Goal: Answer question/provide support: Answer question/provide support

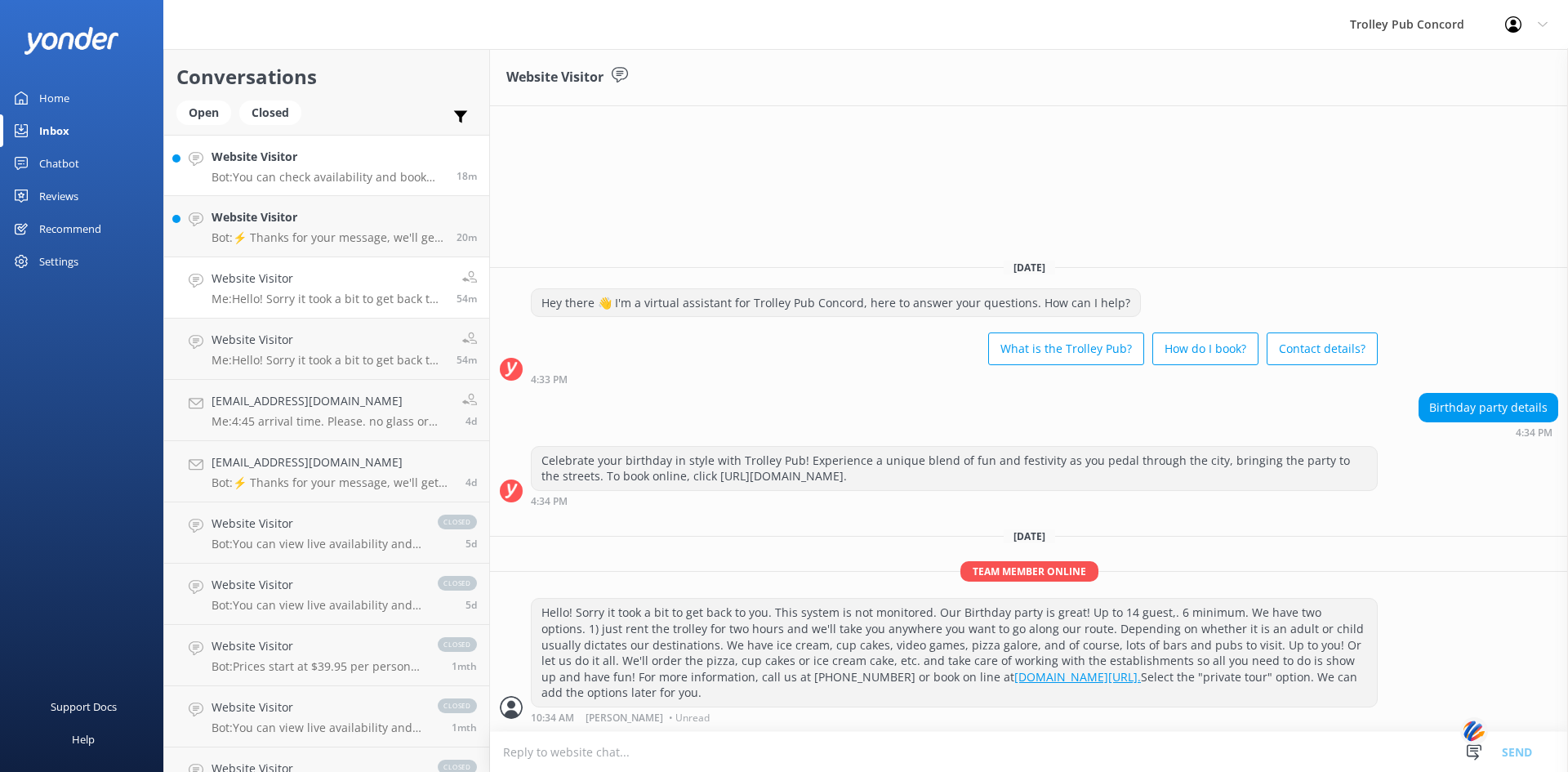
click at [300, 165] on h4 "Website Visitor" at bounding box center [328, 157] width 233 height 18
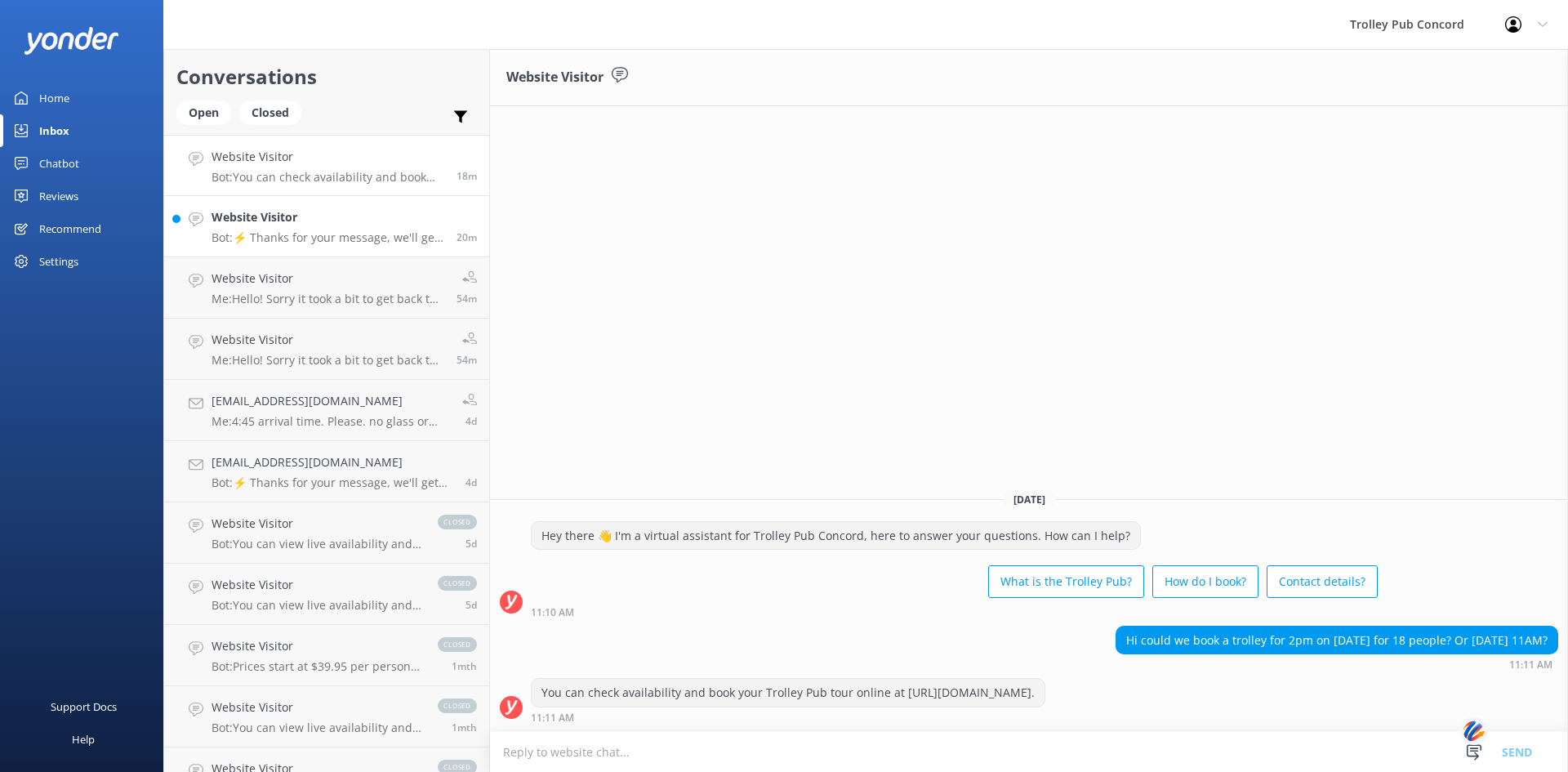
click at [285, 233] on p "Bot: ⚡ Thanks for your message, we'll get back to you as soon as we can. You're…" at bounding box center [328, 237] width 233 height 15
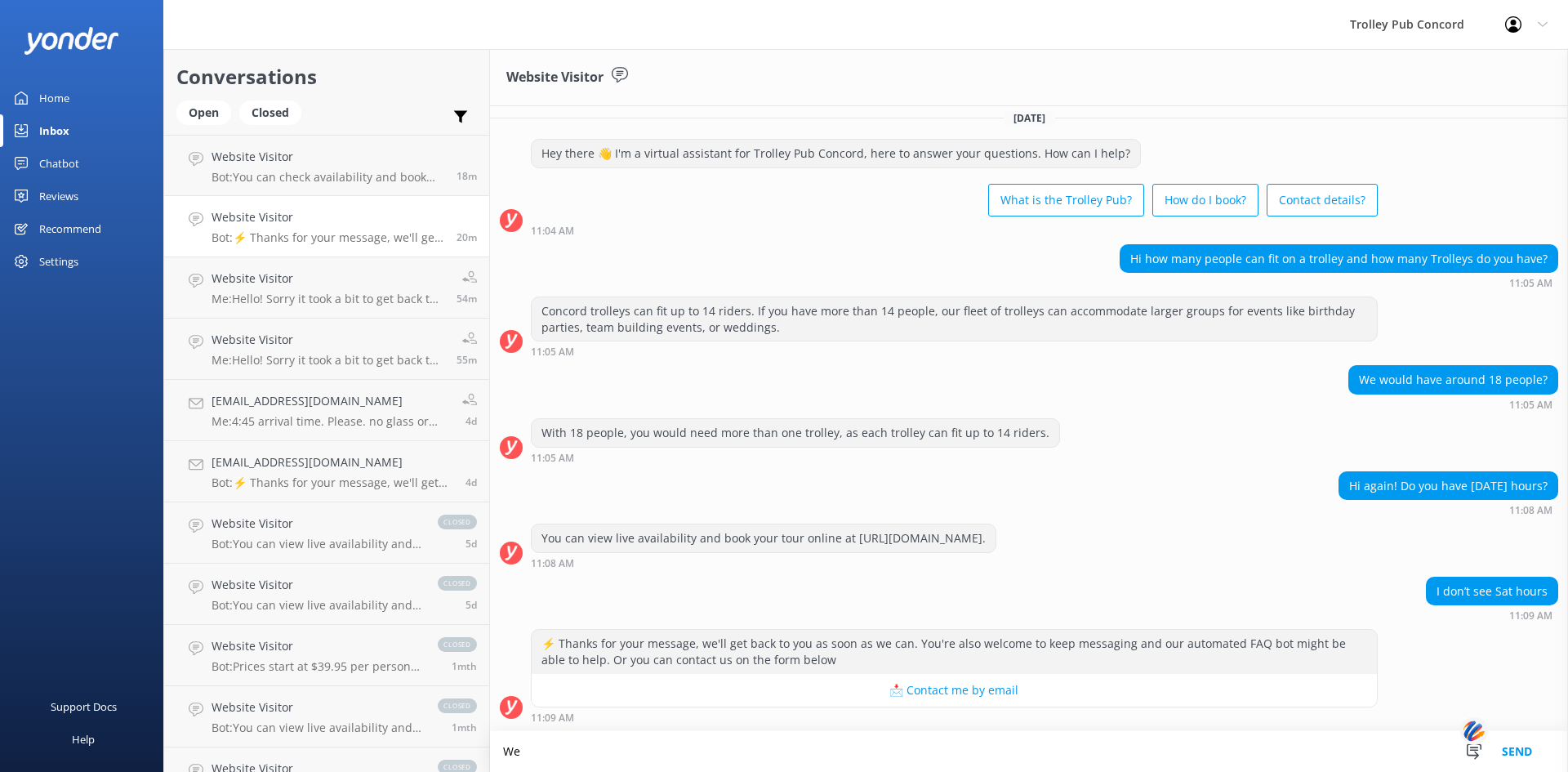
scroll to position [11, 0]
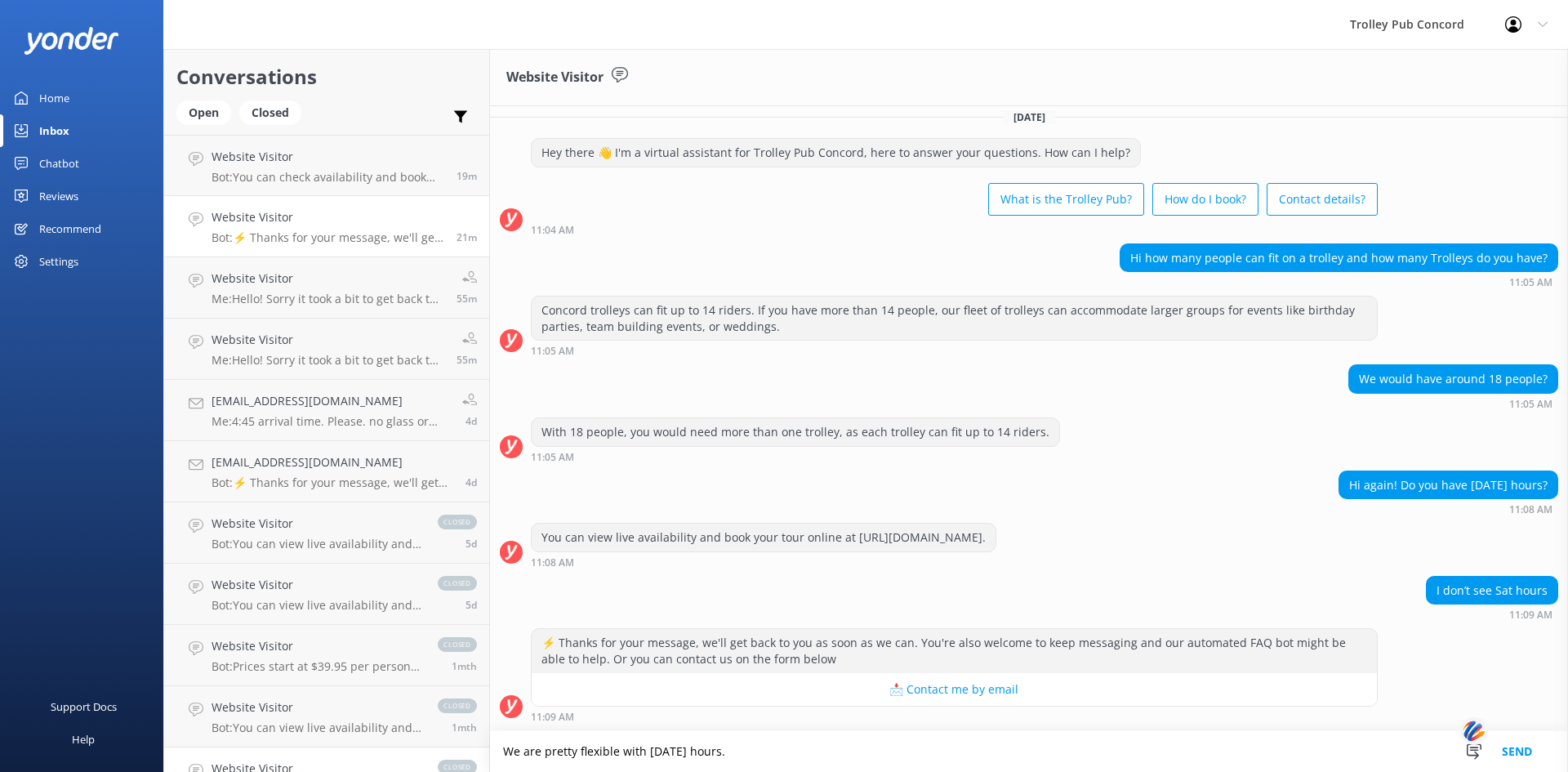
drag, startPoint x: 759, startPoint y: 757, endPoint x: 451, endPoint y: 747, distance: 308.2
click at [451, 747] on div "Conversations Open Closed Important Assigned to me Unassigned Website Visitor B…" at bounding box center [866, 410] width 1405 height 723
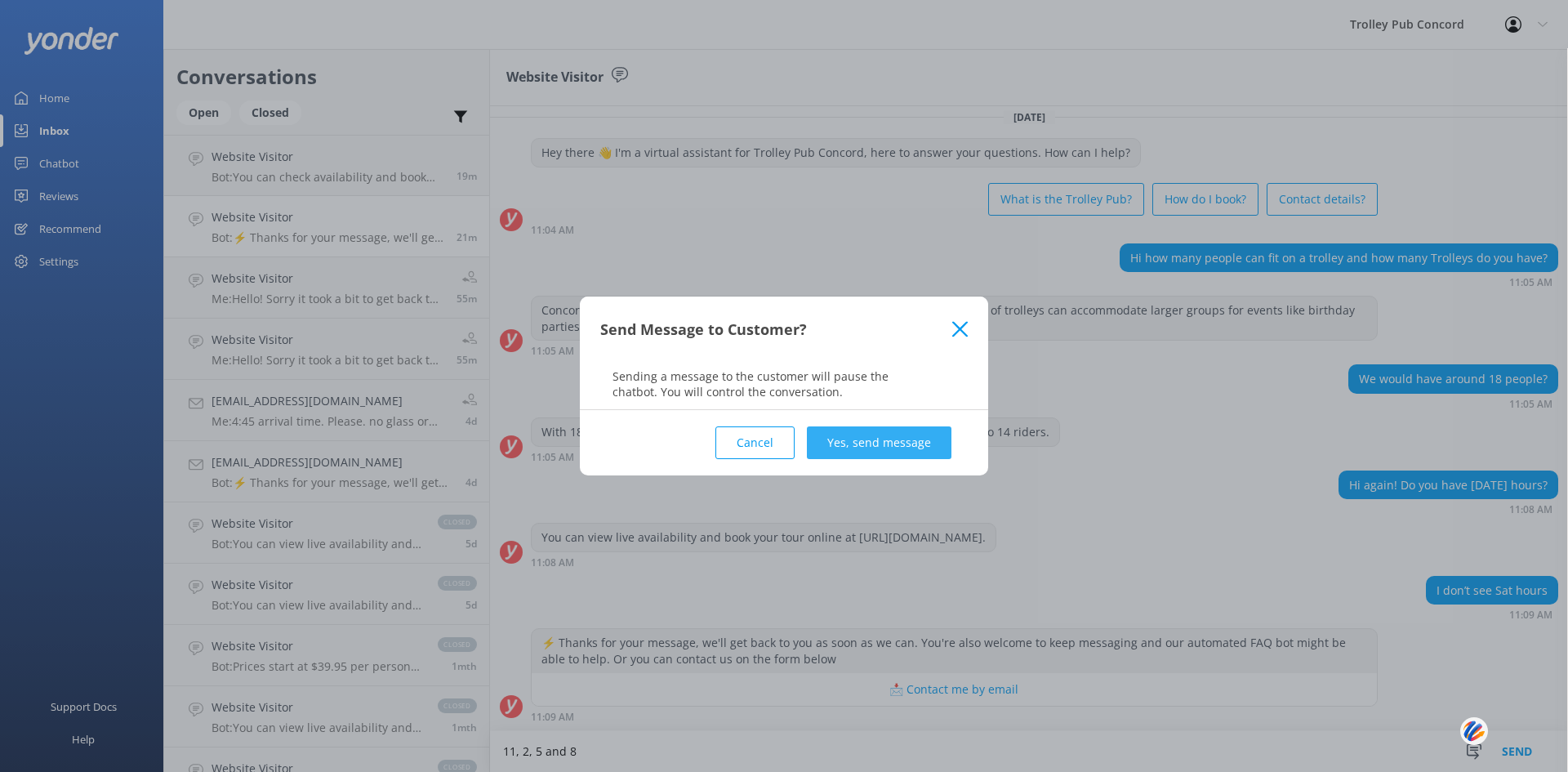
type textarea "11, 2, 5 and 8"
click at [860, 432] on button "Yes, send message" at bounding box center [879, 443] width 145 height 33
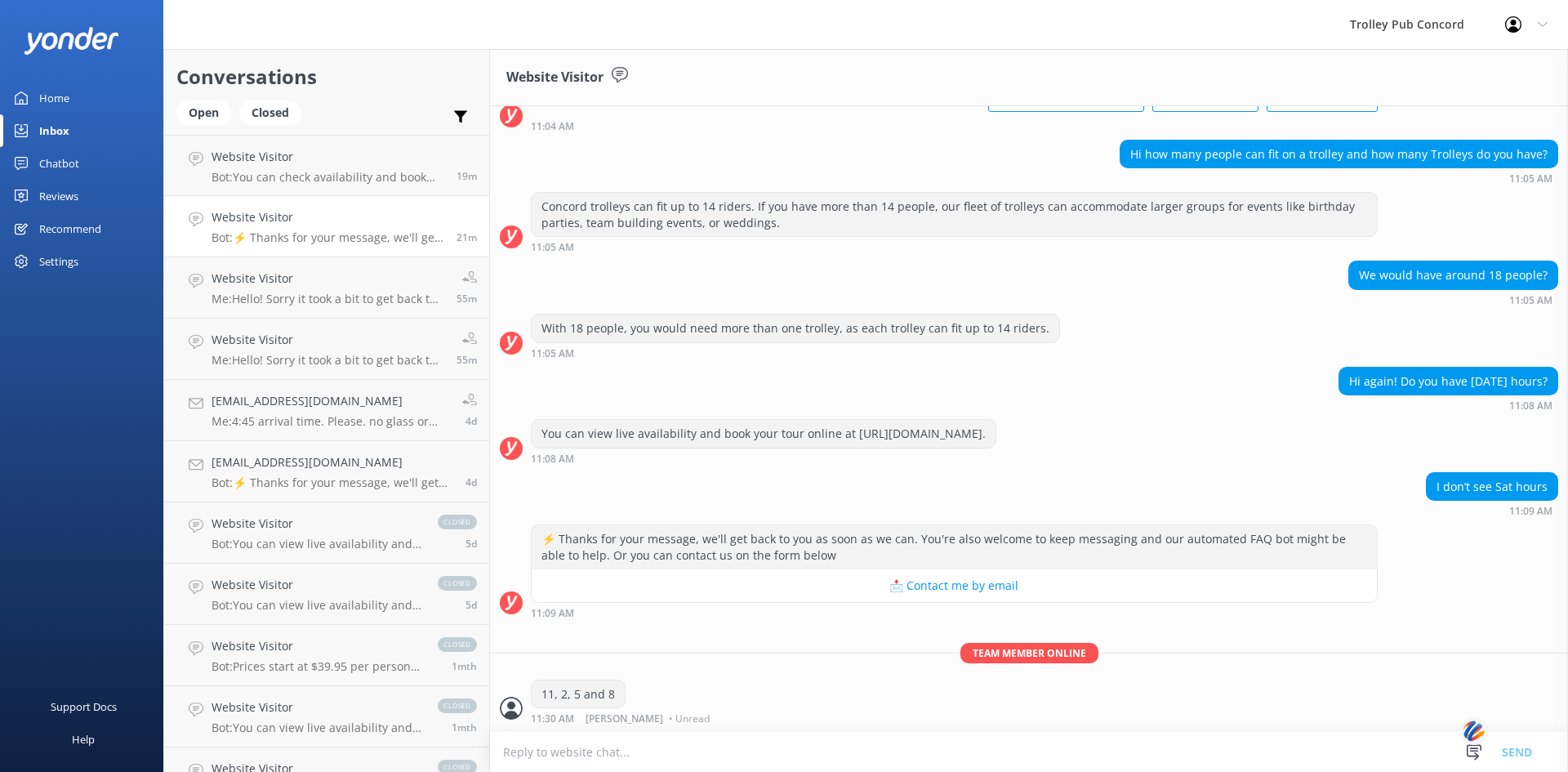
scroll to position [115, 0]
click at [281, 165] on h4 "Website Visitor" at bounding box center [328, 157] width 233 height 18
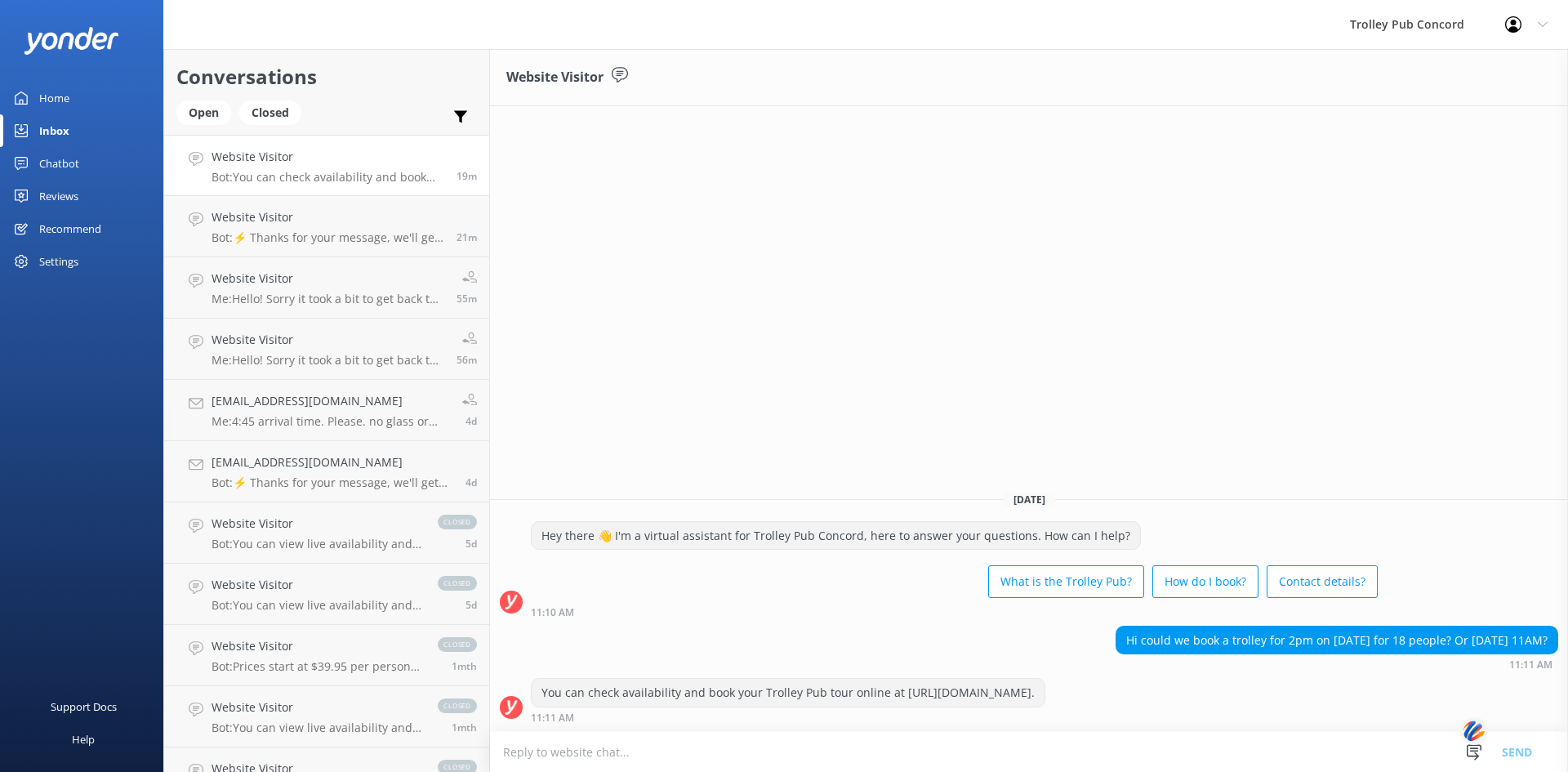
click at [1010, 747] on textarea at bounding box center [1029, 752] width 1078 height 40
type textarea "W"
type textarea "P"
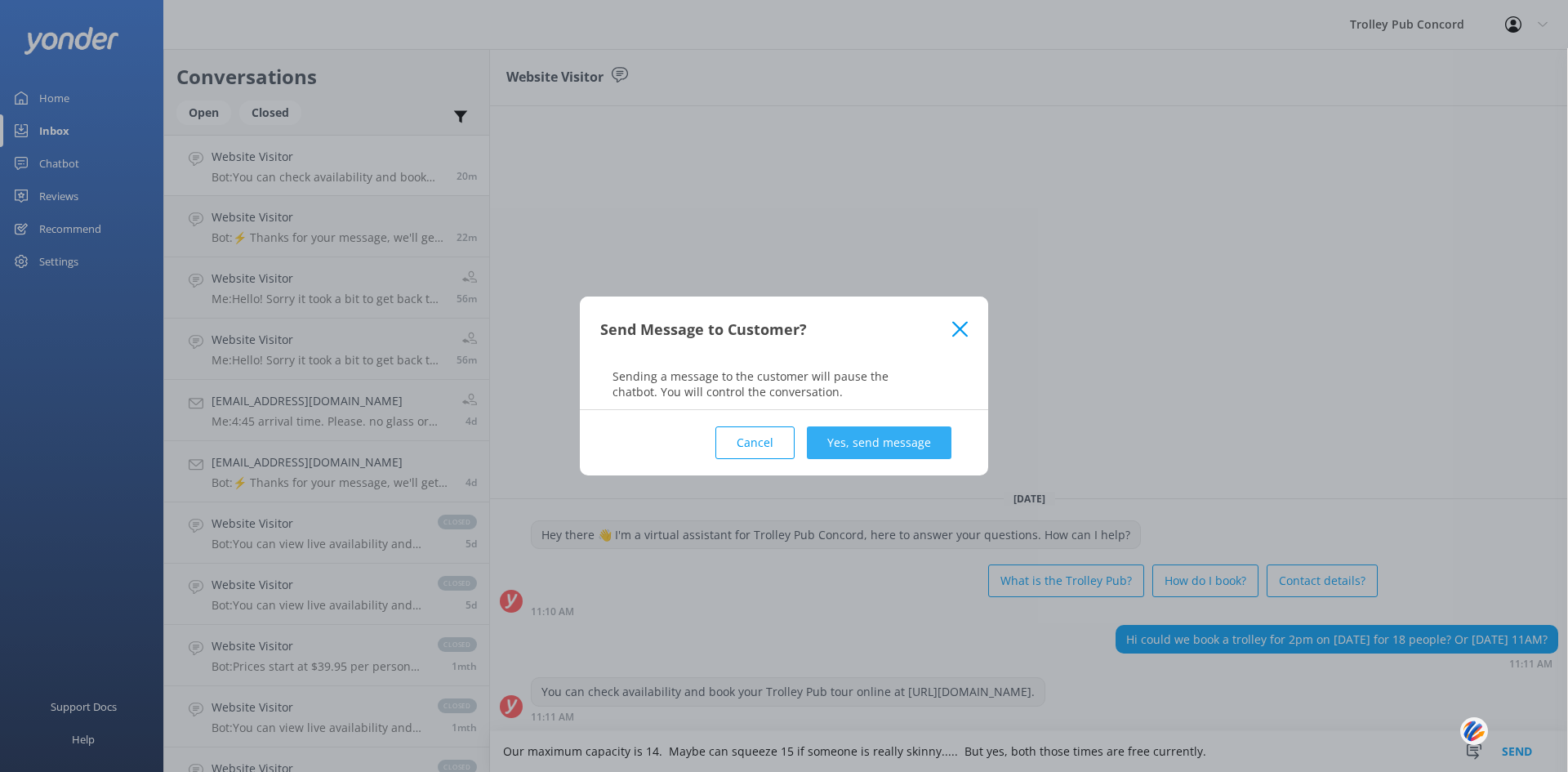
type textarea "Our maximum capacity is 14. Maybe can squeeze 15 if someone is really skinny...…"
click at [846, 436] on button "Yes, send message" at bounding box center [879, 443] width 145 height 33
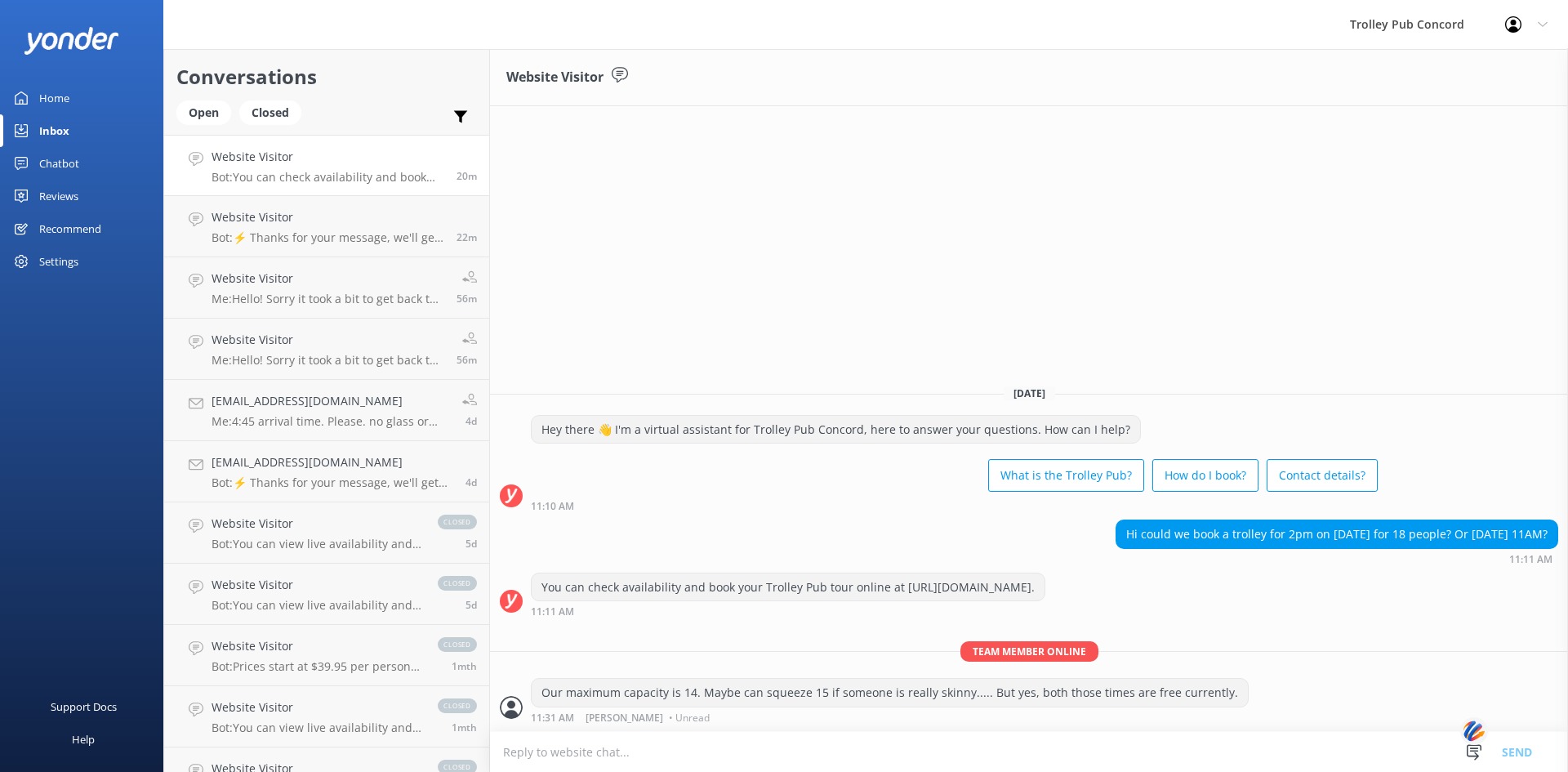
click at [1473, 744] on img at bounding box center [1474, 731] width 28 height 30
drag, startPoint x: 1181, startPoint y: 238, endPoint x: 1216, endPoint y: 262, distance: 42.4
click at [1186, 238] on div "Website Visitor [DATE] Hey there 👋 I'm a virtual assistant for Trolley Pub Conc…" at bounding box center [1029, 410] width 1078 height 723
click at [85, 740] on div "Help" at bounding box center [83, 739] width 23 height 33
click at [1147, 167] on div "Website Visitor [DATE] Hey there 👋 I'm a virtual assistant for Trolley Pub Conc…" at bounding box center [1029, 410] width 1078 height 723
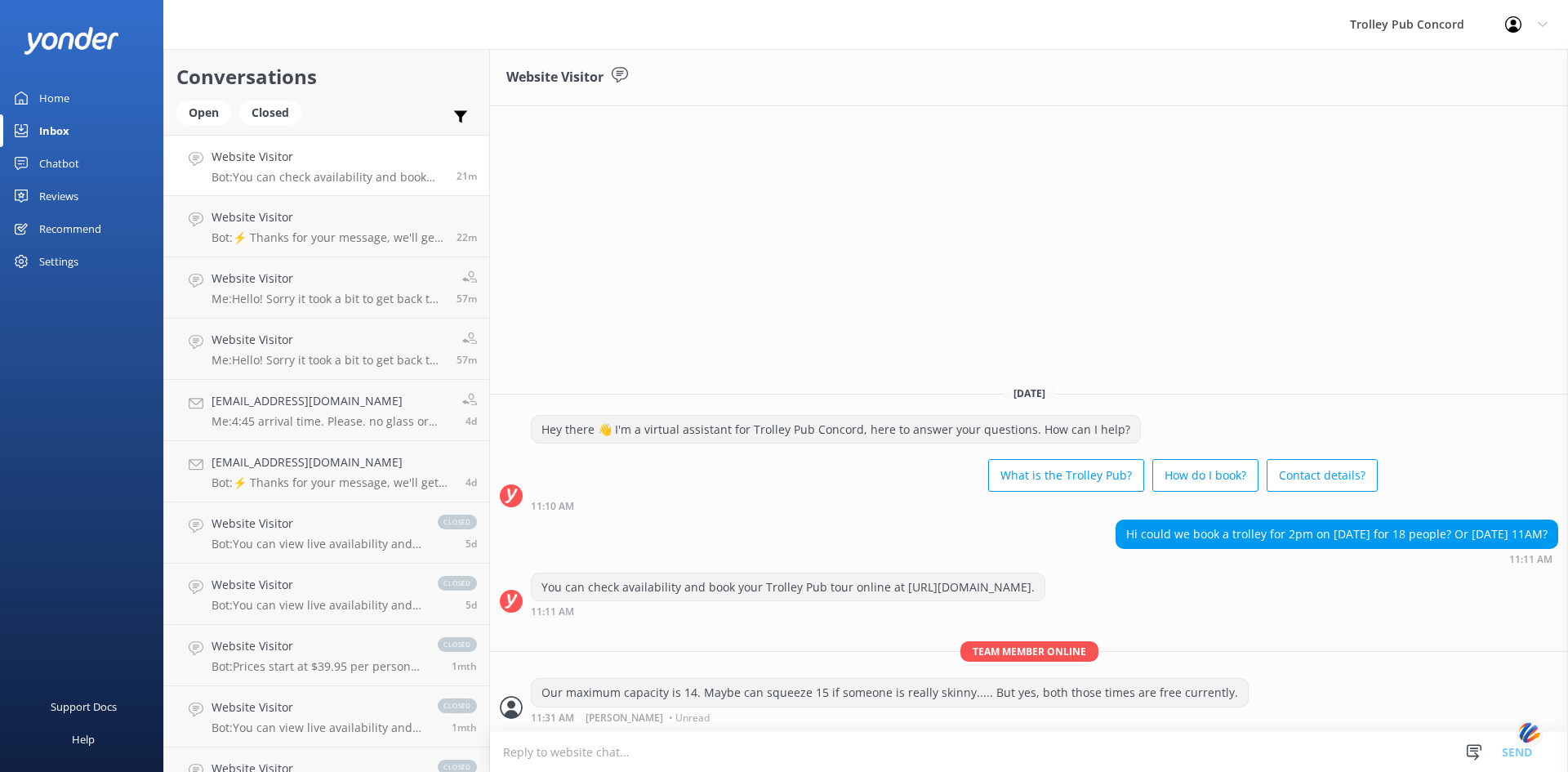
click at [1543, 23] on icon at bounding box center [1543, 25] width 10 height 10
click at [1232, 133] on div "Website Visitor [DATE] Hey there 👋 I'm a virtual assistant for Trolley Pub Conc…" at bounding box center [1029, 410] width 1078 height 723
click at [86, 740] on div "Help" at bounding box center [83, 739] width 23 height 33
click at [61, 366] on div "Home Inbox Chatbot Content Products Chat Logs Website Widget Pop-up messages Re…" at bounding box center [82, 193] width 164 height 386
click at [86, 710] on div "Support Docs" at bounding box center [84, 707] width 66 height 33
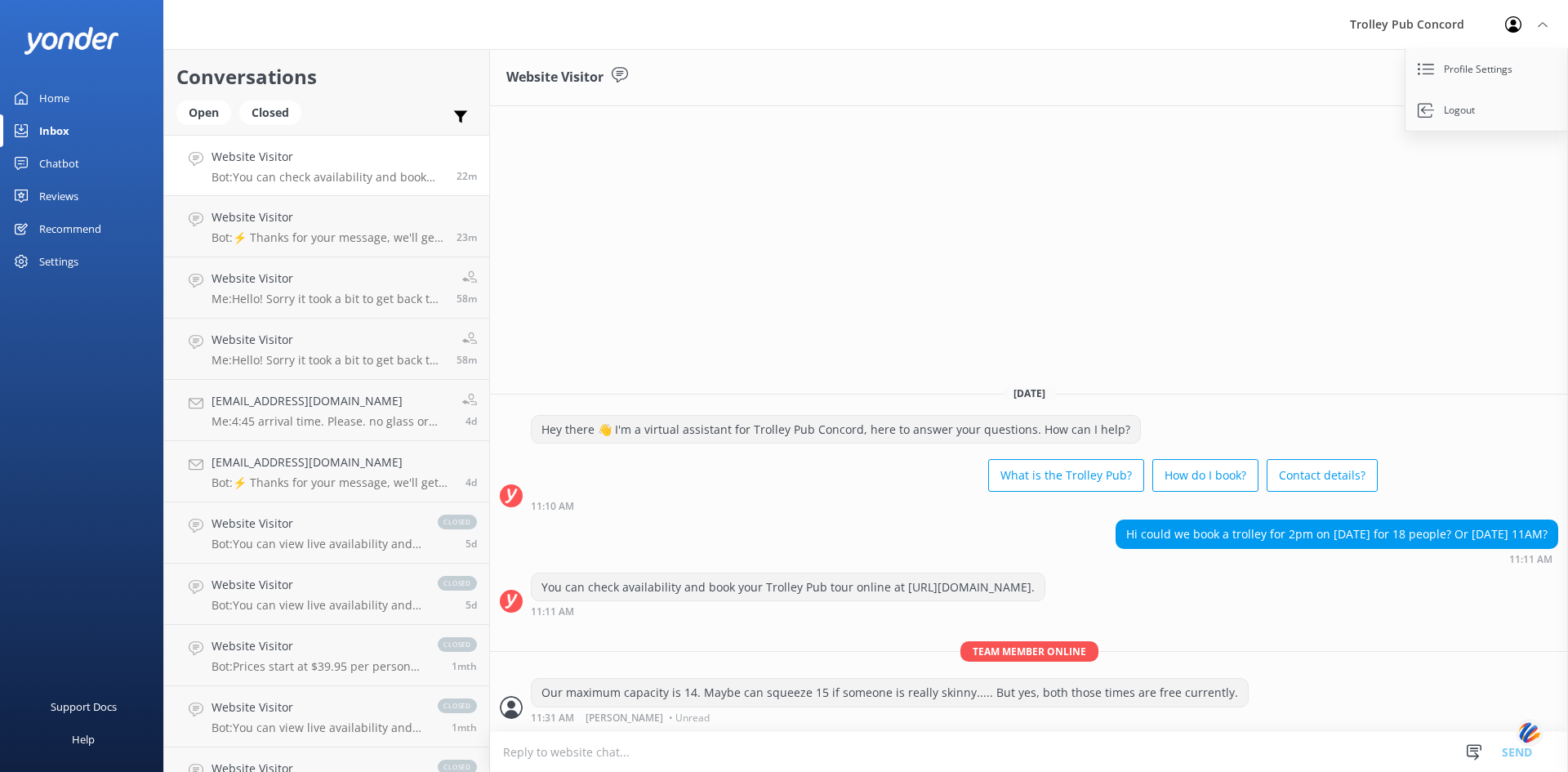
click at [1538, 21] on icon at bounding box center [1543, 25] width 10 height 10
click at [274, 233] on p "Bot: ⚡ Thanks for your message, we'll get back to you as soon as we can. You're…" at bounding box center [328, 237] width 233 height 15
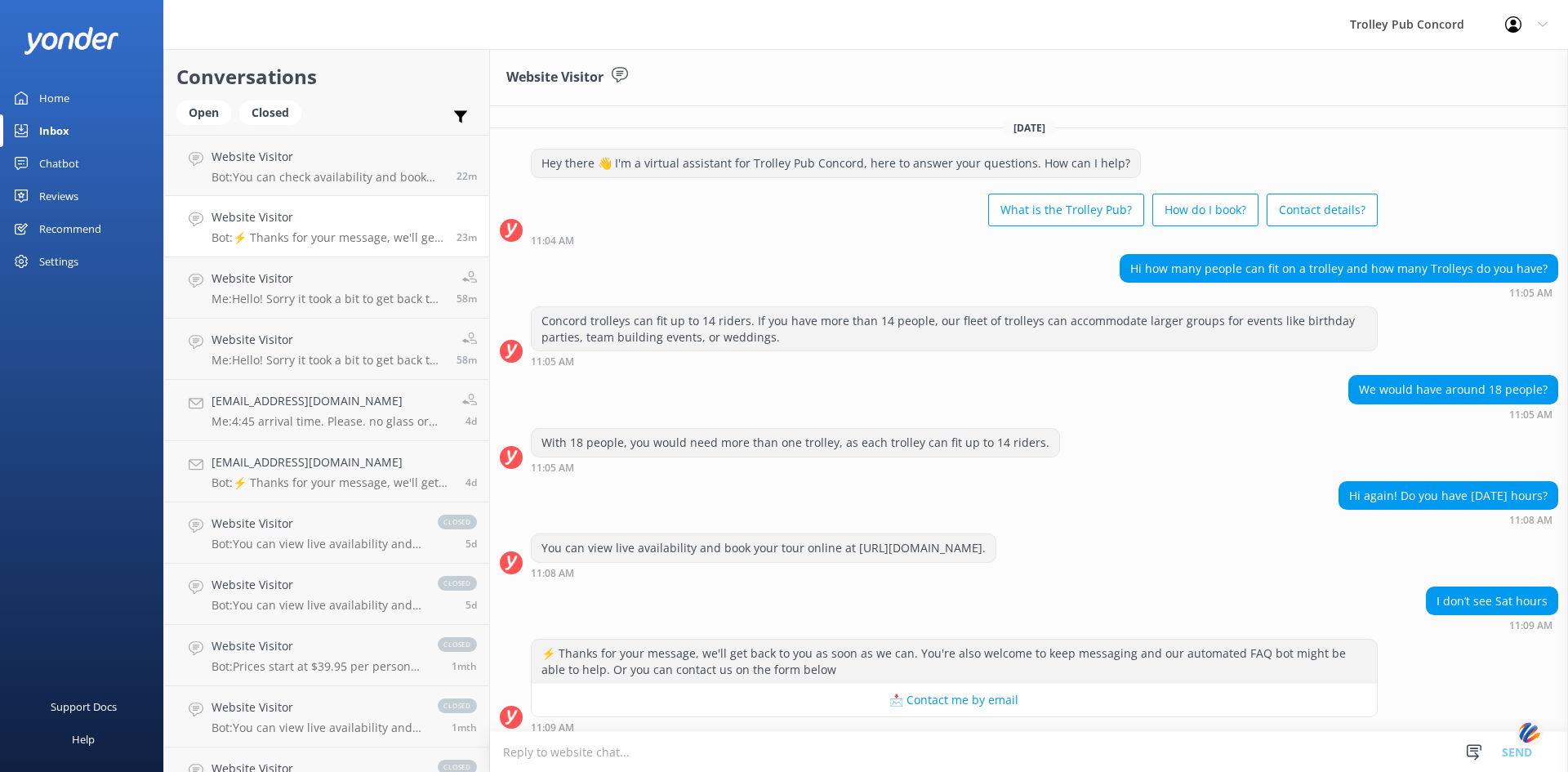
scroll to position [115, 0]
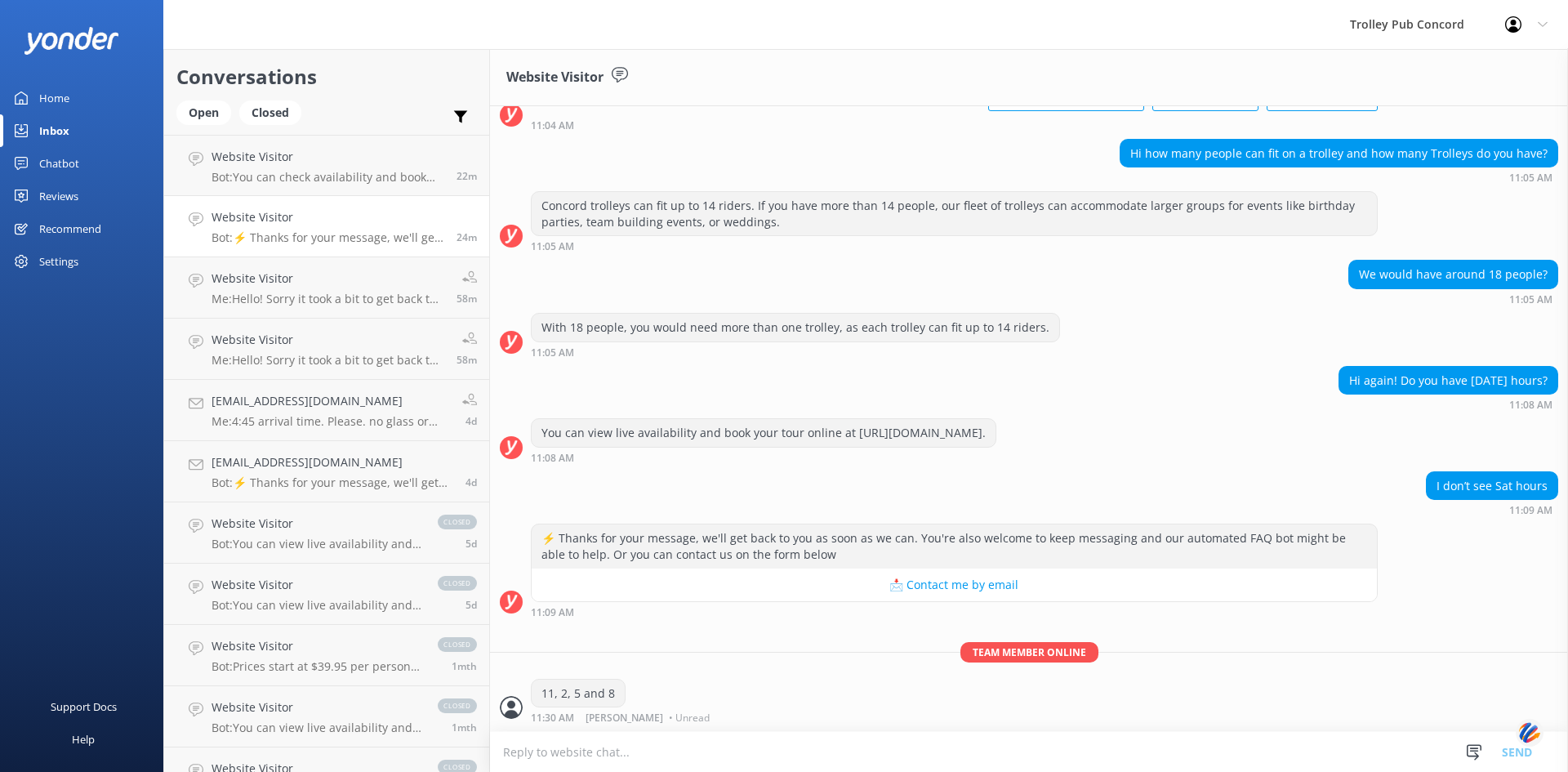
click at [594, 749] on textarea at bounding box center [1029, 752] width 1078 height 40
click at [617, 756] on textarea at bounding box center [1029, 752] width 1078 height 40
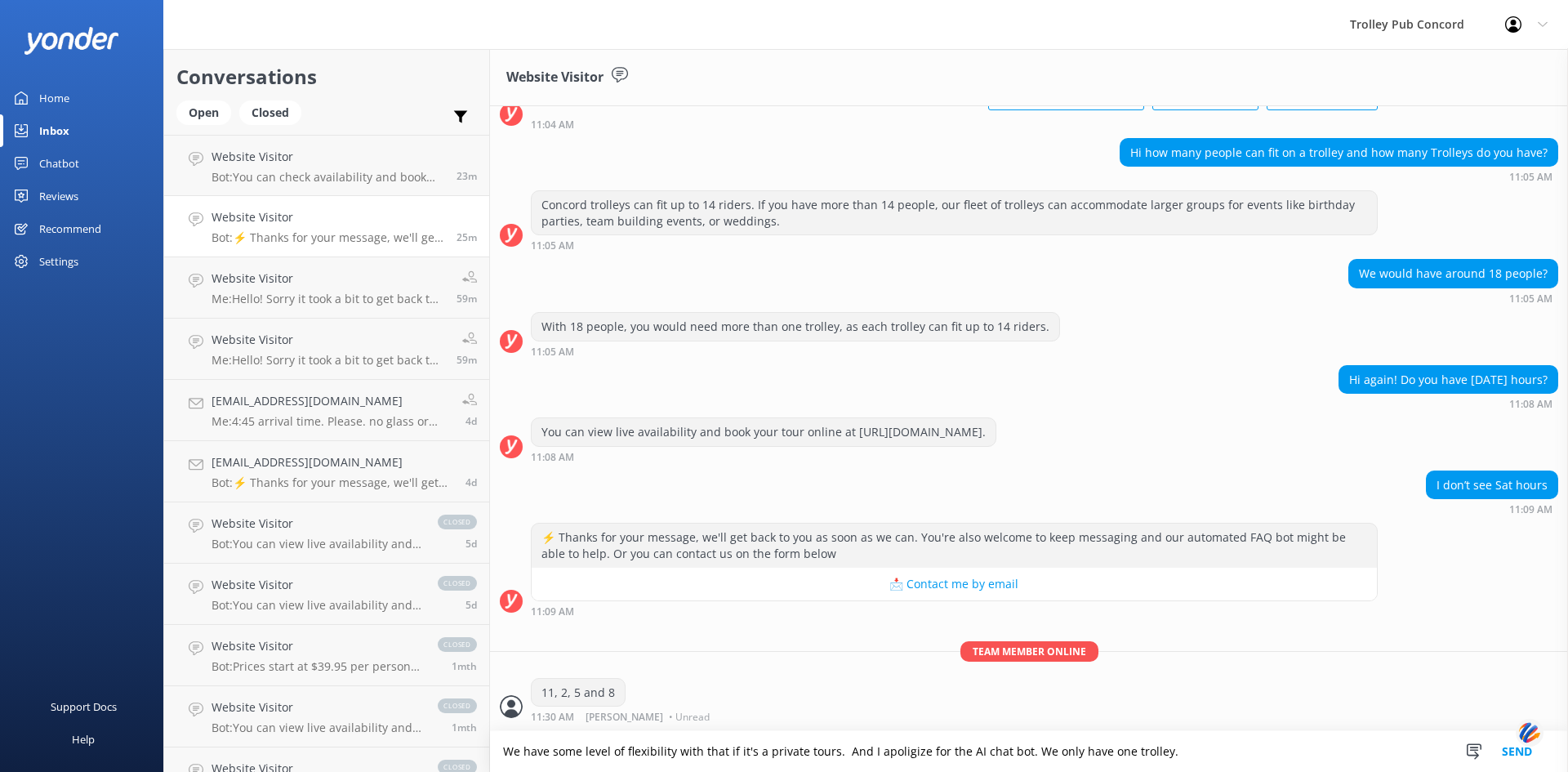
click at [878, 750] on textarea "We have some level of flexibility with that if it's a private tours. And I apol…" at bounding box center [1029, 751] width 1078 height 41
click at [1184, 749] on textarea "We have some level of flexibility with that if it's a private tours. And I apol…" at bounding box center [1029, 751] width 1078 height 41
type textarea "We have some level of flexibility with that if it's a private tours. And I apol…"
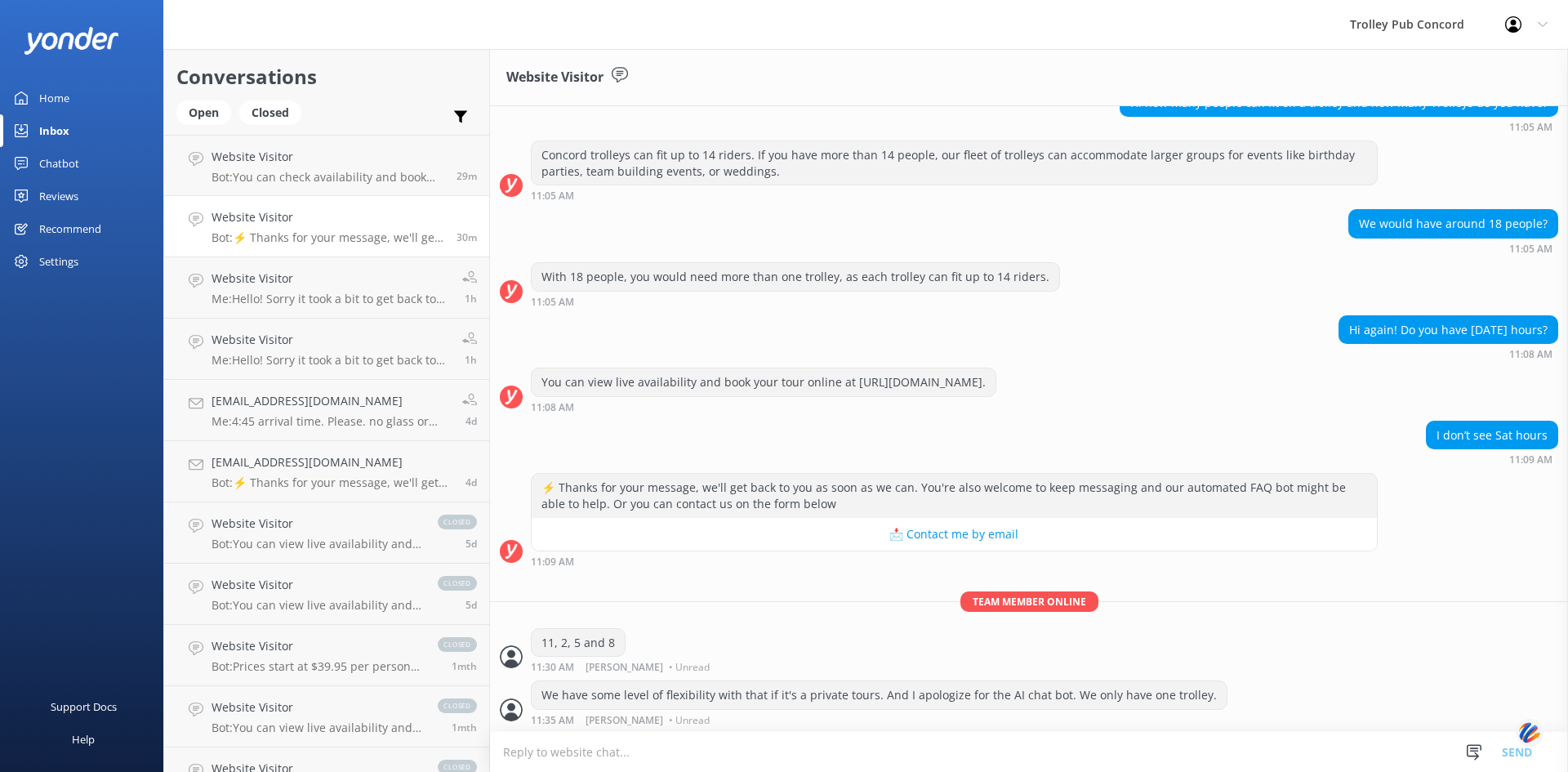
scroll to position [168, 0]
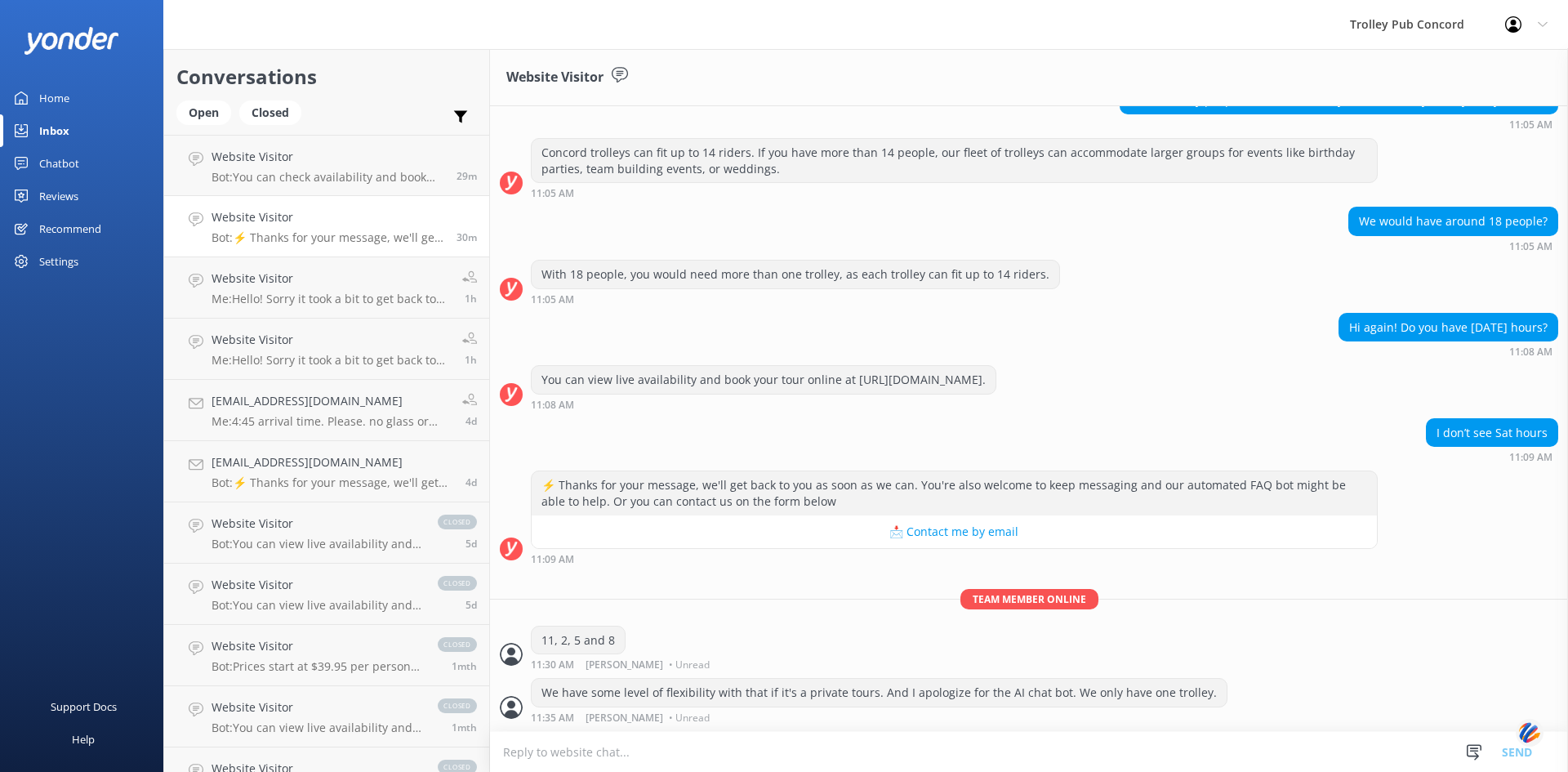
click at [1514, 27] on use at bounding box center [1513, 25] width 16 height 16
click at [1081, 74] on div "Website Visitor" at bounding box center [1029, 77] width 1078 height 57
click at [52, 265] on div "Settings" at bounding box center [58, 261] width 39 height 33
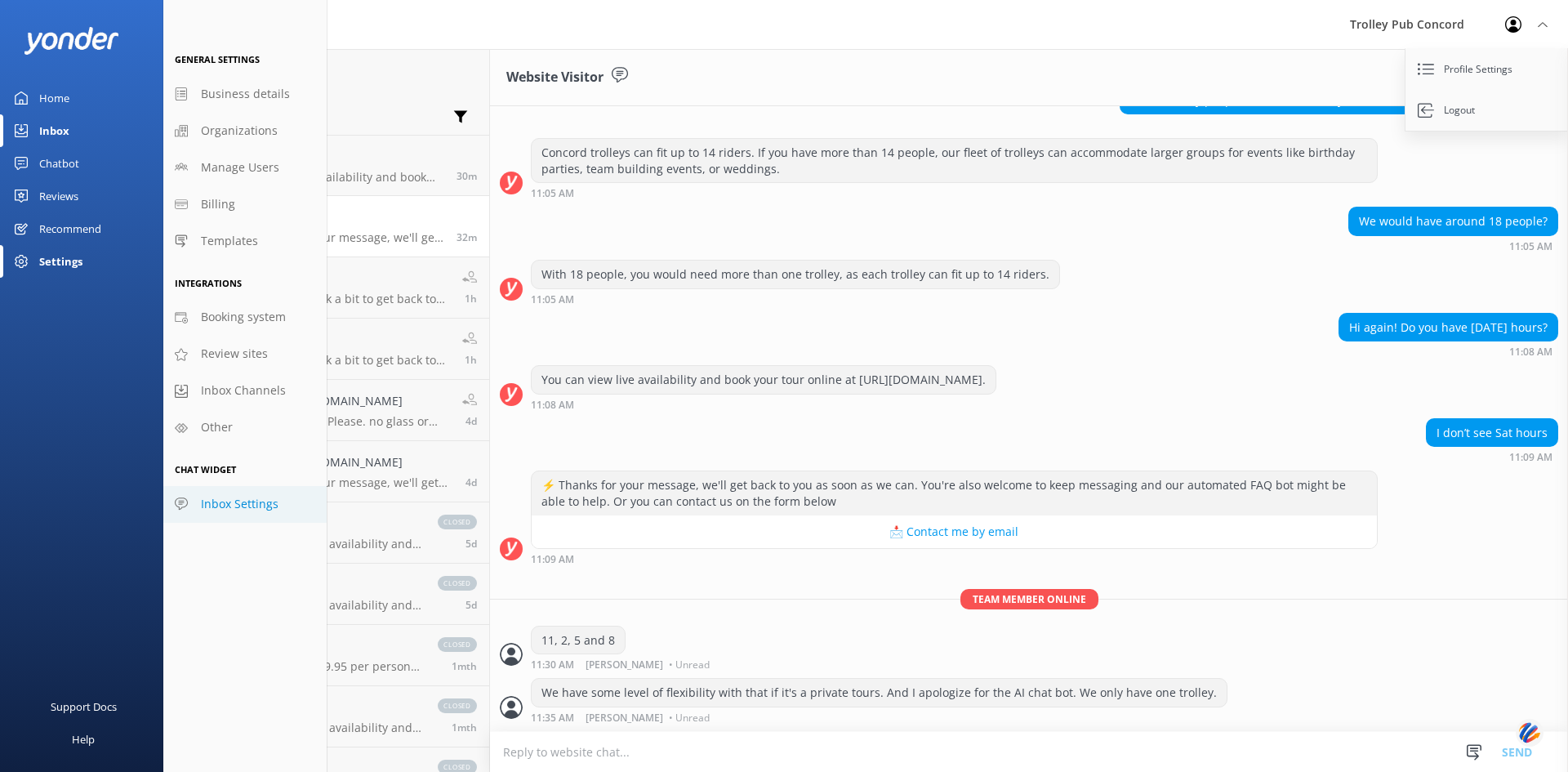
click at [221, 504] on span "Inbox Settings" at bounding box center [239, 504] width 77 height 18
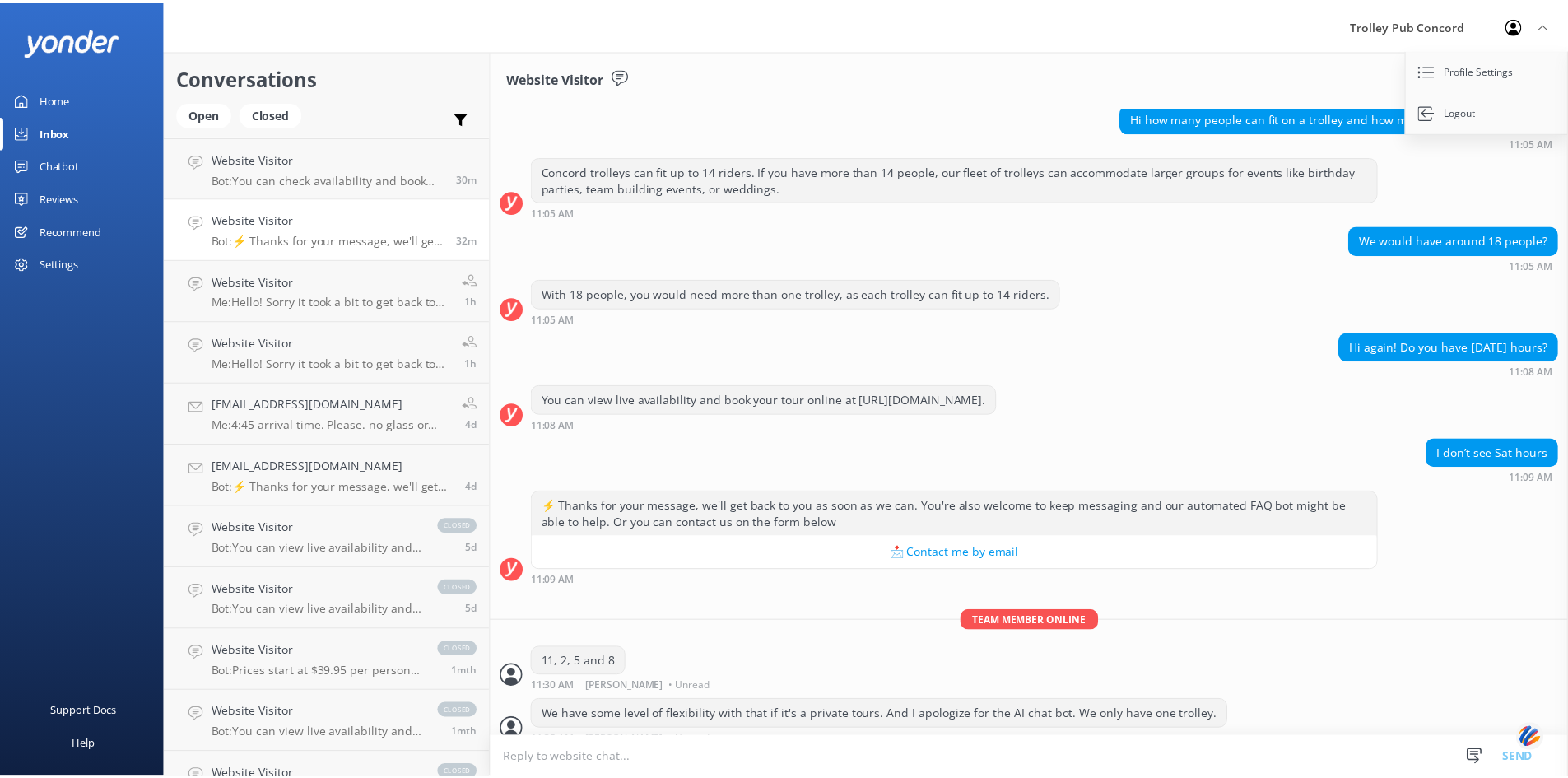
scroll to position [170, 0]
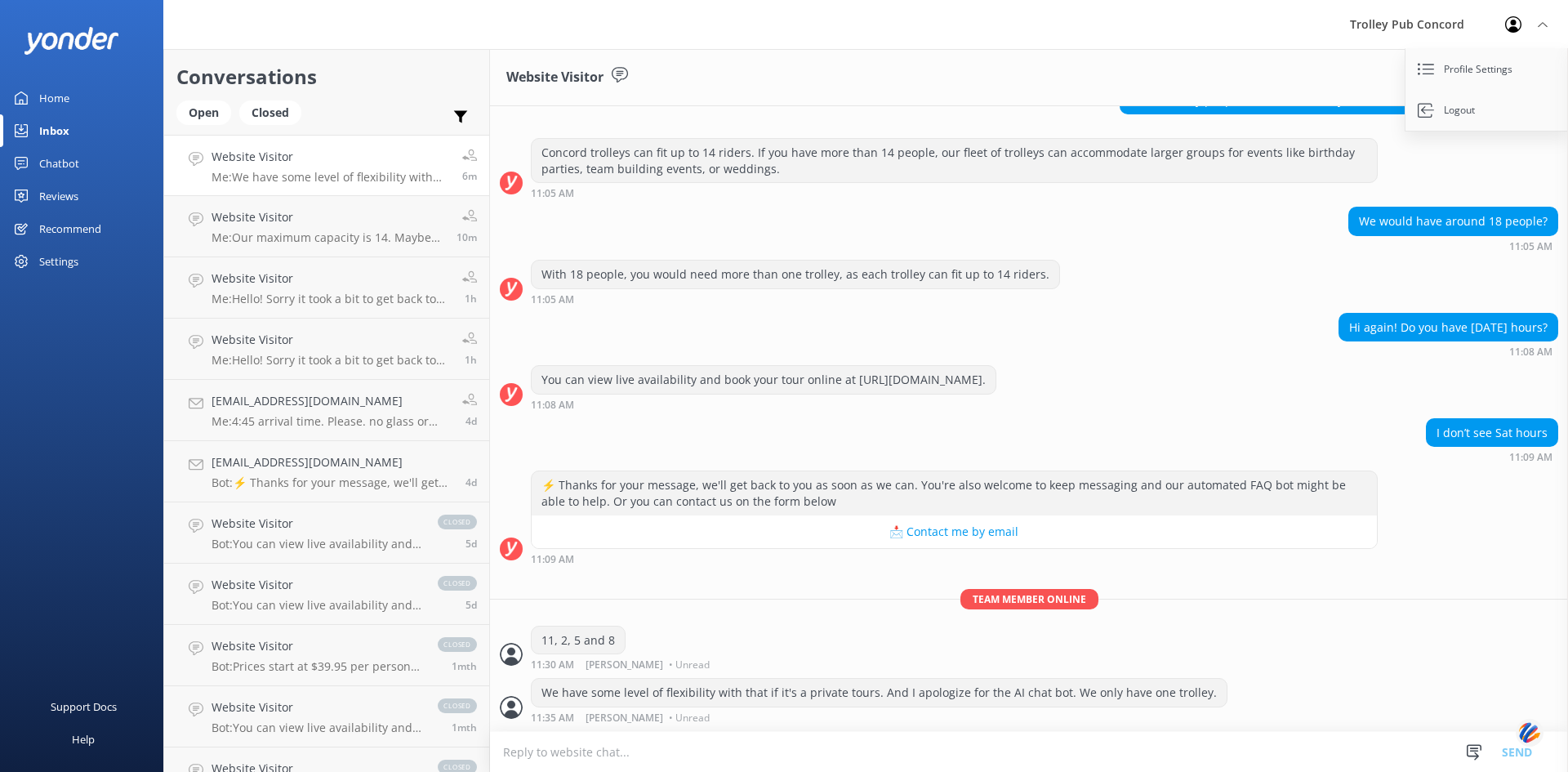
click at [60, 165] on div "Chatbot" at bounding box center [59, 164] width 40 height 33
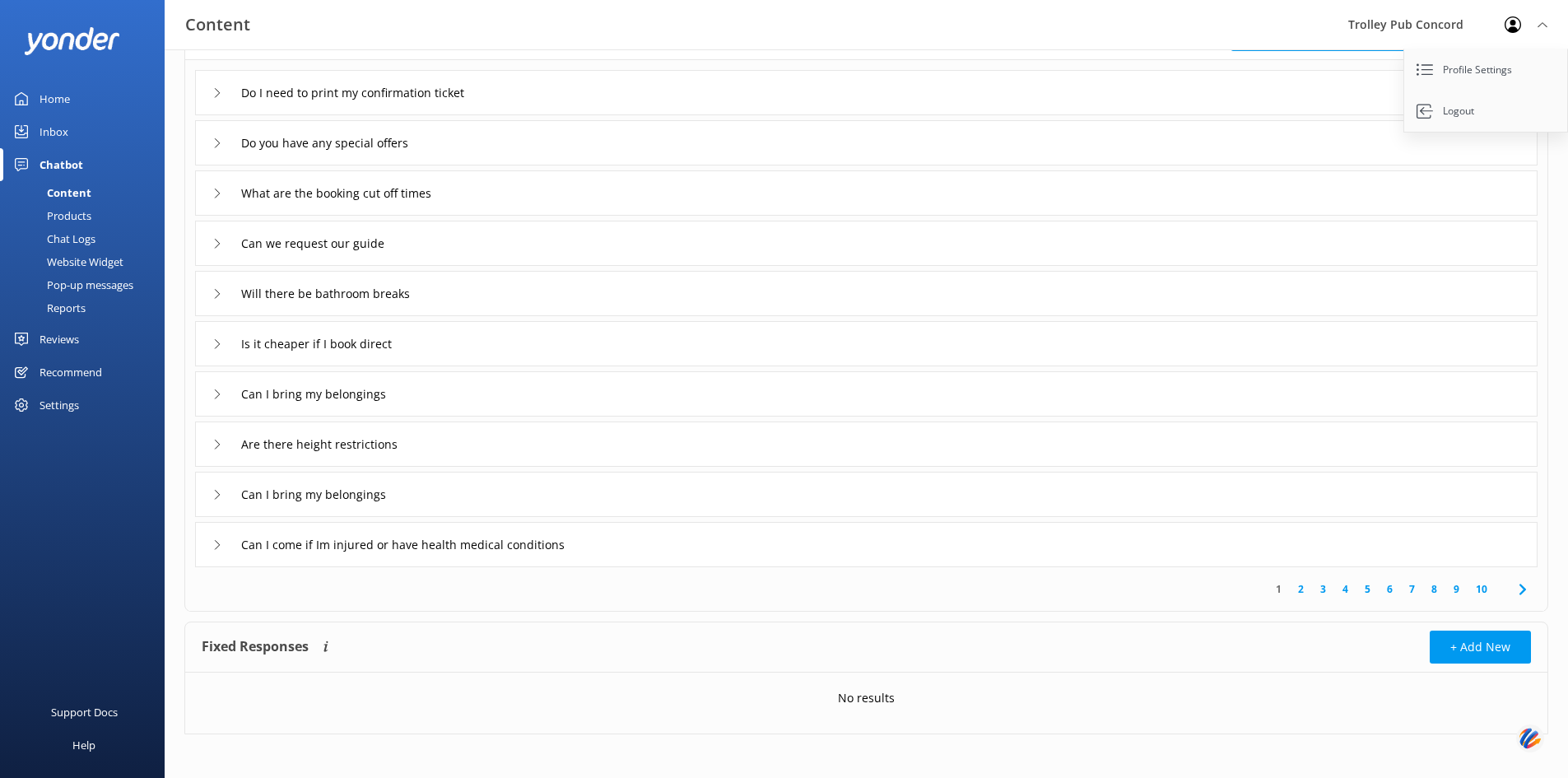
scroll to position [133, 0]
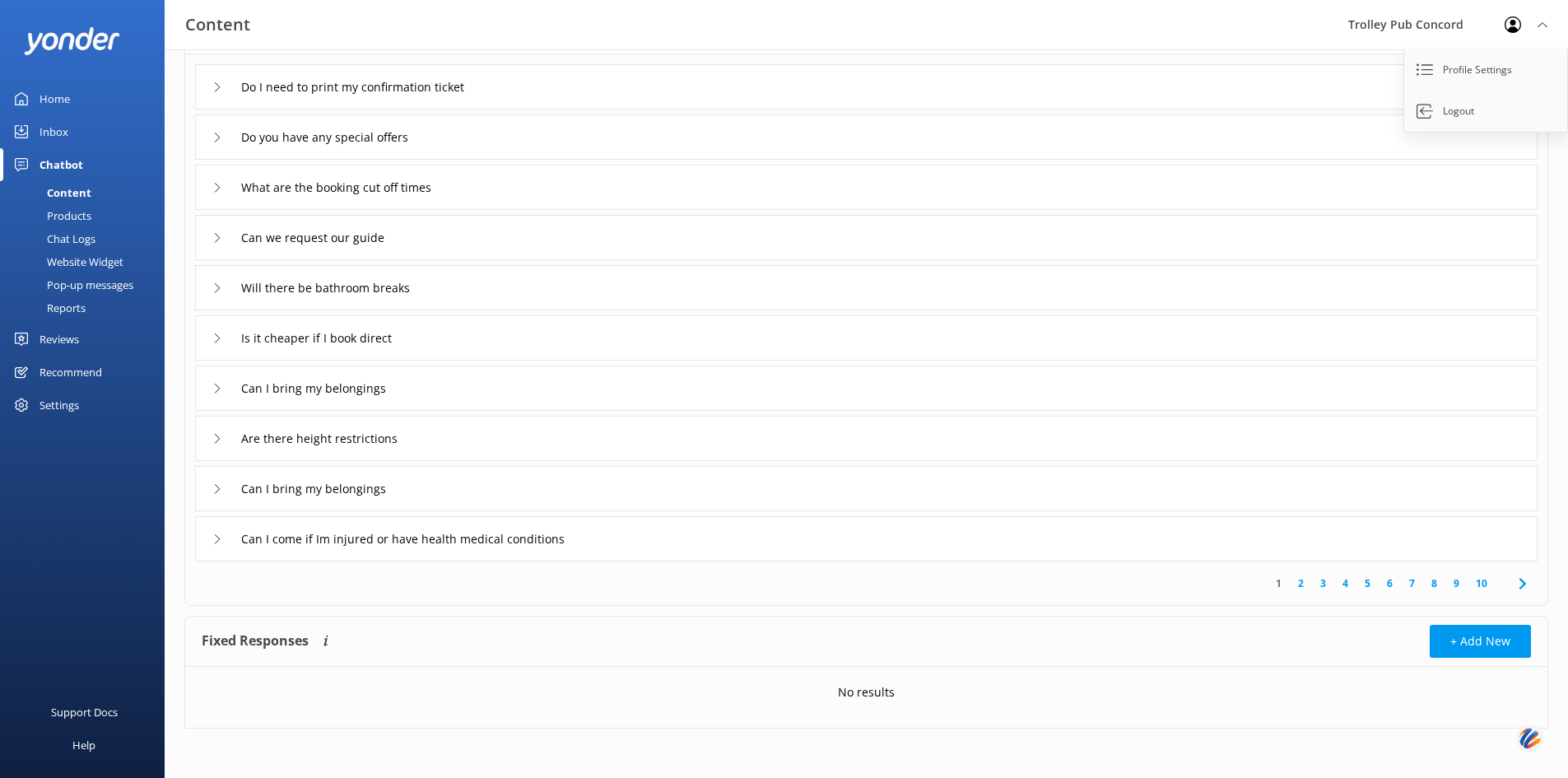
click at [1523, 736] on img at bounding box center [1530, 737] width 28 height 30
click at [1251, 741] on div "Sort by: Last updated Title Last updated Test Chatbot Dynamic Responses Dynamic…" at bounding box center [866, 346] width 1403 height 860
click at [214, 383] on div "Can I bring my belongings" at bounding box center [304, 389] width 184 height 27
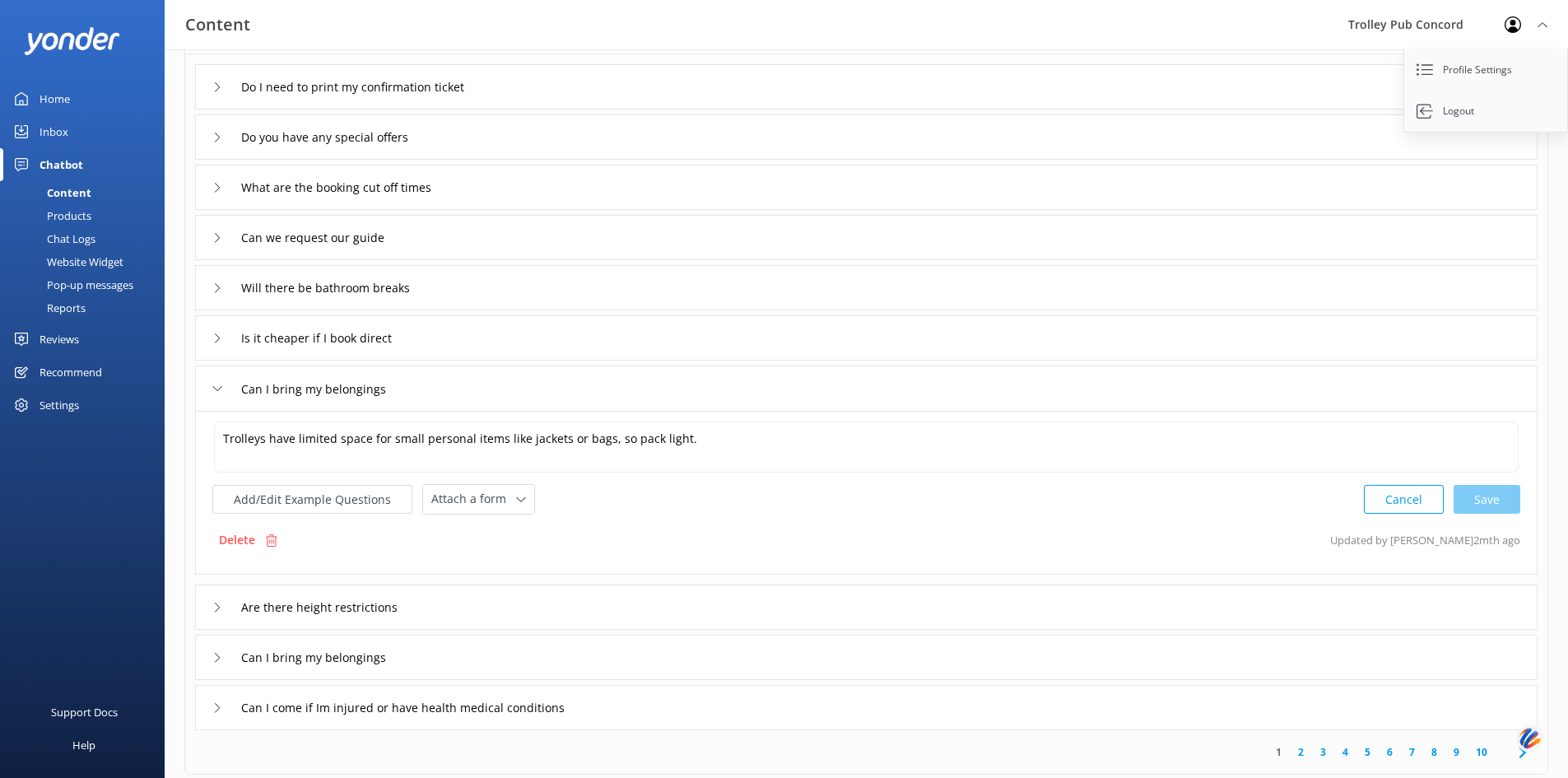
click at [214, 383] on icon at bounding box center [217, 388] width 10 height 10
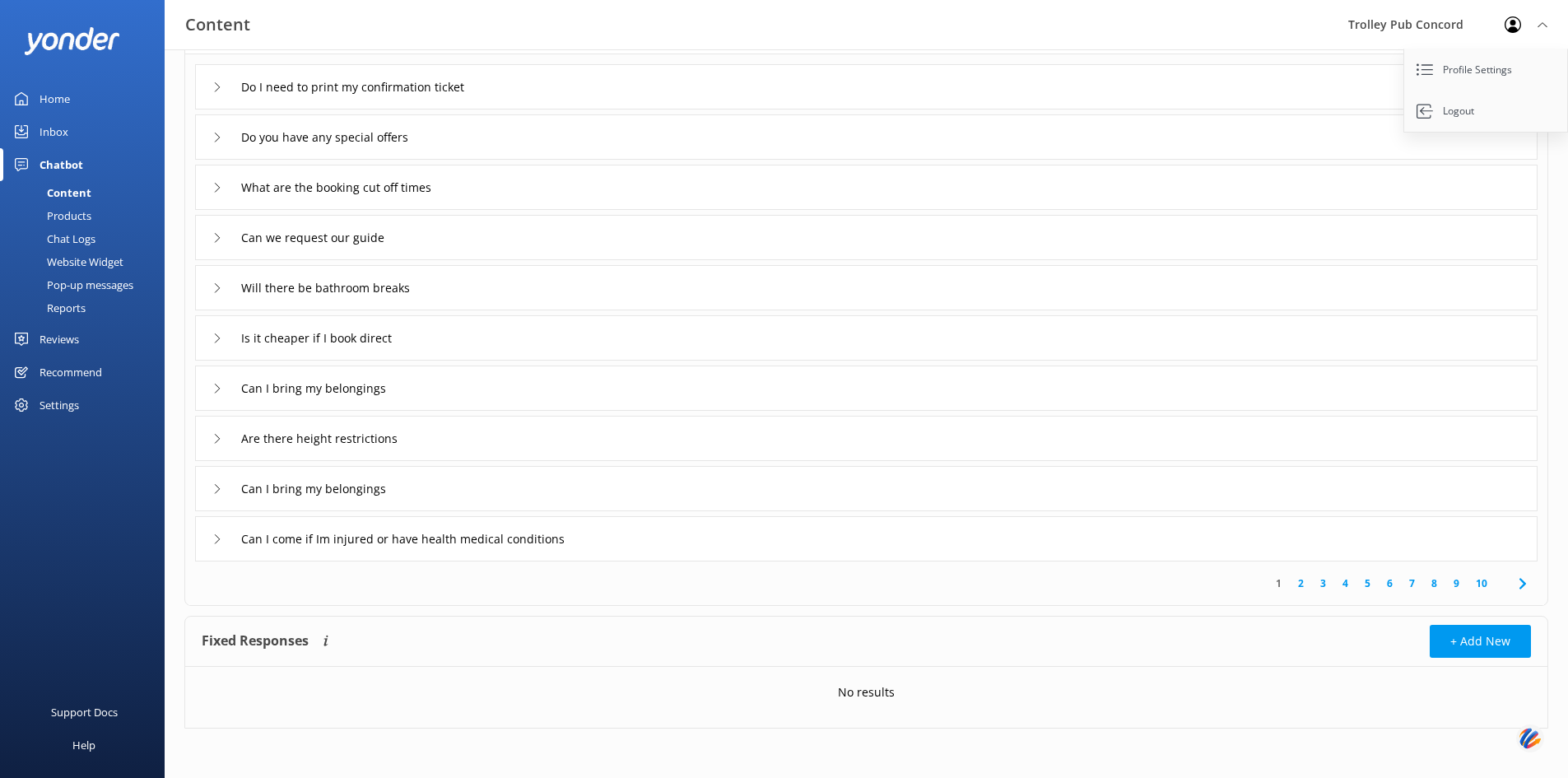
click at [214, 482] on div "Can I bring my belongings" at bounding box center [304, 488] width 184 height 27
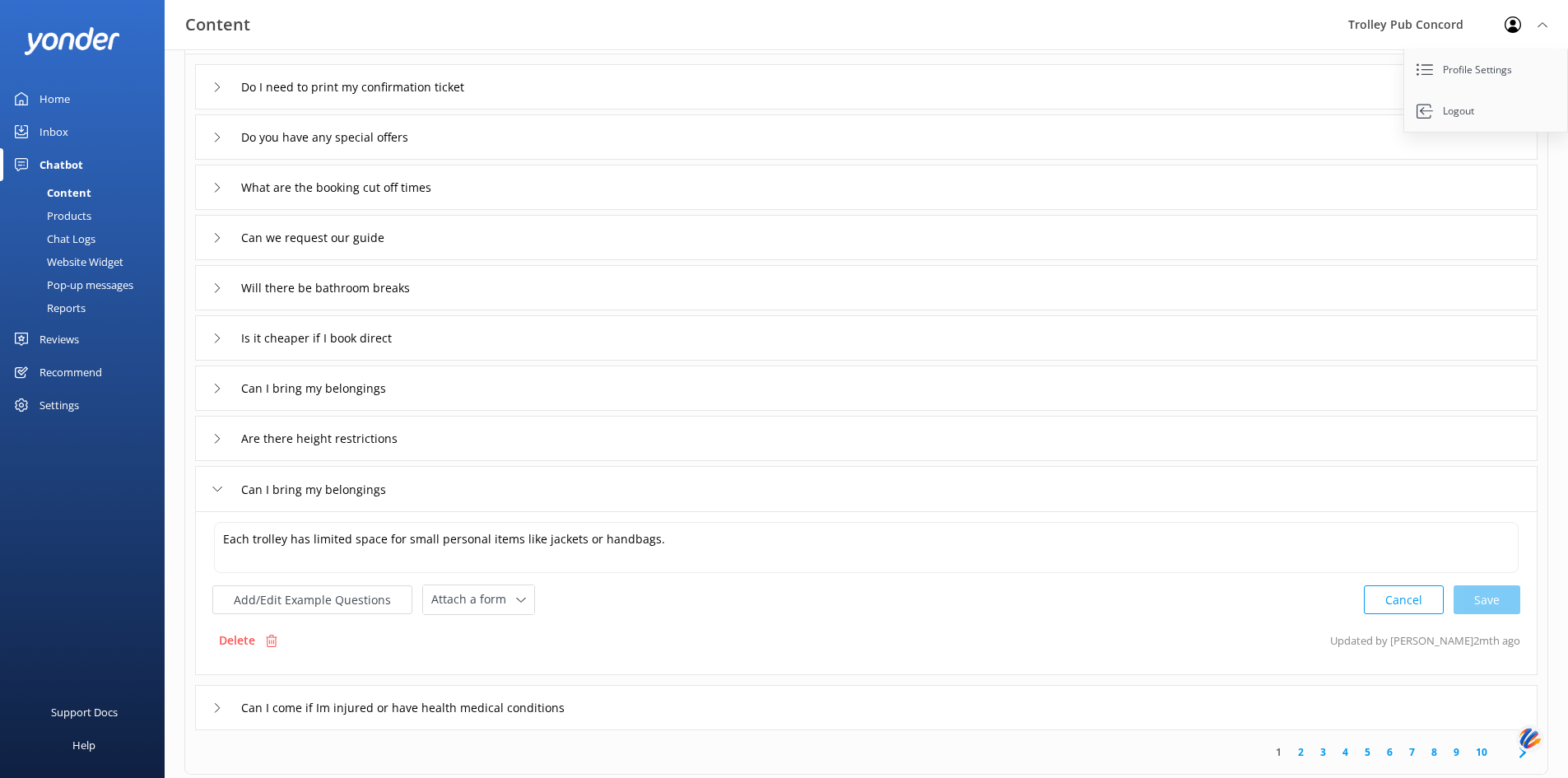
click at [214, 482] on div "Can I bring my belongings" at bounding box center [304, 489] width 184 height 27
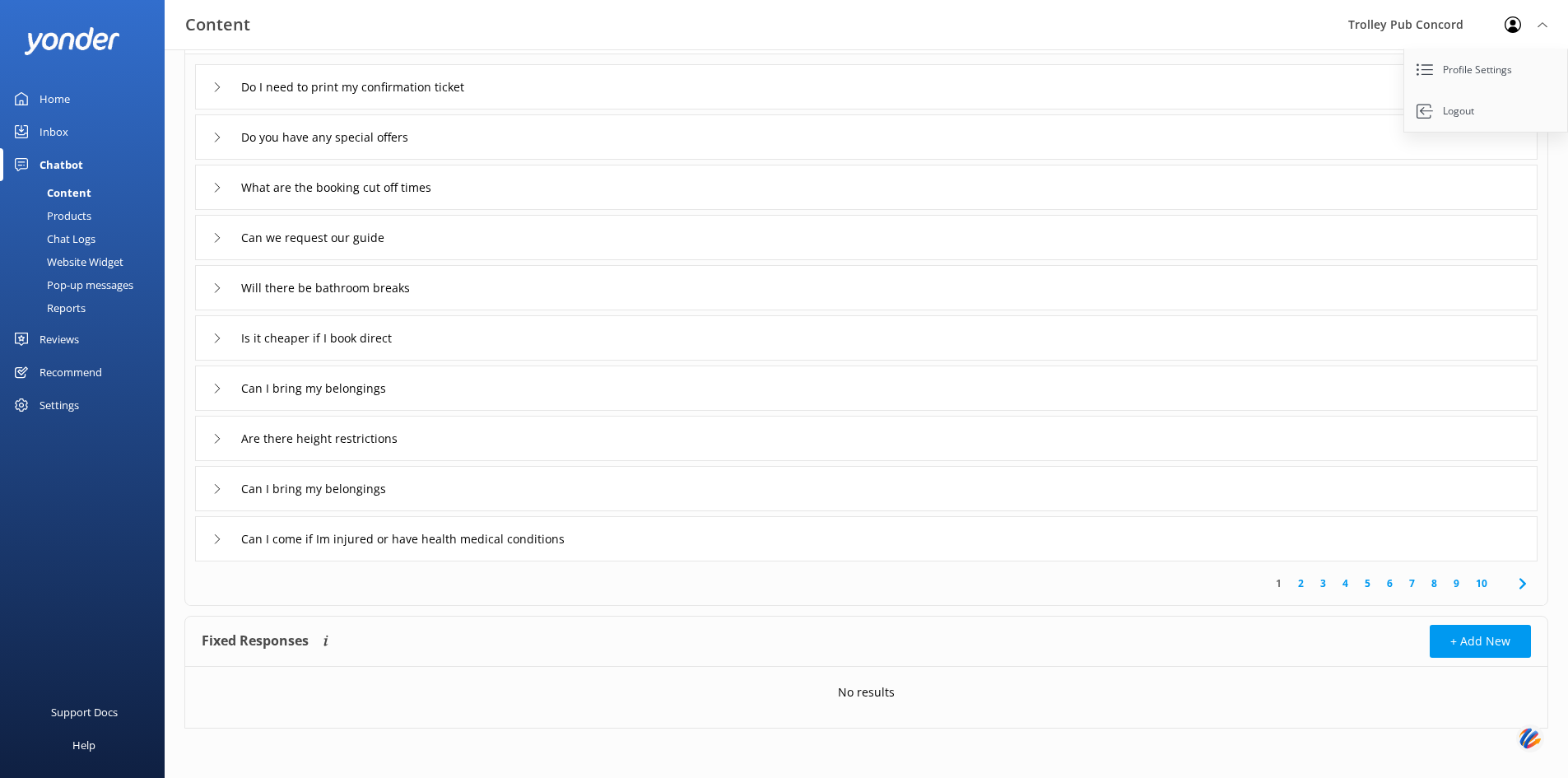
click at [227, 532] on div "Can I come if Im injured or have health medical conditions" at bounding box center [413, 539] width 401 height 27
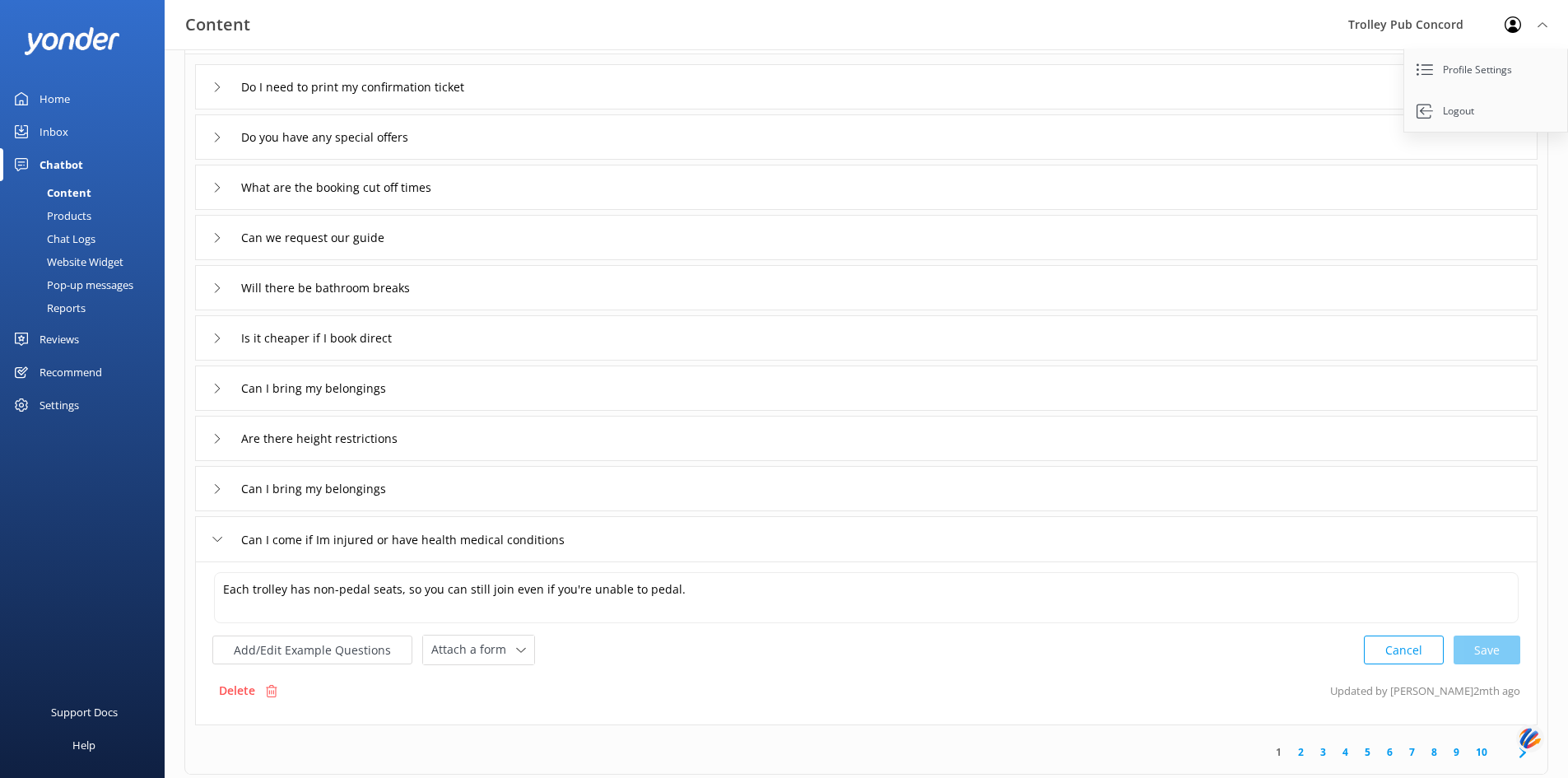
click at [227, 532] on div "Can I come if Im injured or have health medical conditions" at bounding box center [413, 540] width 401 height 27
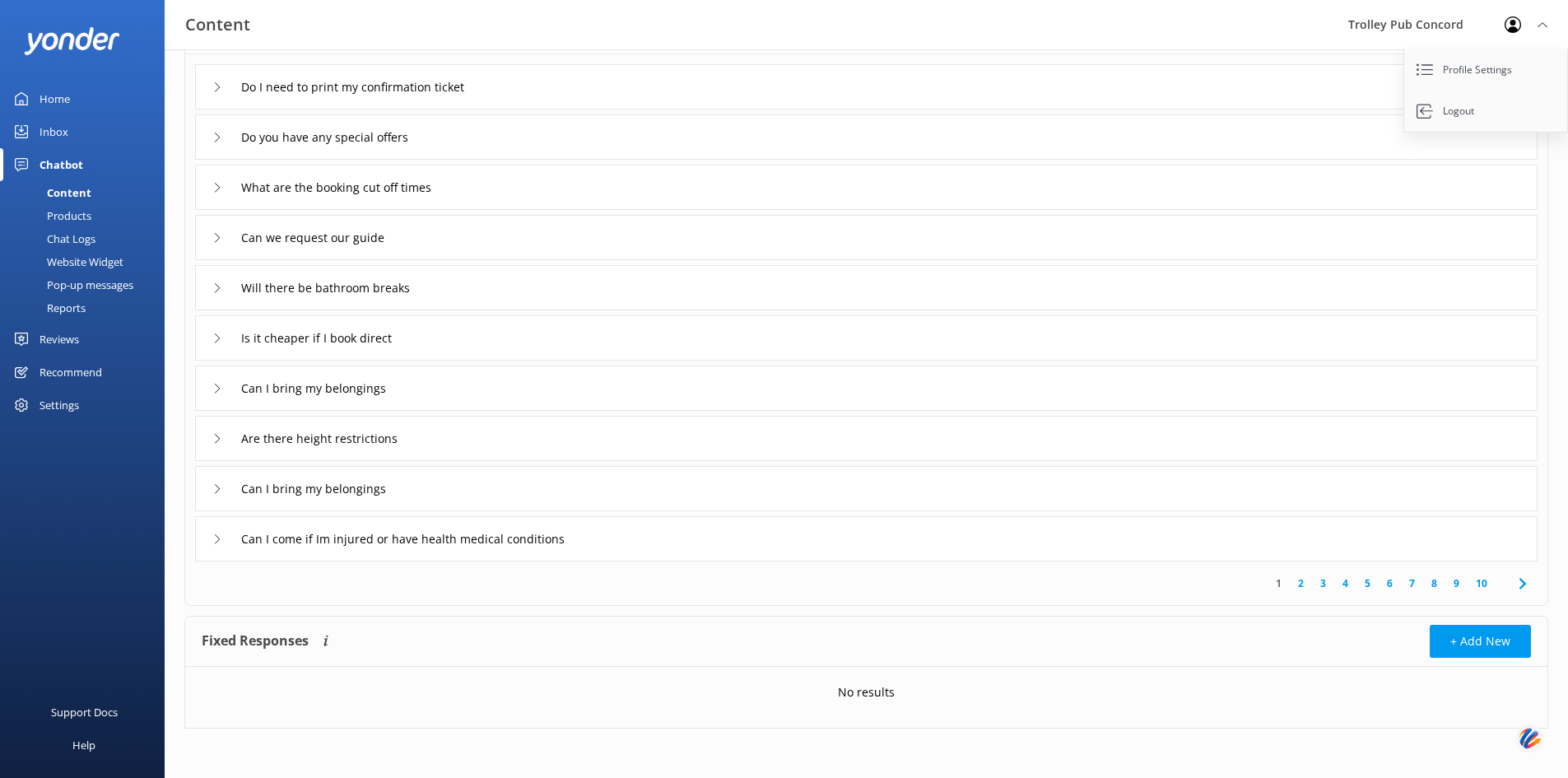
click at [217, 188] on icon at bounding box center [217, 187] width 10 height 10
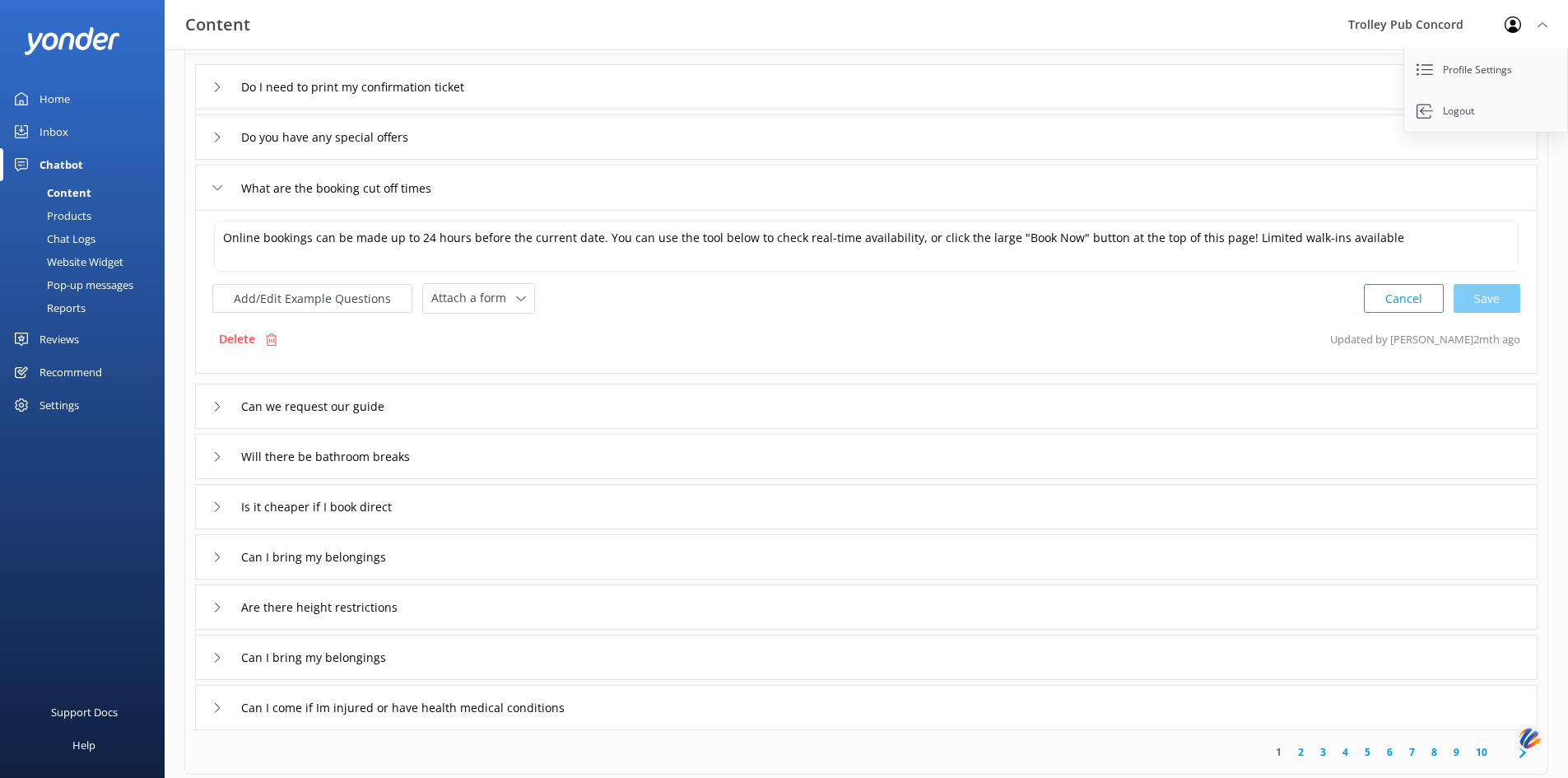
click at [216, 187] on icon at bounding box center [217, 187] width 10 height 10
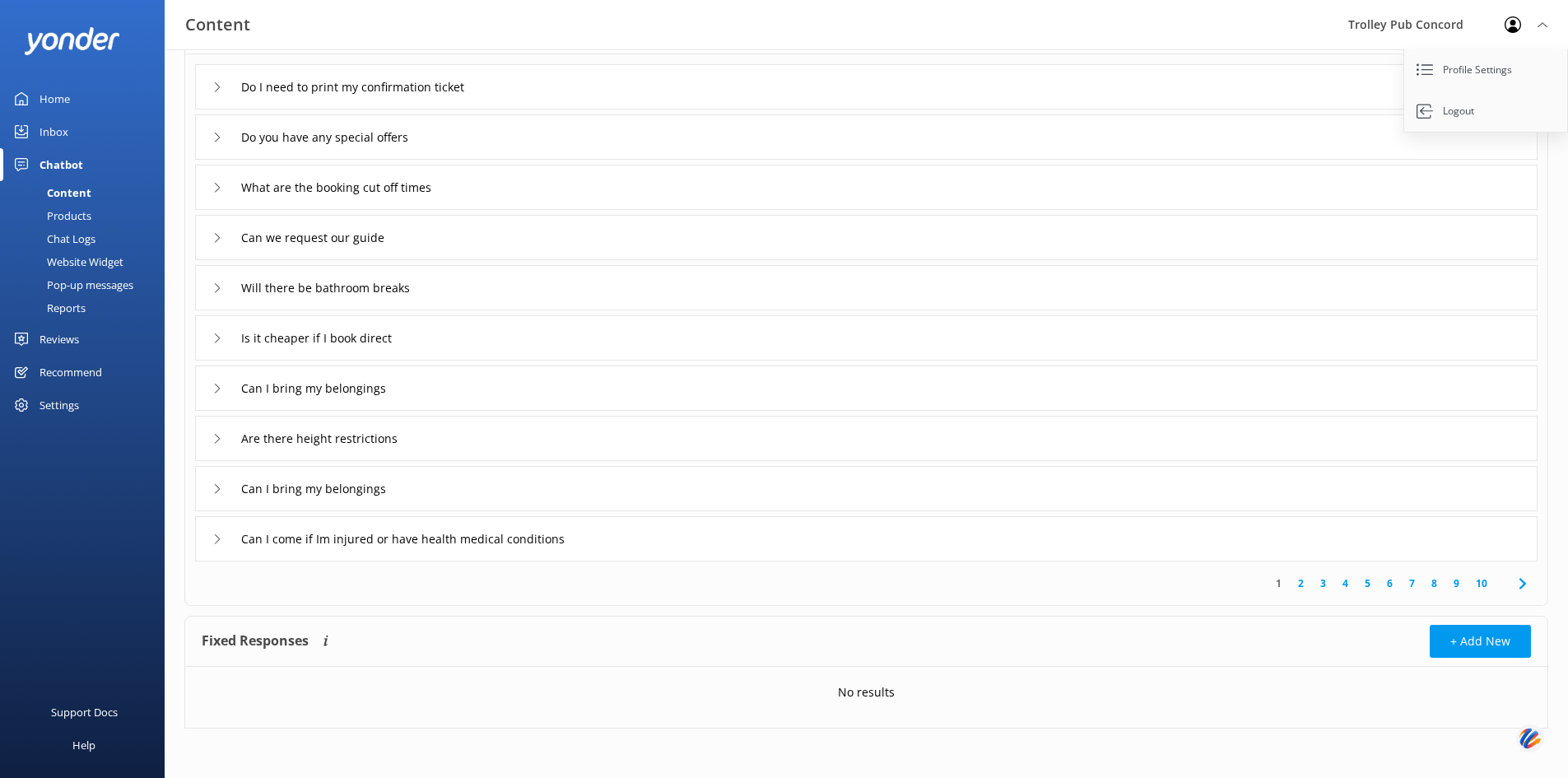
click at [214, 139] on icon at bounding box center [217, 137] width 10 height 10
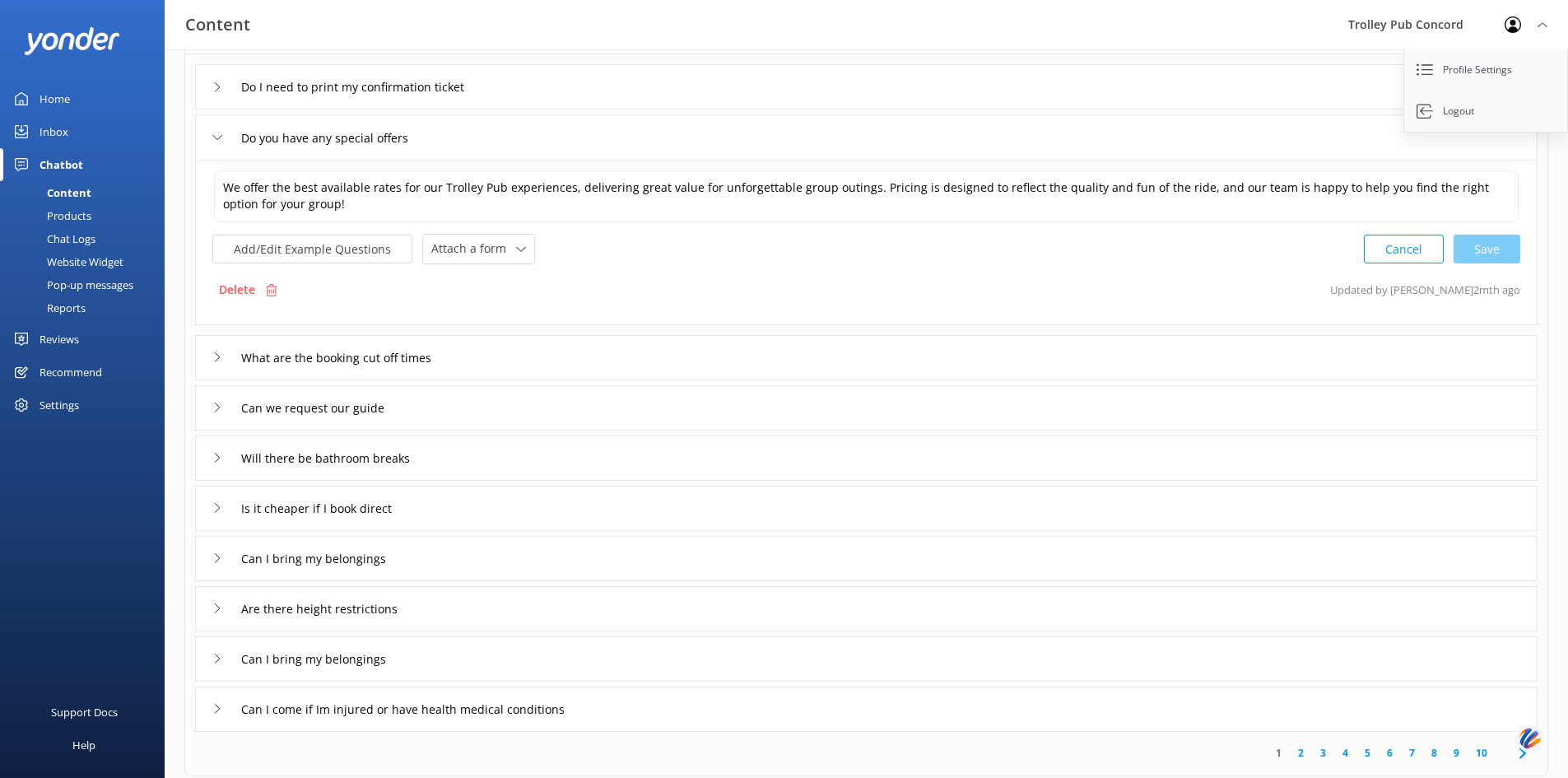
click at [214, 139] on icon at bounding box center [217, 137] width 10 height 10
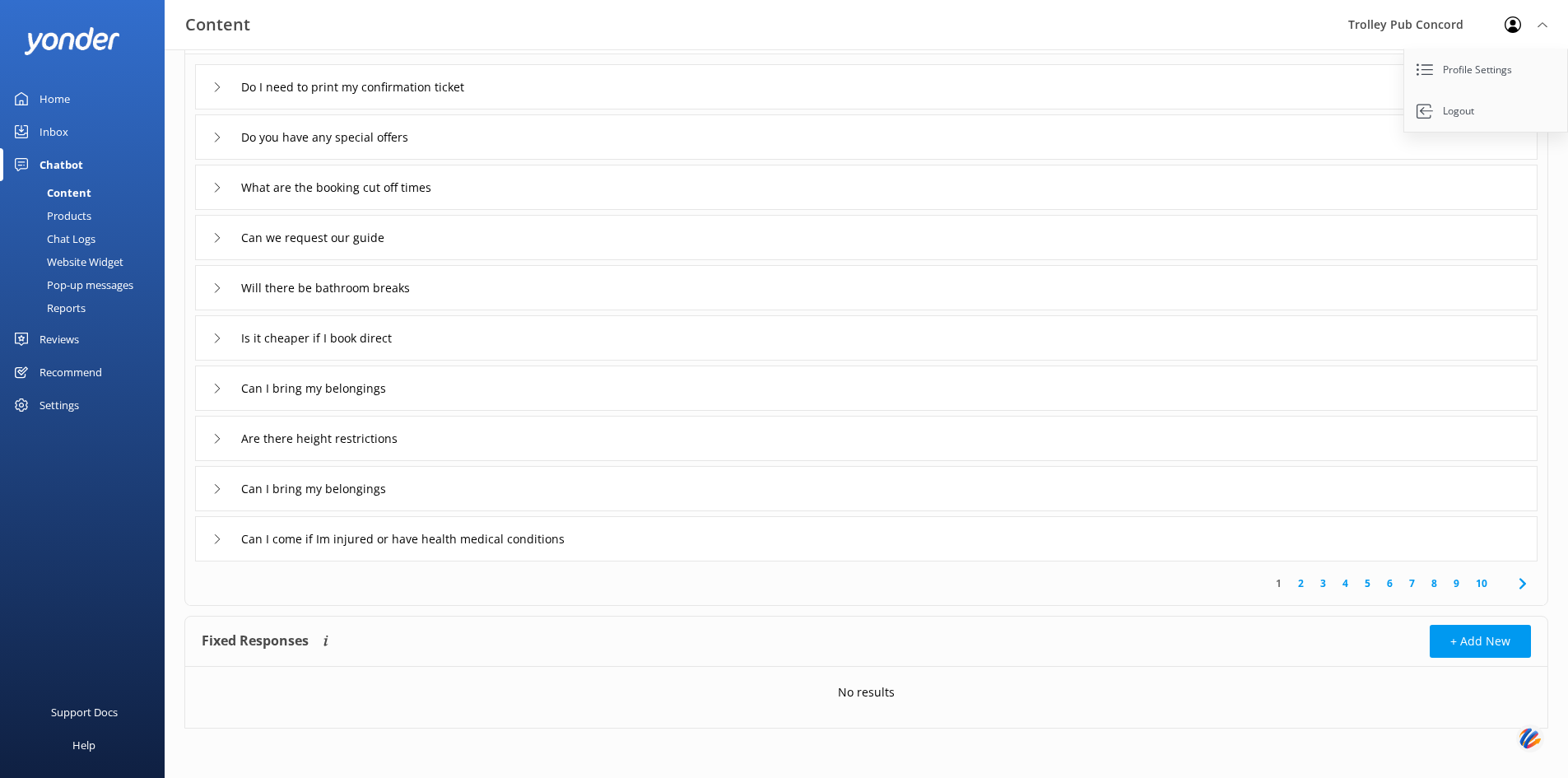
click at [209, 233] on div "Can we request our guide" at bounding box center [866, 236] width 1343 height 45
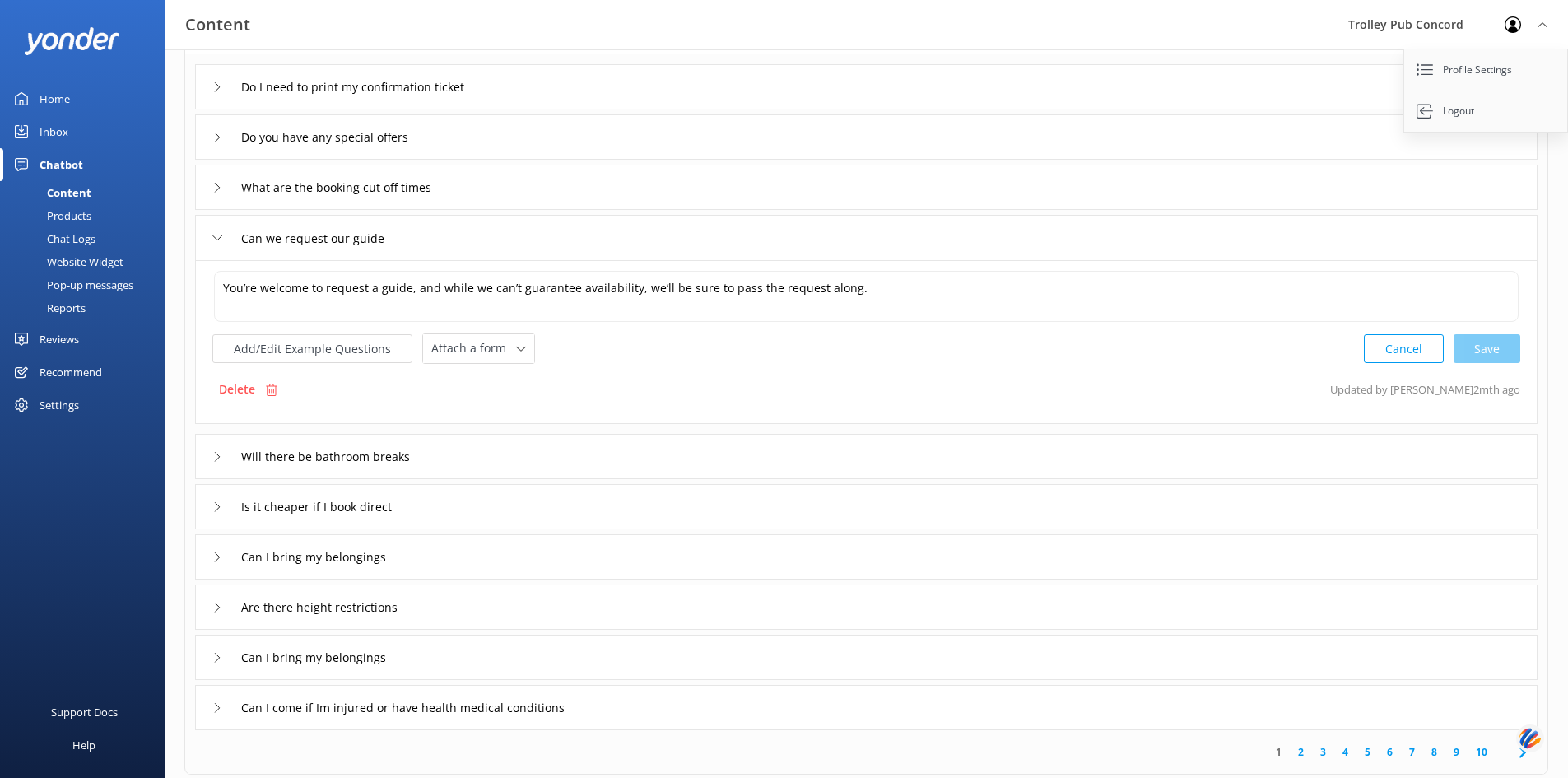
click at [214, 233] on icon at bounding box center [217, 237] width 10 height 10
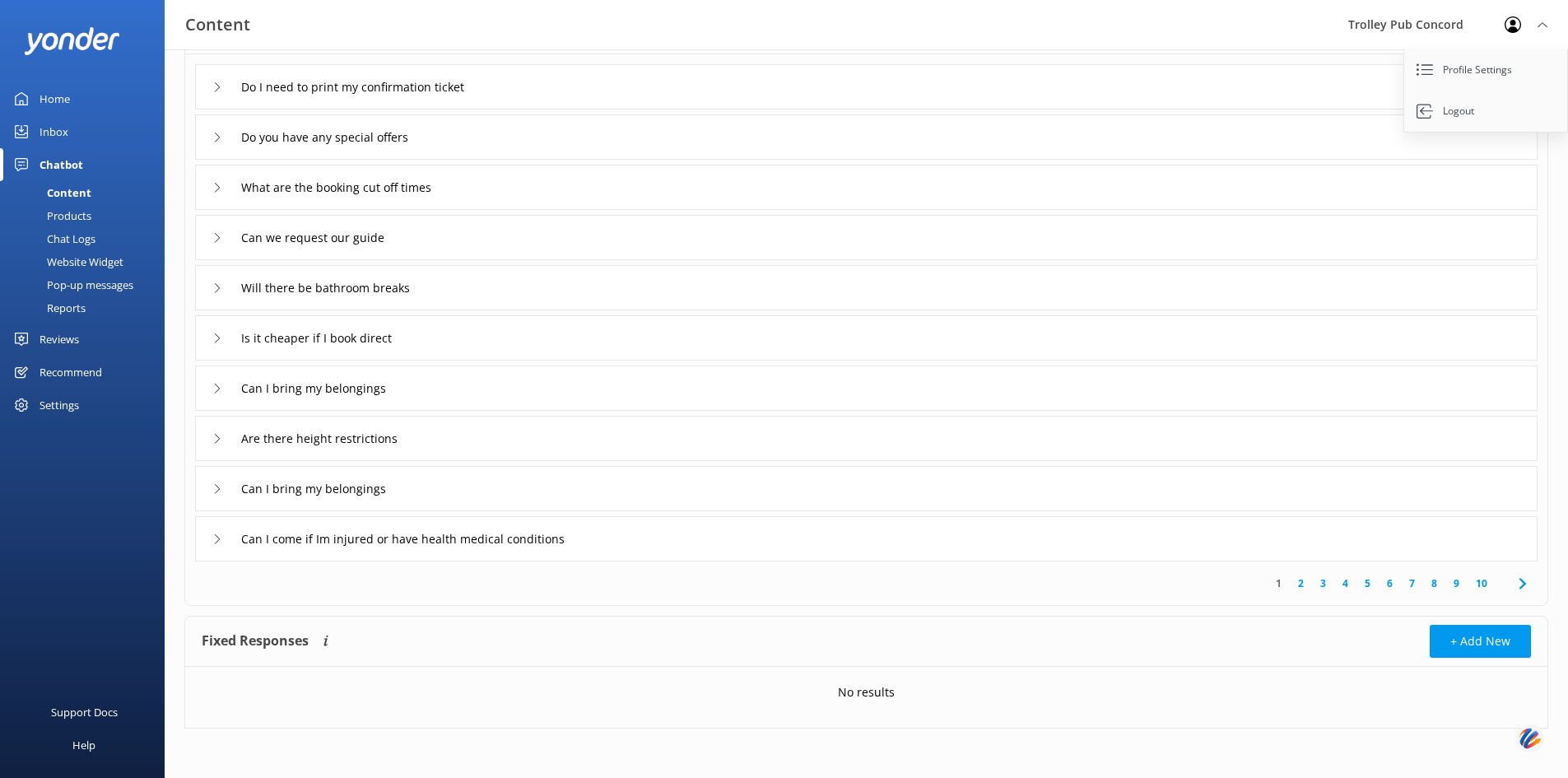
click at [215, 277] on div "Will there be bathroom breaks" at bounding box center [318, 288] width 211 height 27
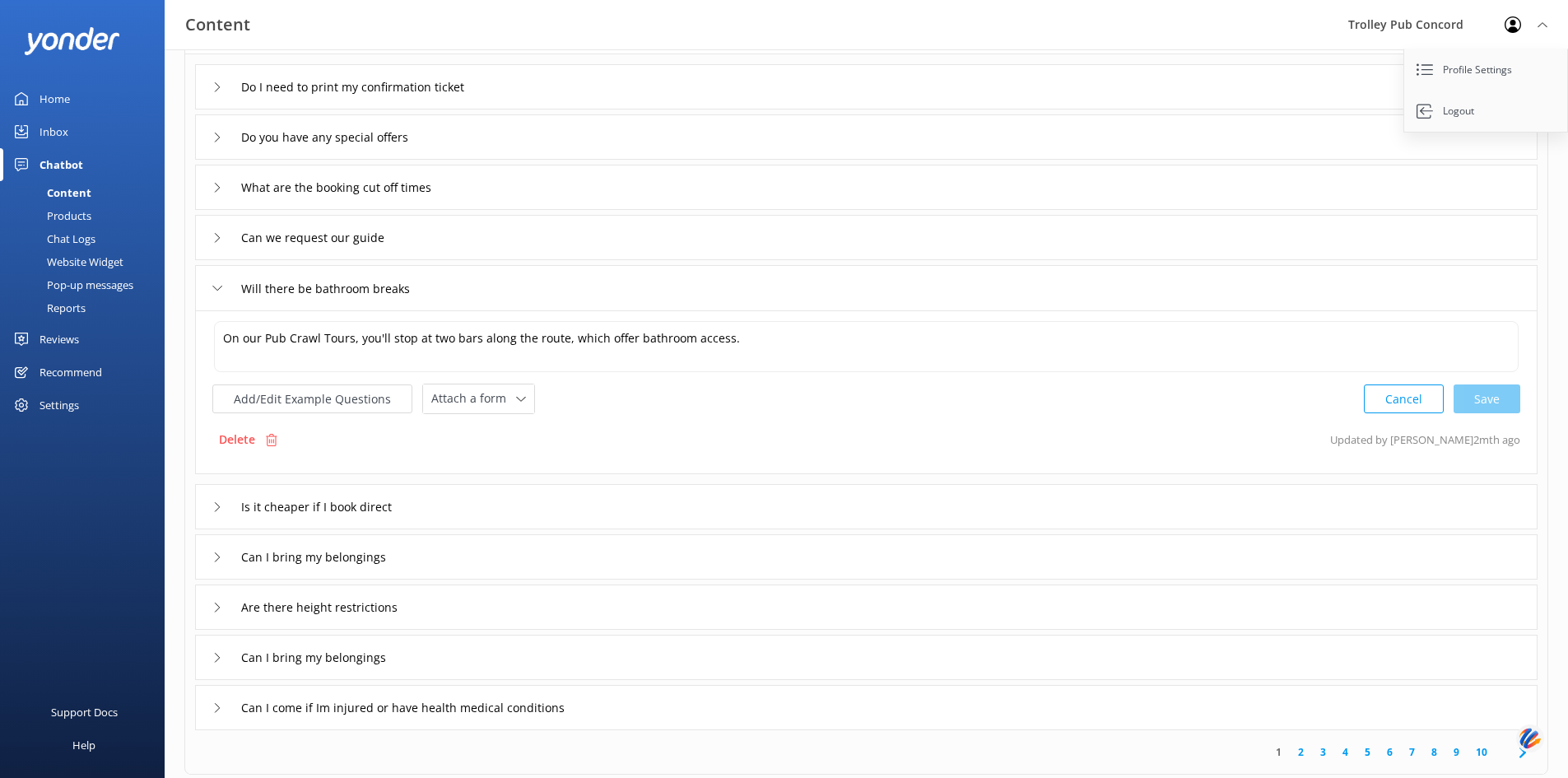
click at [216, 277] on div "Will there be bathroom breaks" at bounding box center [318, 289] width 211 height 27
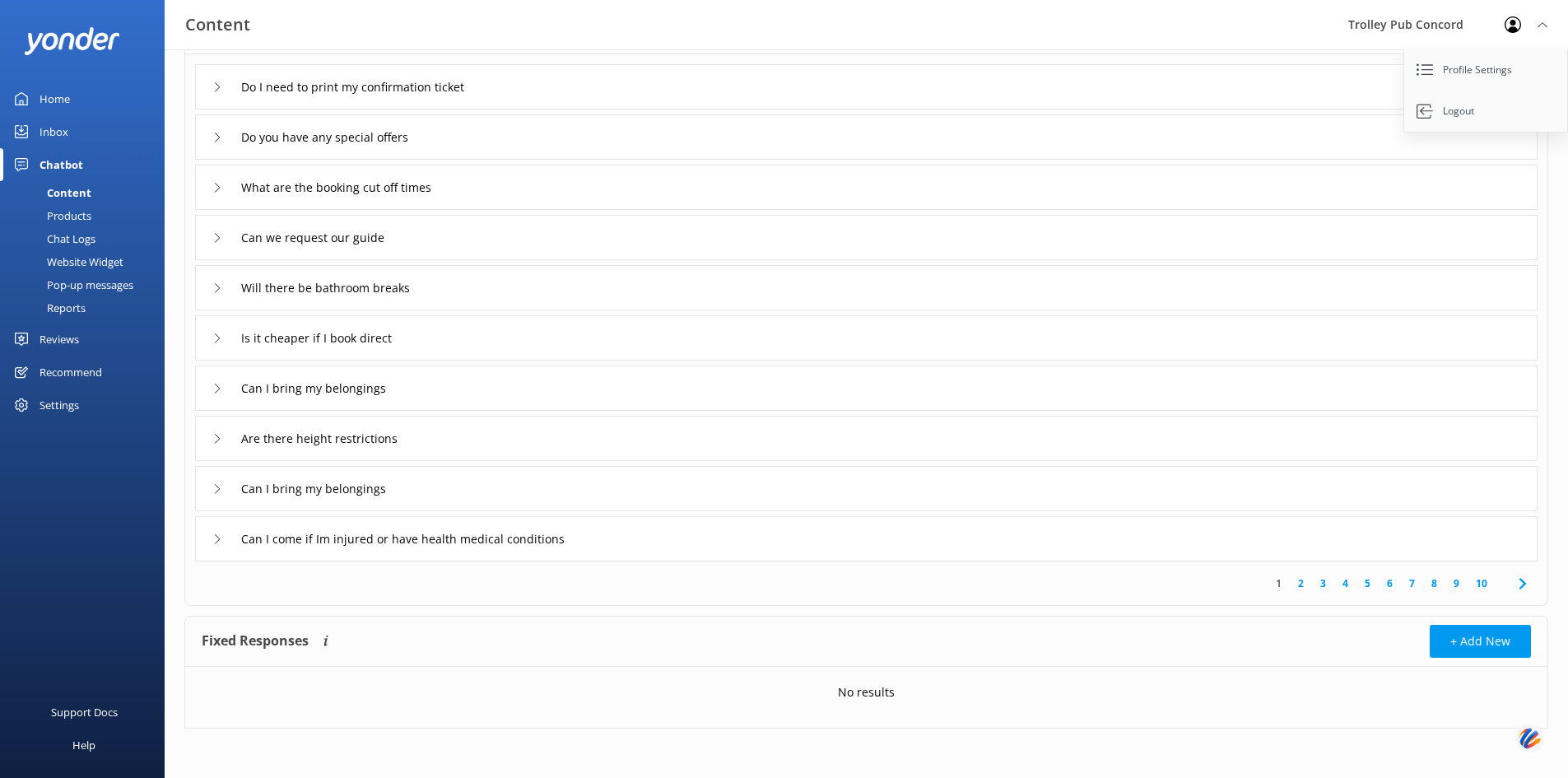
click at [216, 280] on div "Will there be bathroom breaks" at bounding box center [318, 288] width 211 height 27
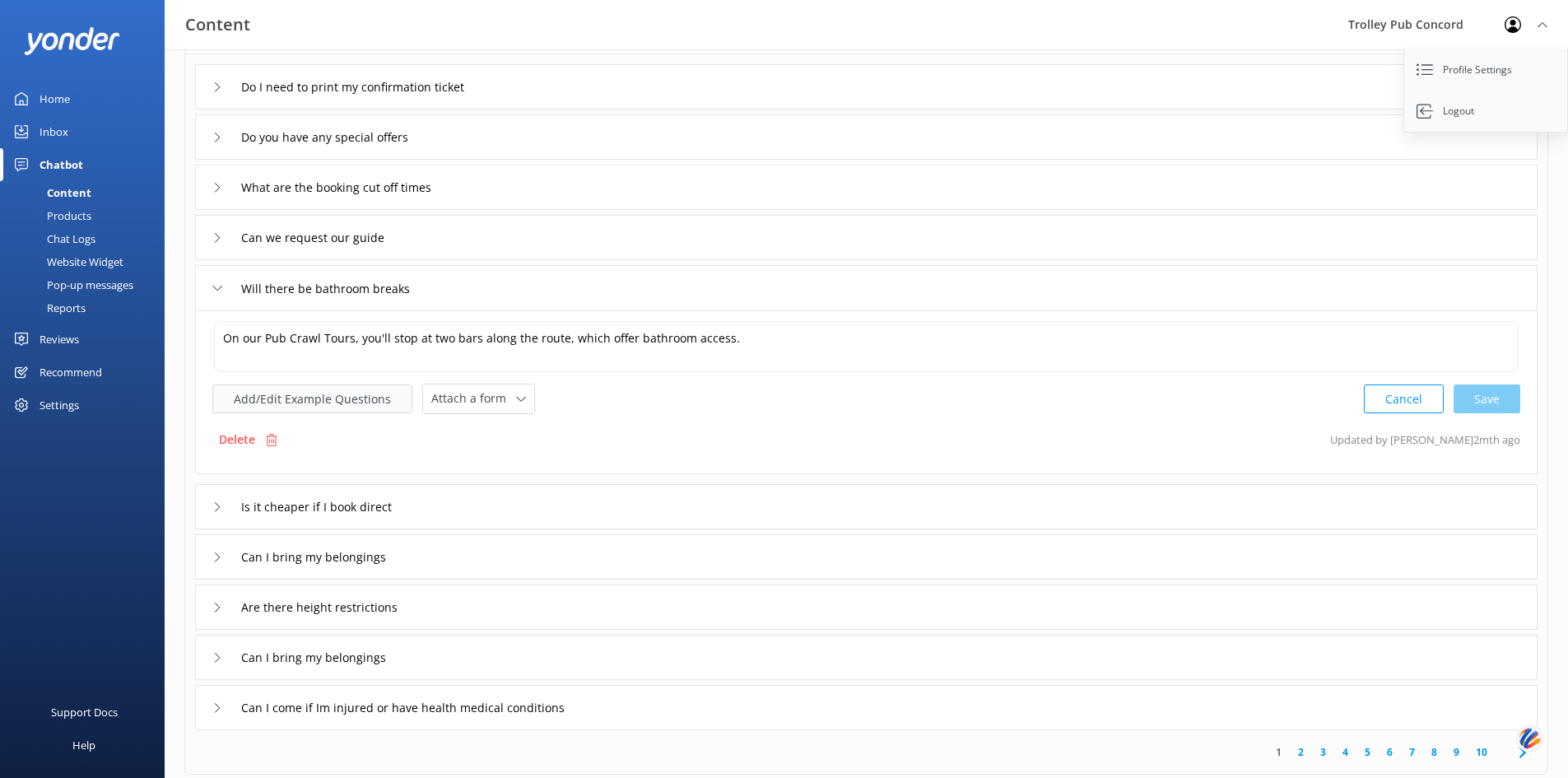
click at [325, 400] on button "Add/Edit Example Questions" at bounding box center [313, 398] width 200 height 28
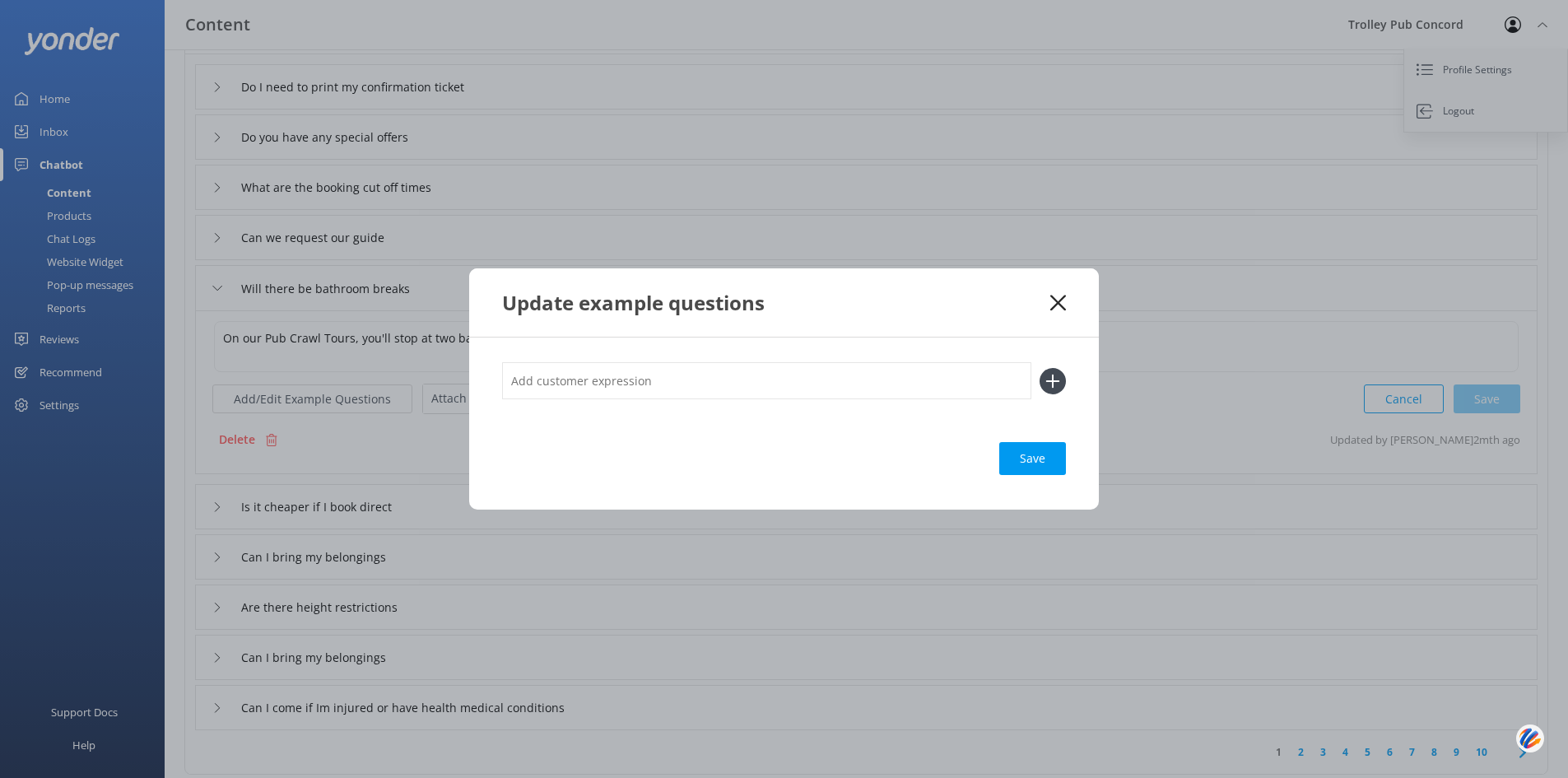
click at [734, 382] on input "text" at bounding box center [766, 380] width 529 height 37
click at [1061, 301] on icon at bounding box center [1058, 302] width 16 height 16
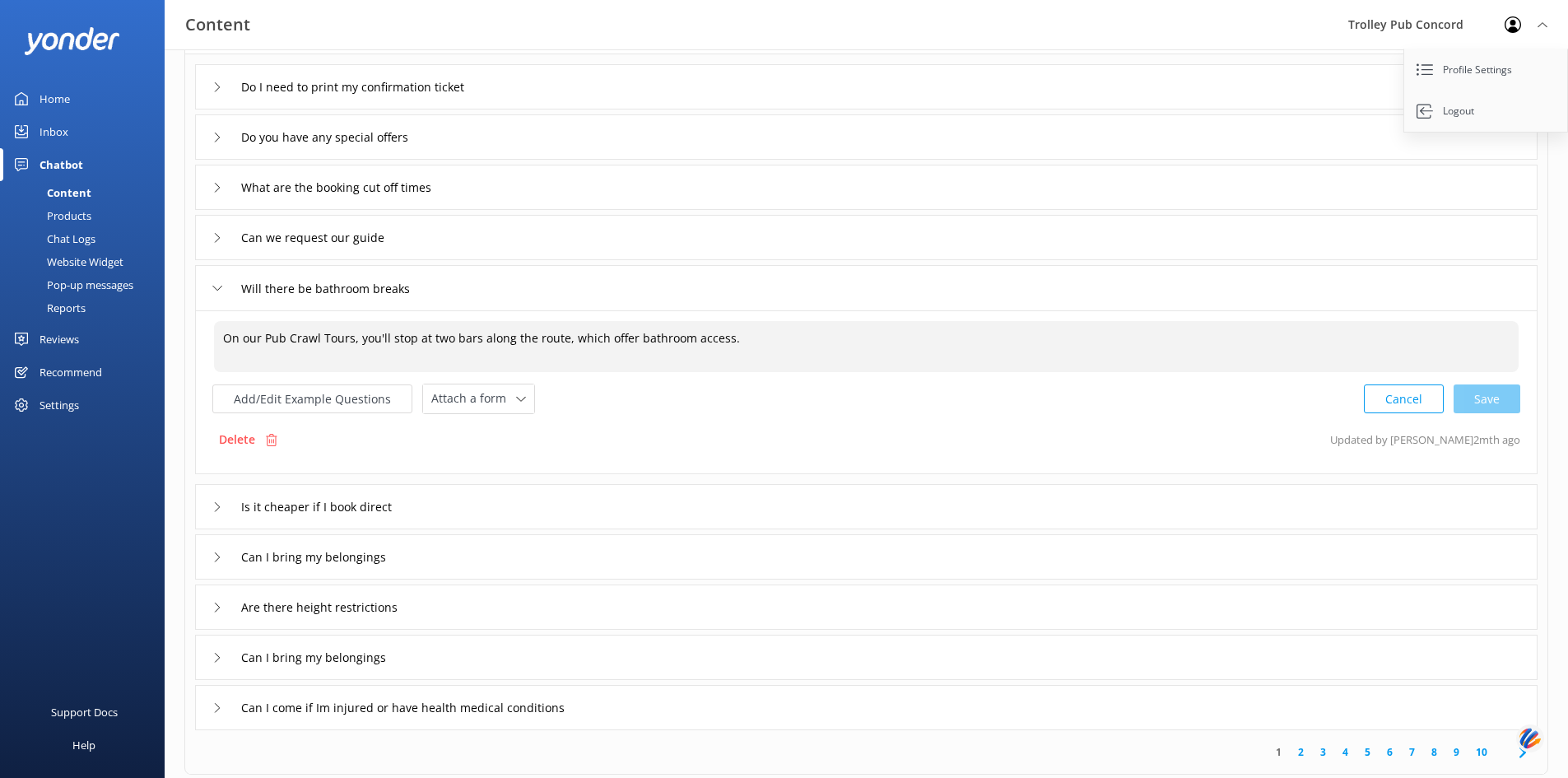
click at [780, 332] on textarea "On our Pub Crawl Tours, you'll stop at two bars along the route, which offer ba…" at bounding box center [865, 346] width 1304 height 51
click at [519, 406] on div "Attach a form" at bounding box center [478, 399] width 103 height 20
click at [638, 407] on div "Add/Edit Example Questions Attach a form Leave contact details Check availabili…" at bounding box center [866, 398] width 1308 height 30
drag, startPoint x: 767, startPoint y: 337, endPoint x: 214, endPoint y: 353, distance: 553.2
click at [214, 353] on textarea "On our Pub Crawl Tours, you'll stop at two bars along the route, which offer ba…" at bounding box center [865, 346] width 1304 height 51
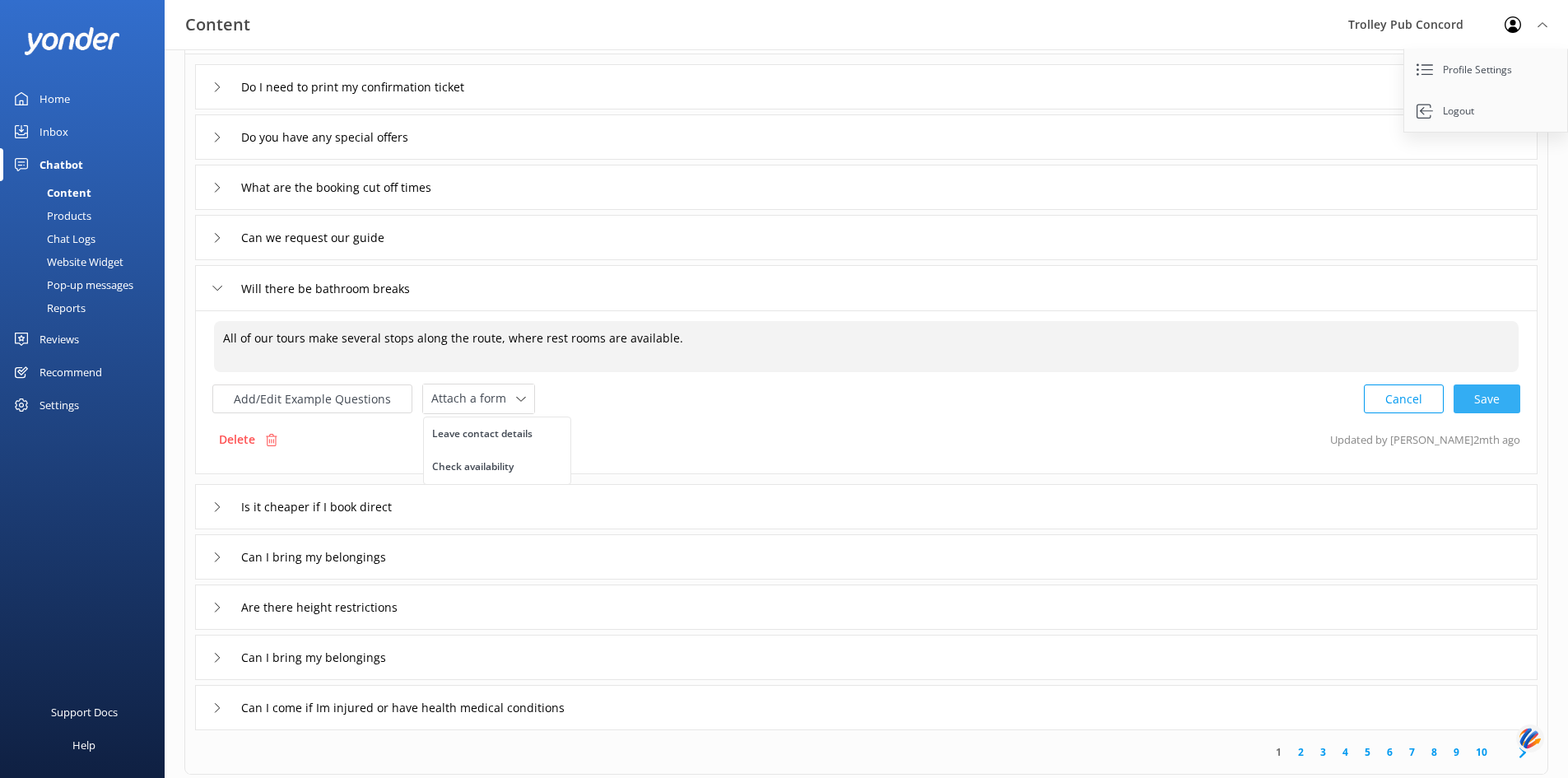
click at [1492, 400] on div "Cancel Save" at bounding box center [1442, 398] width 157 height 30
click at [1484, 399] on div "Cancel Save" at bounding box center [1442, 397] width 157 height 30
click at [905, 411] on div "Add/Edit Example Questions Attach a form Leave contact details Check availabili…" at bounding box center [866, 397] width 1308 height 30
click at [643, 407] on div "Add/Edit Example Questions Attach a form Leave contact details Check availabili…" at bounding box center [866, 397] width 1308 height 30
click at [693, 334] on textarea "All of our tours make several stops along the route, where rest rooms are avail…" at bounding box center [866, 345] width 1306 height 51
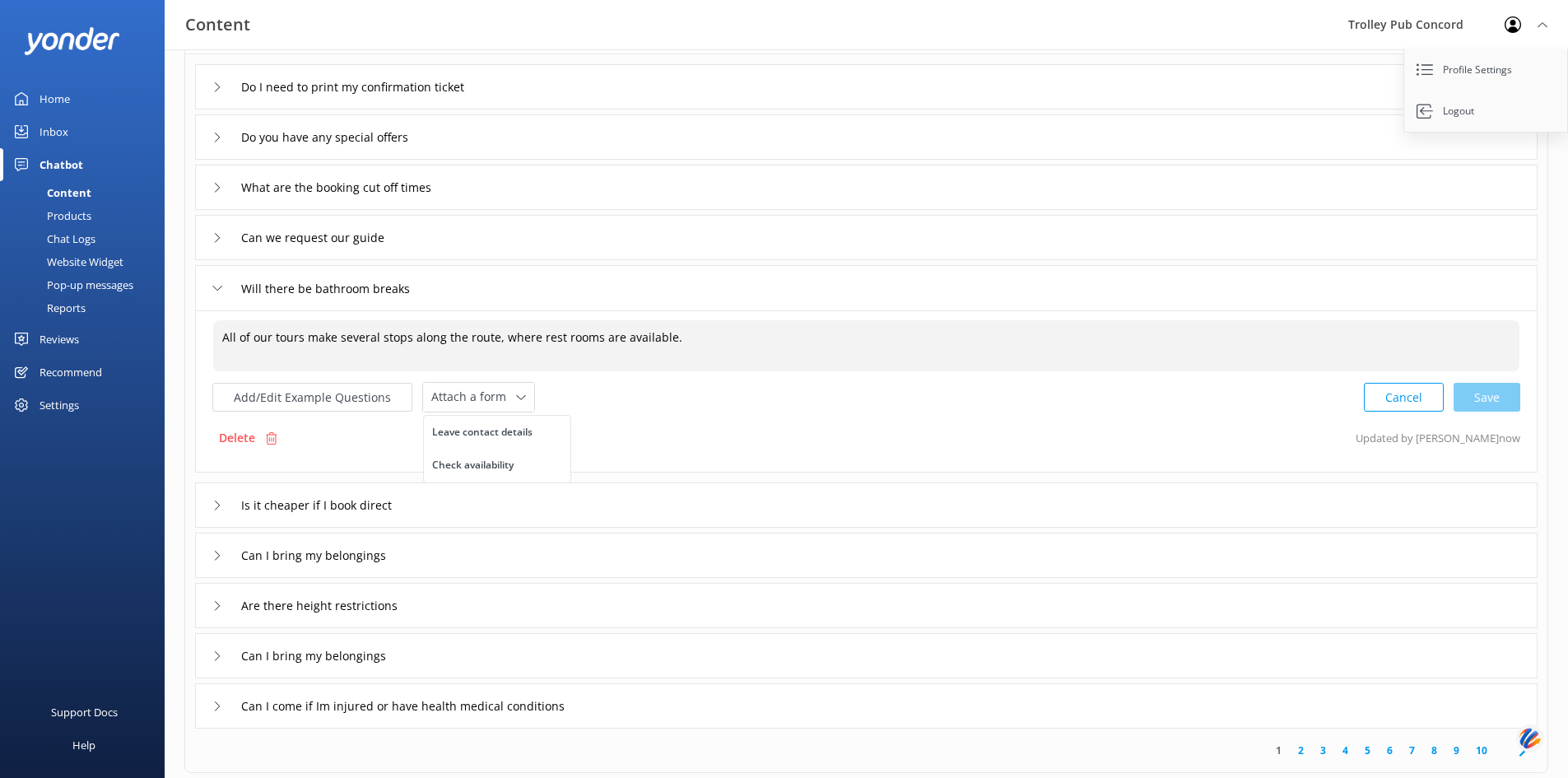
click at [1479, 392] on div "Cancel Save" at bounding box center [1442, 397] width 157 height 30
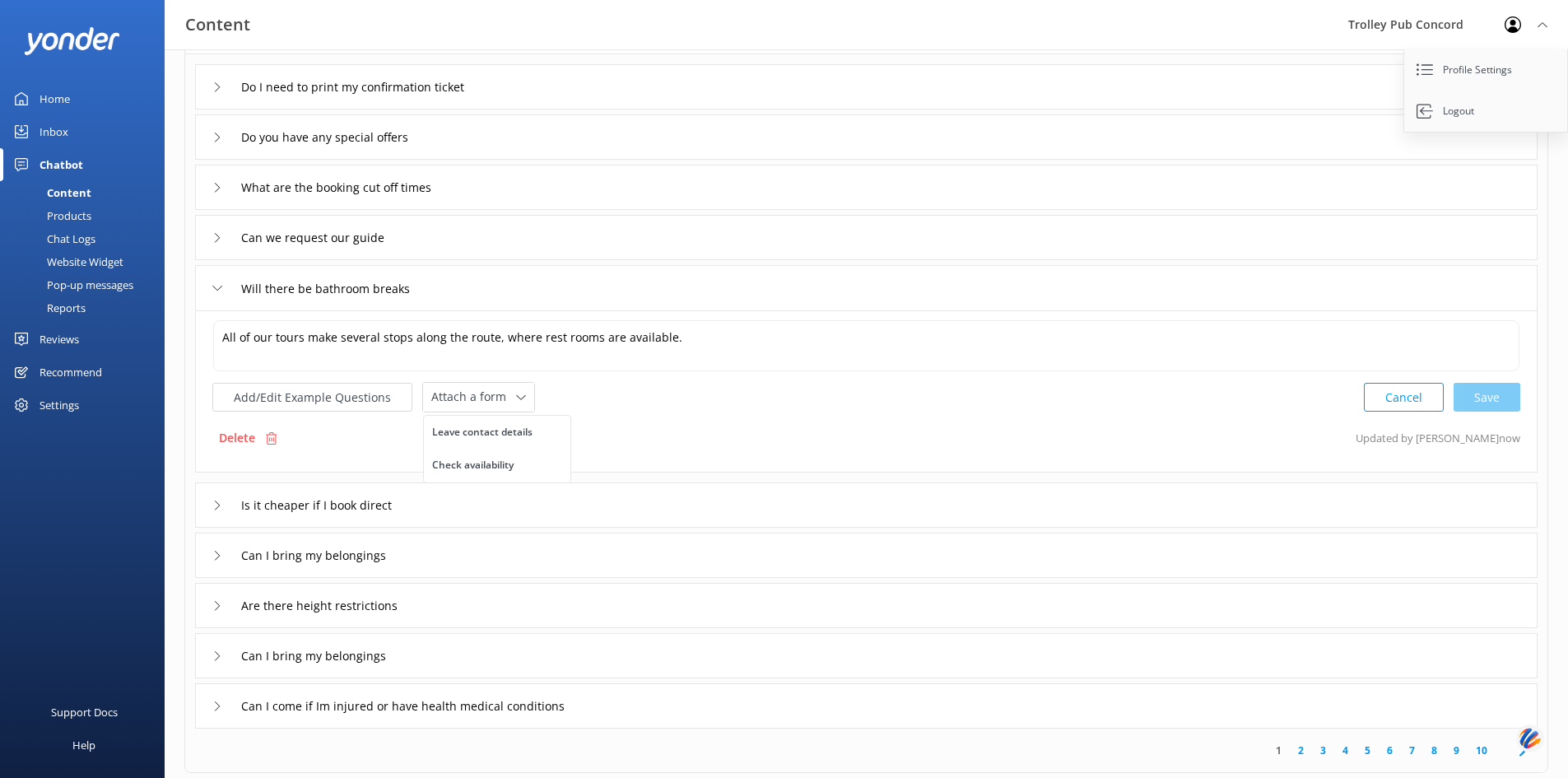
click at [1259, 415] on div "All of our tours make several stops along the route, where rest rooms are avail…" at bounding box center [866, 391] width 1343 height 162
click at [1222, 415] on div "All of our tours make several stops along the route, where rest rooms are avail…" at bounding box center [866, 391] width 1343 height 162
click at [868, 337] on textarea "All of our tours make several stops along the route, where rest rooms are avail…" at bounding box center [866, 345] width 1306 height 51
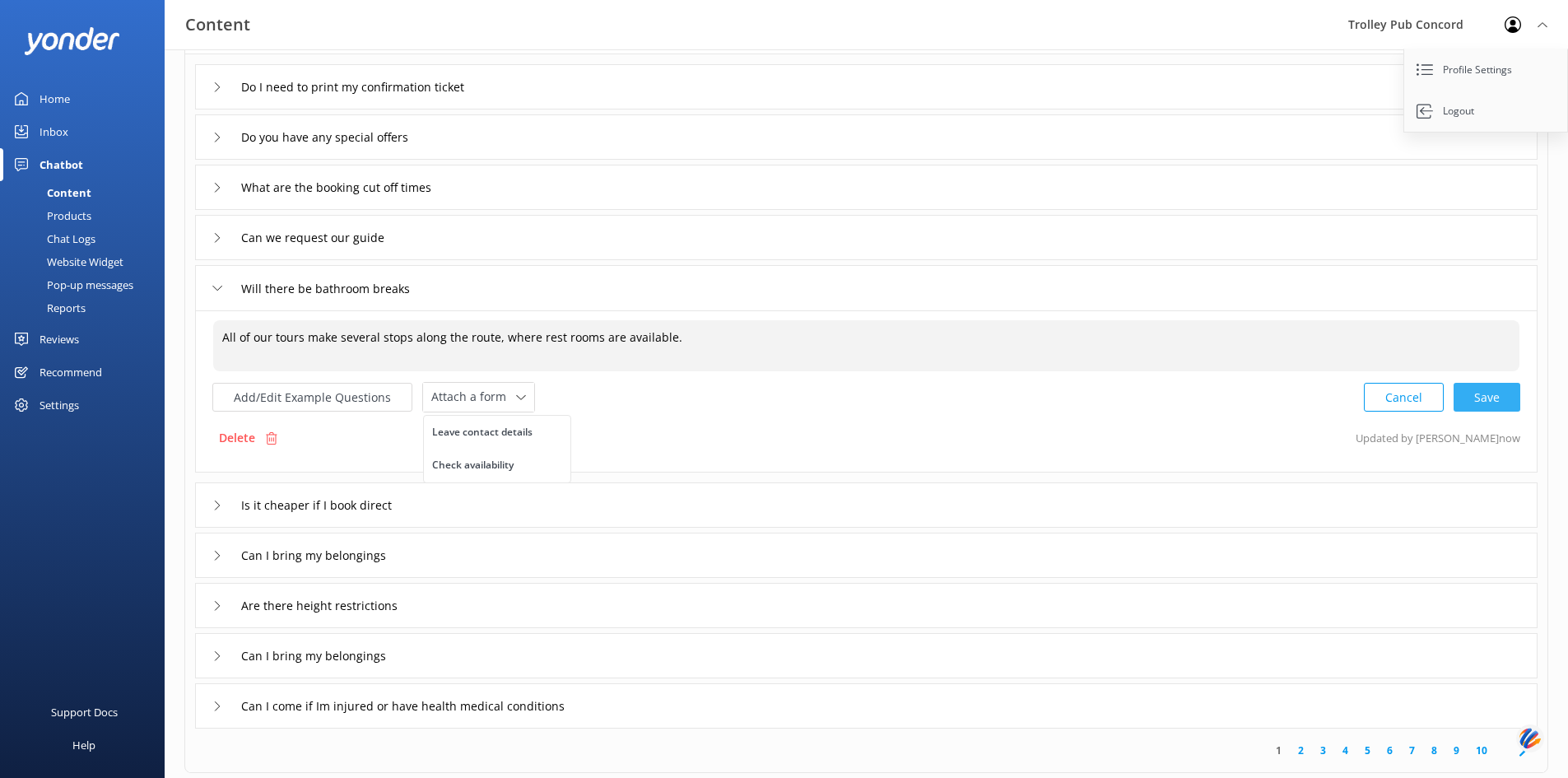
click at [1485, 394] on div "Cancel Save" at bounding box center [1442, 397] width 157 height 30
type textarea "All of our tours make several stops along the route, where rest rooms are avail…"
click at [221, 499] on div "Is it cheaper if I book direct" at bounding box center [321, 505] width 217 height 27
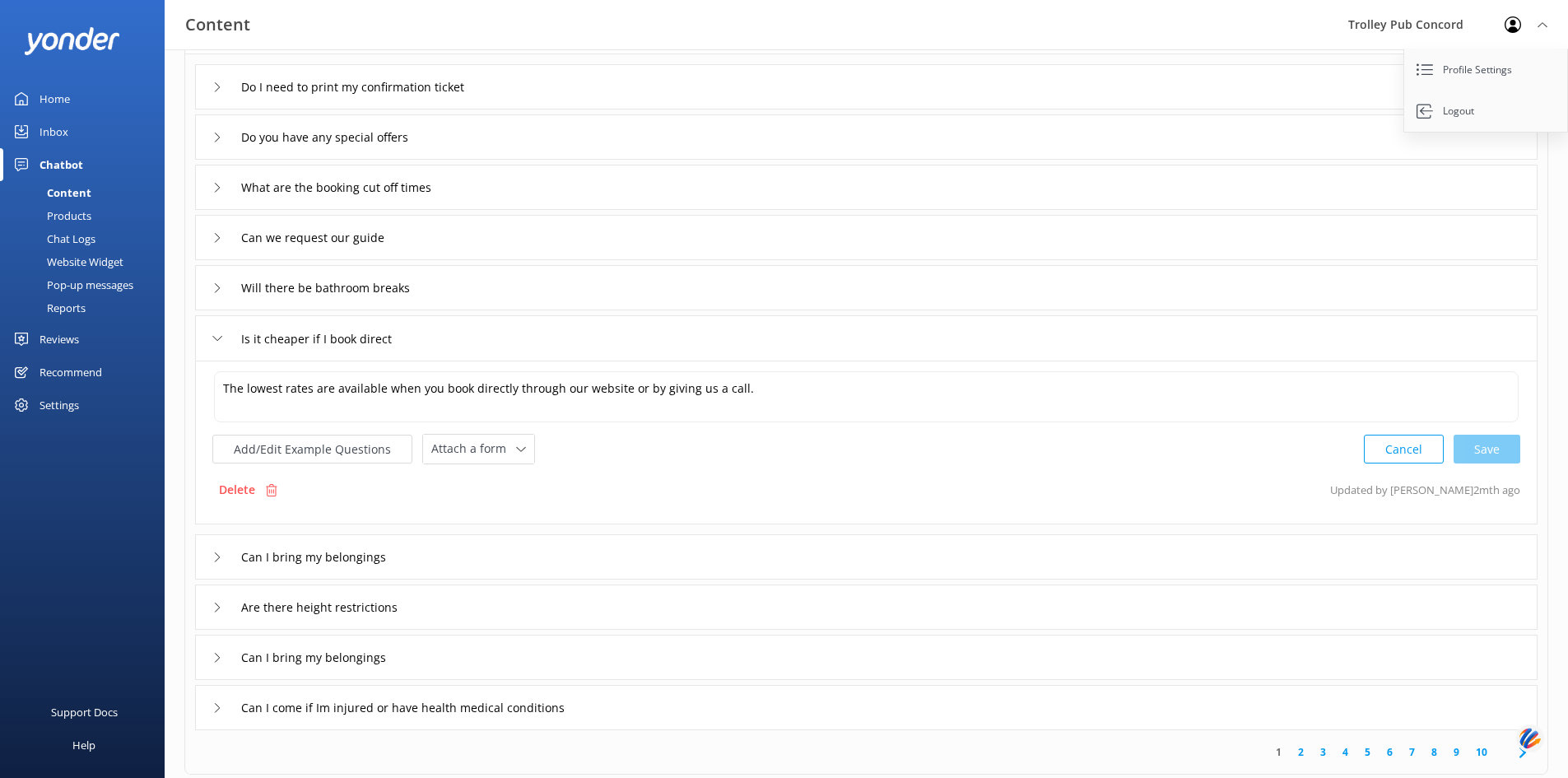
click at [654, 477] on div "Delete Updated by [PERSON_NAME] 2mth ago" at bounding box center [866, 489] width 1308 height 31
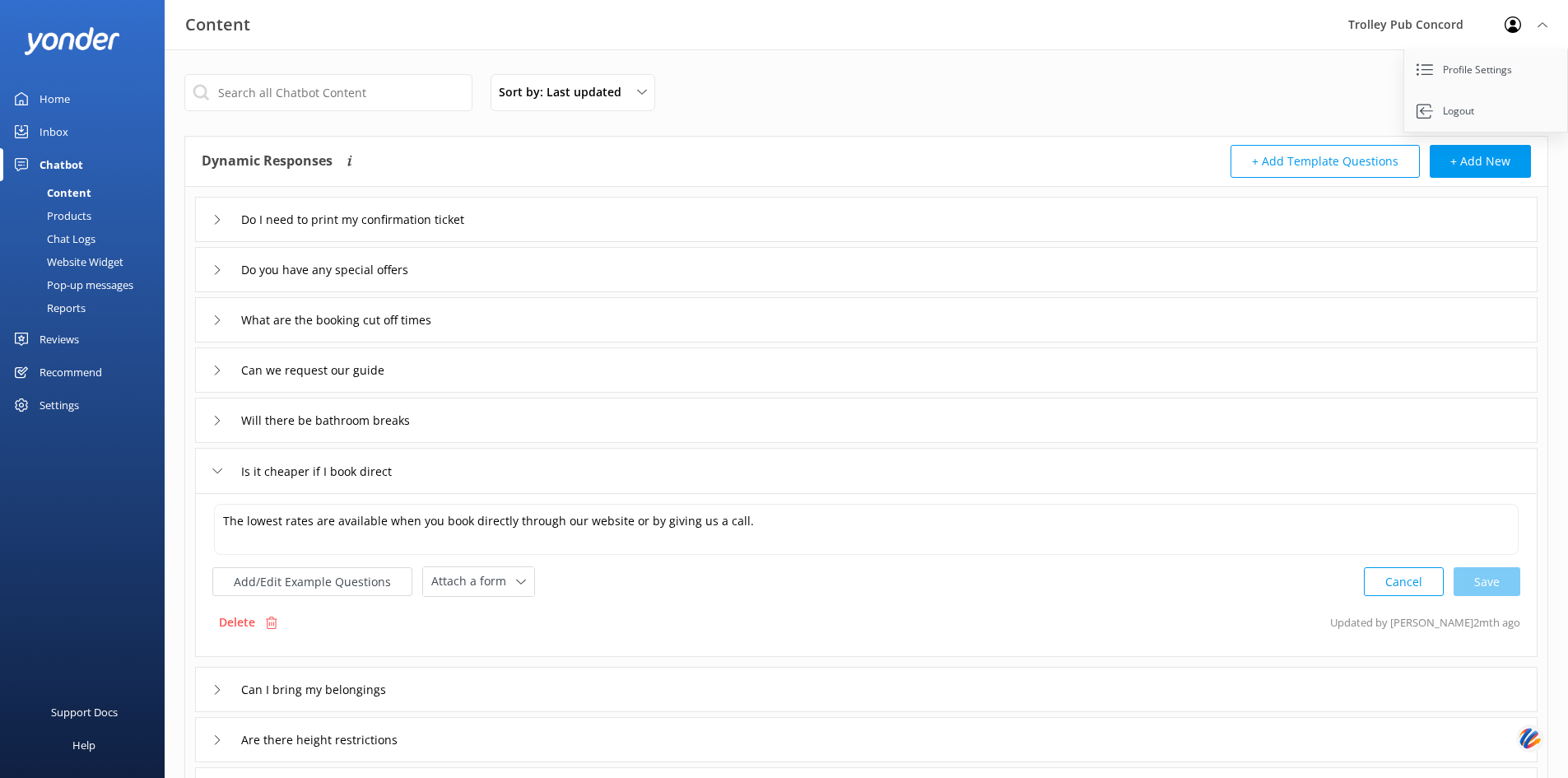
scroll to position [302, 0]
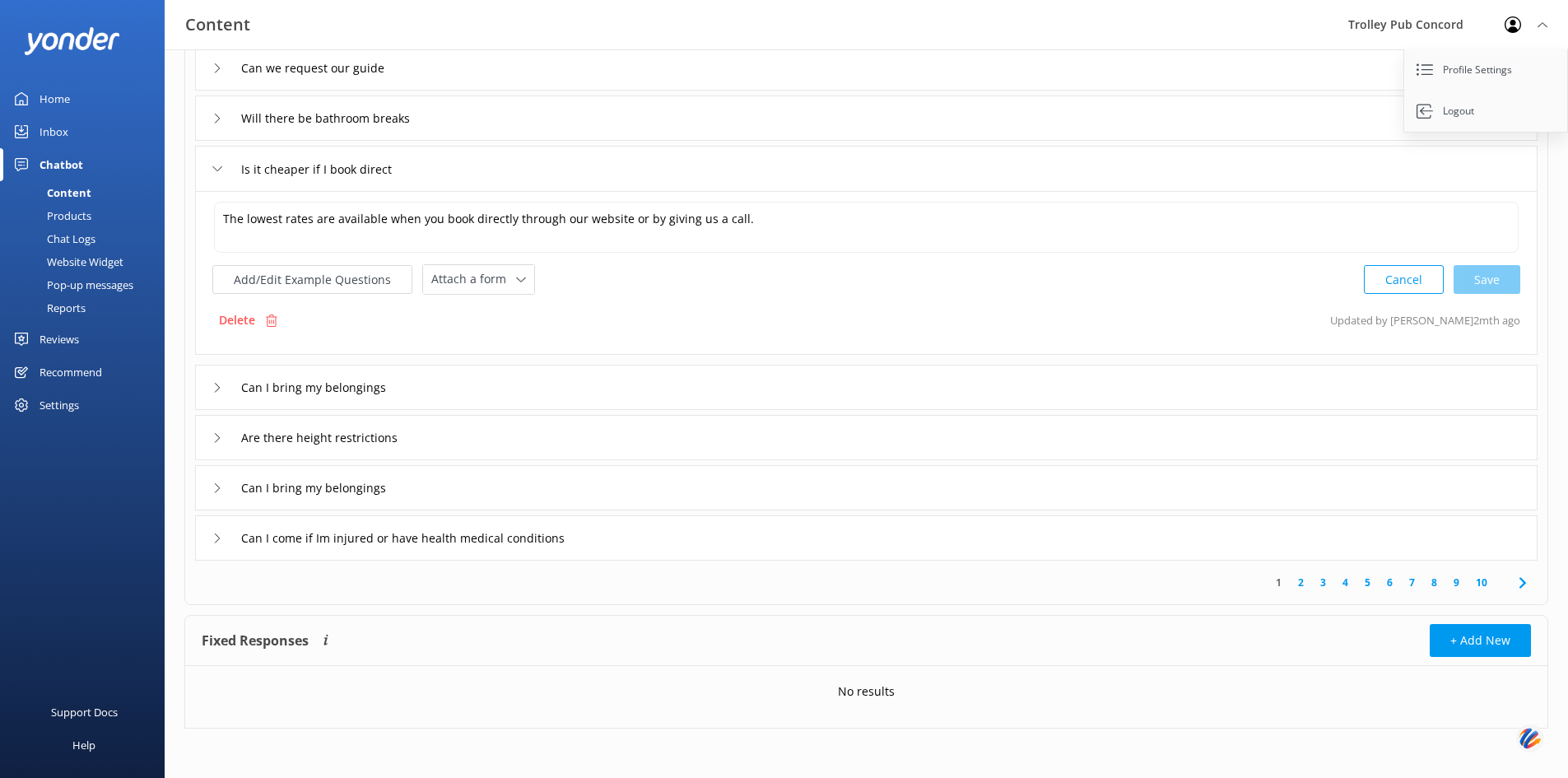
click at [1300, 587] on link "2" at bounding box center [1300, 582] width 22 height 16
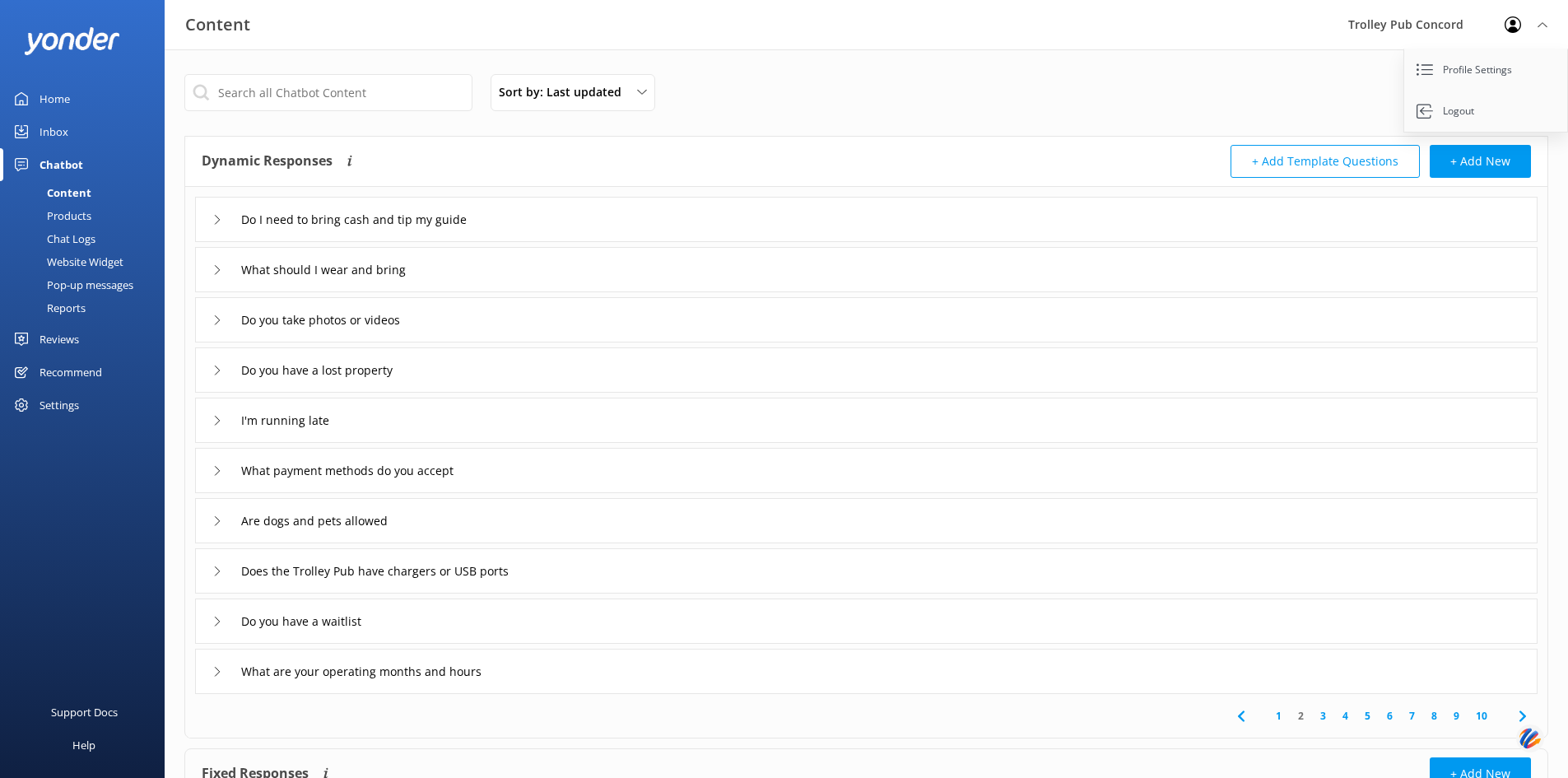
click at [204, 530] on div "Are dogs and pets allowed" at bounding box center [866, 520] width 1343 height 45
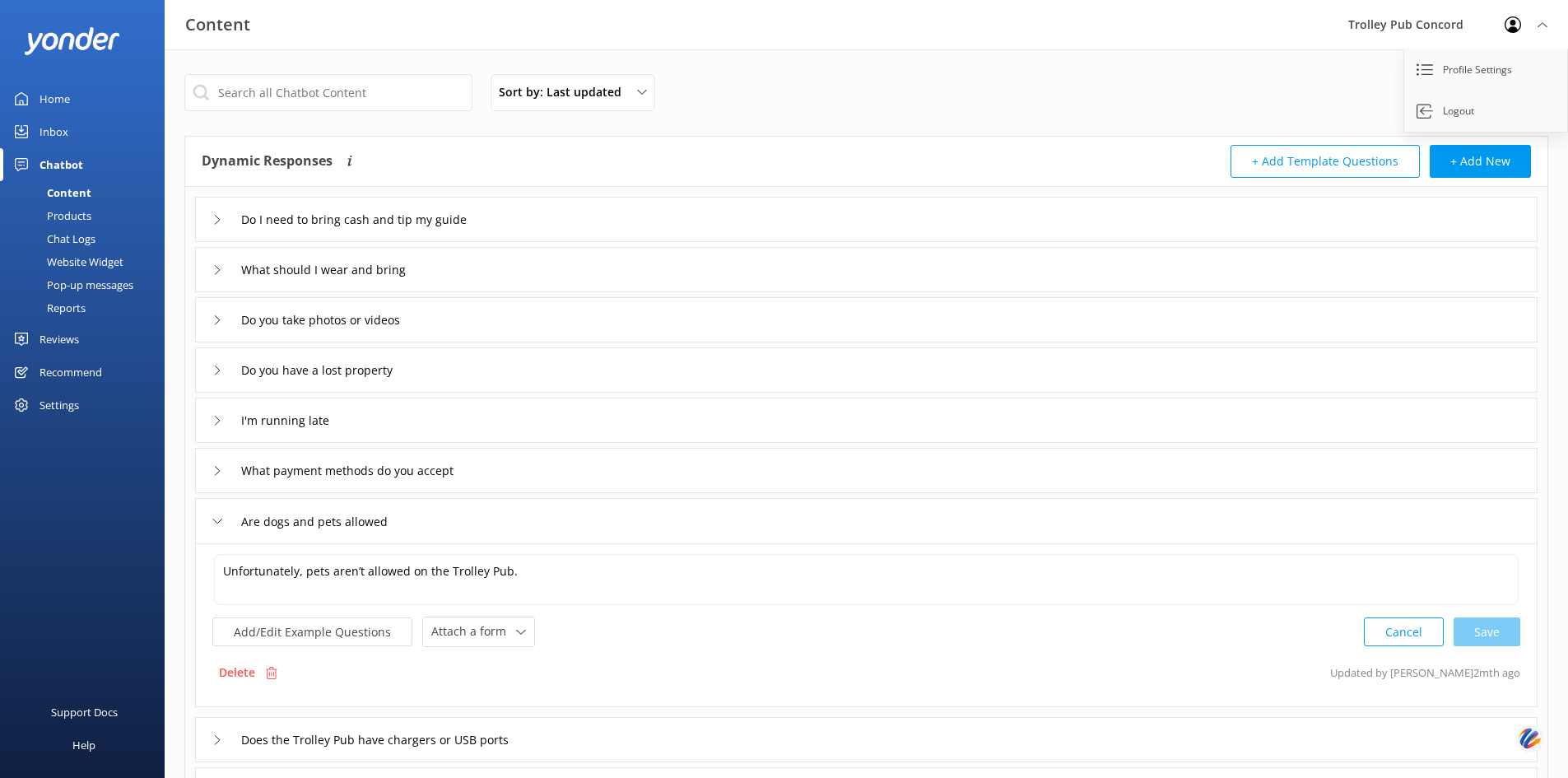
click at [209, 528] on div "Are dogs and pets allowed" at bounding box center [866, 520] width 1343 height 45
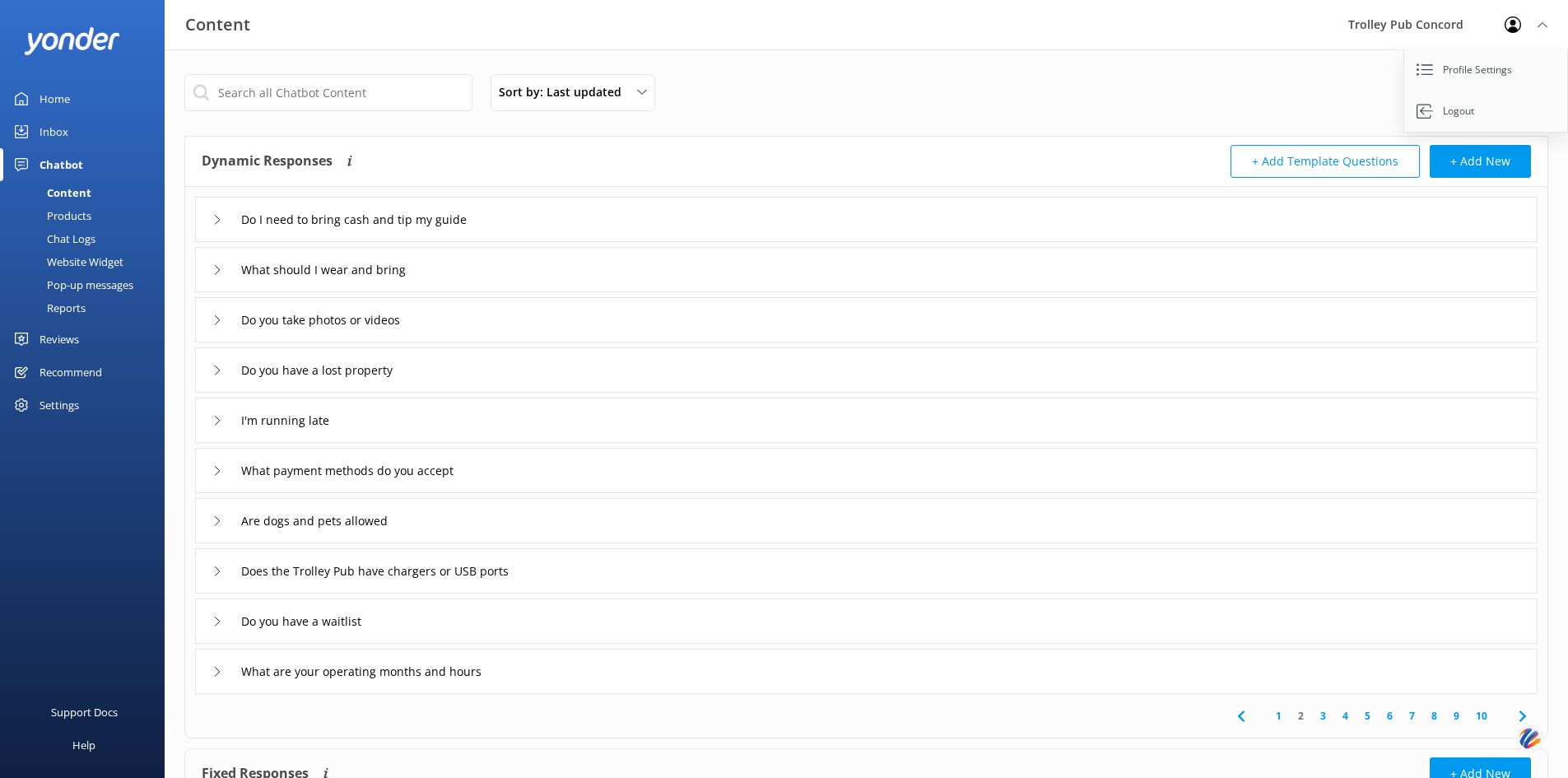
click at [219, 568] on icon at bounding box center [217, 571] width 10 height 10
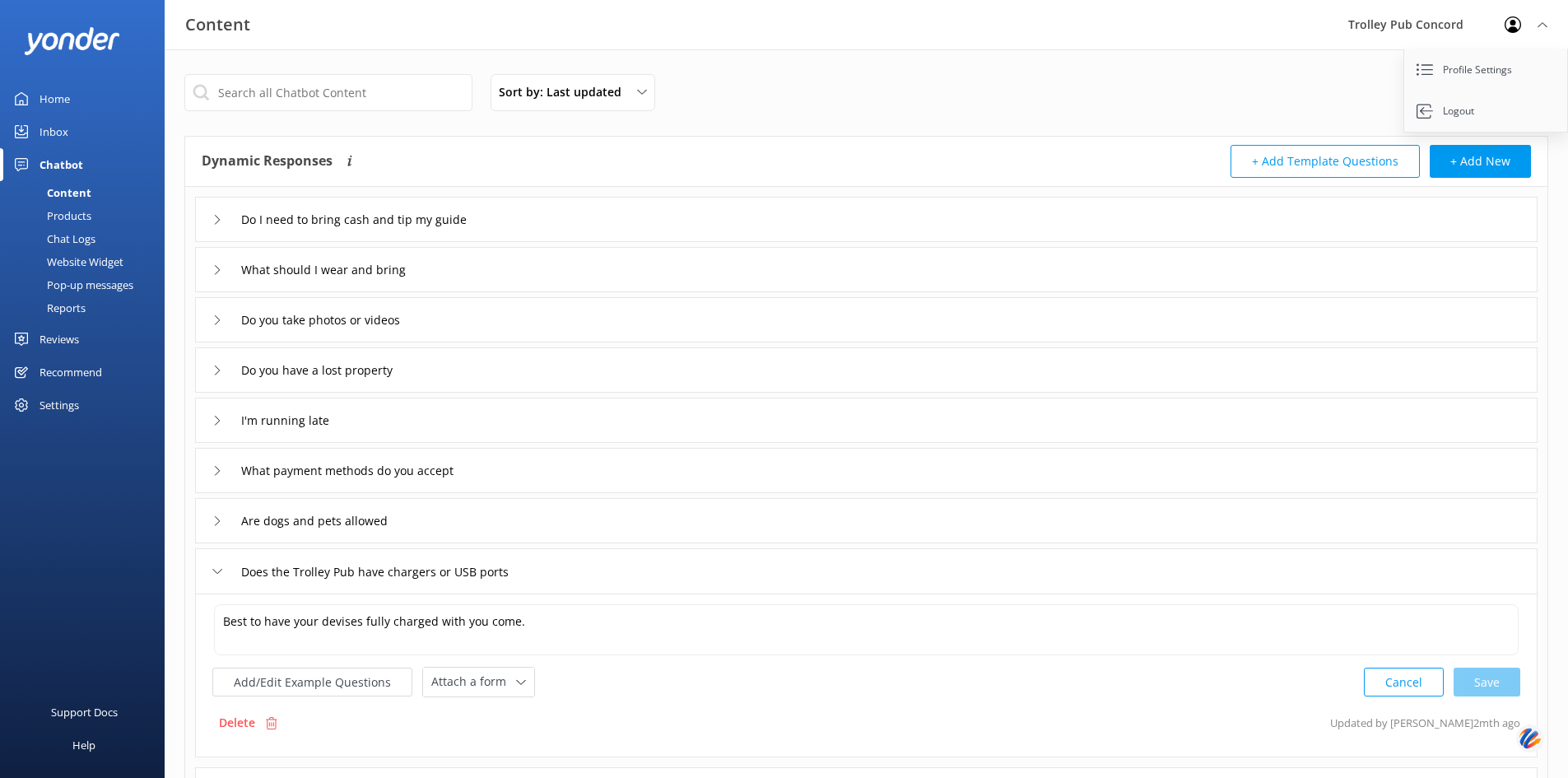
click at [219, 568] on icon at bounding box center [217, 571] width 10 height 10
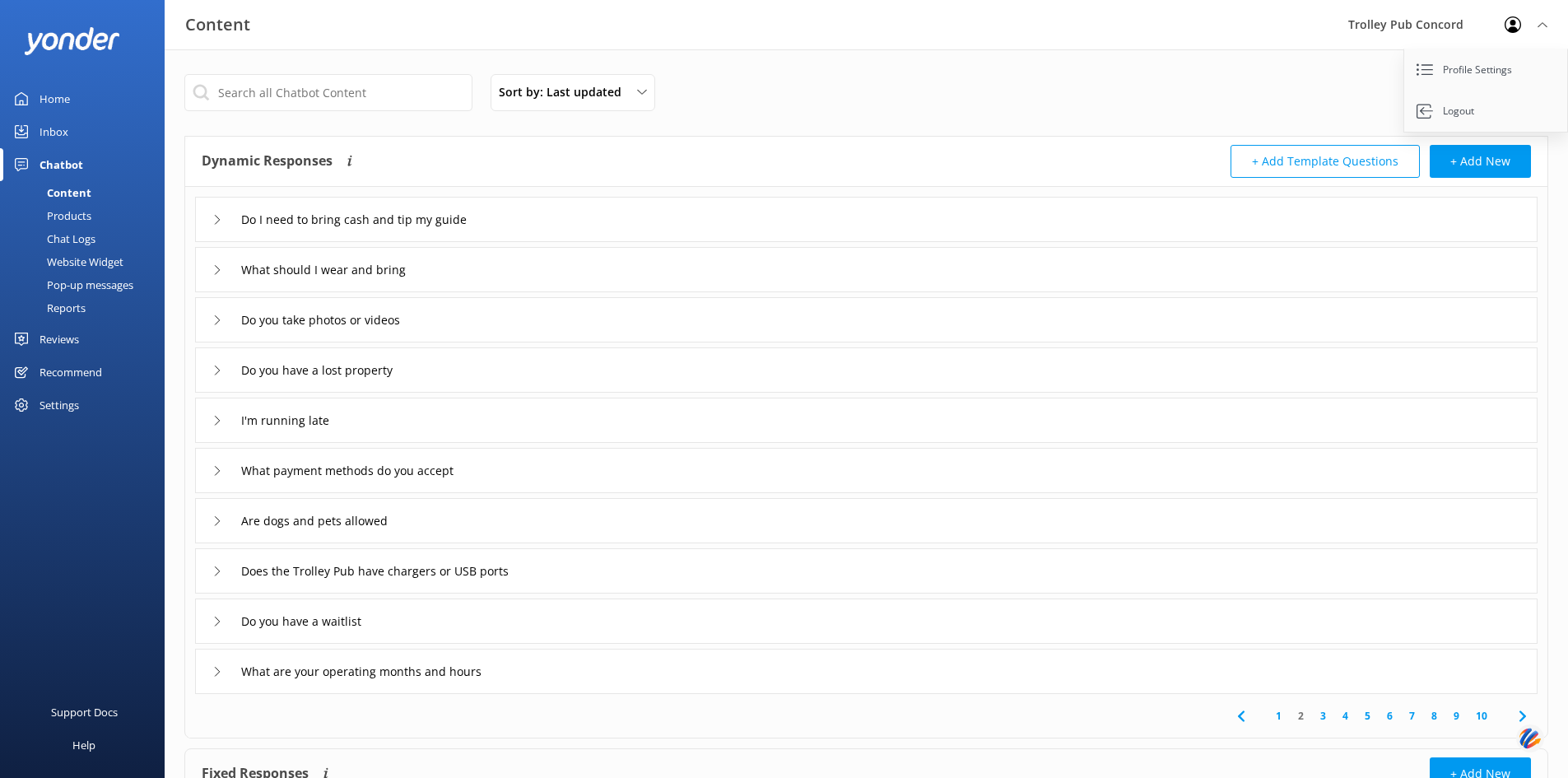
click at [567, 674] on div "What are your operating months and hours" at bounding box center [866, 671] width 1343 height 45
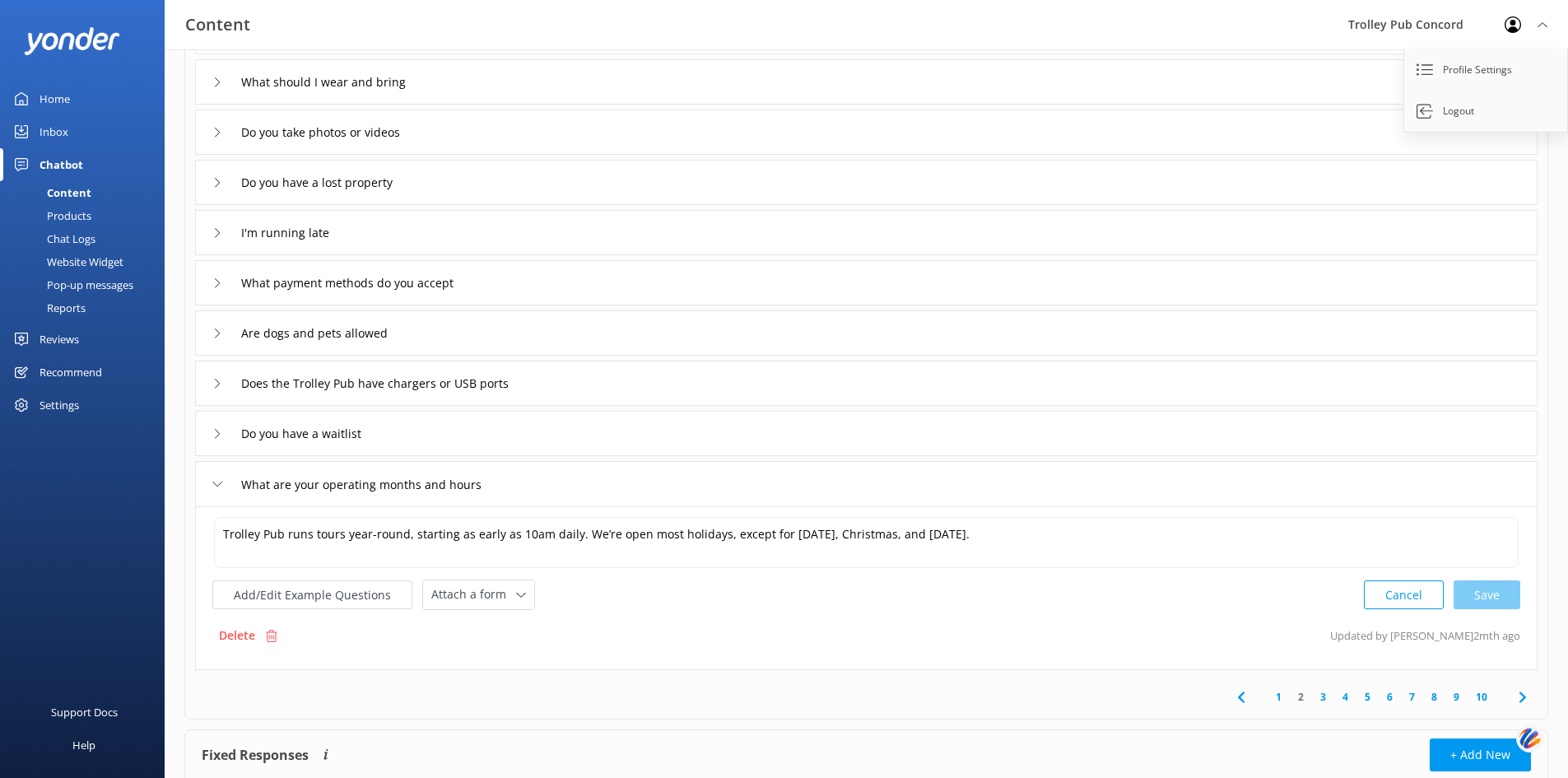
scroll to position [196, 0]
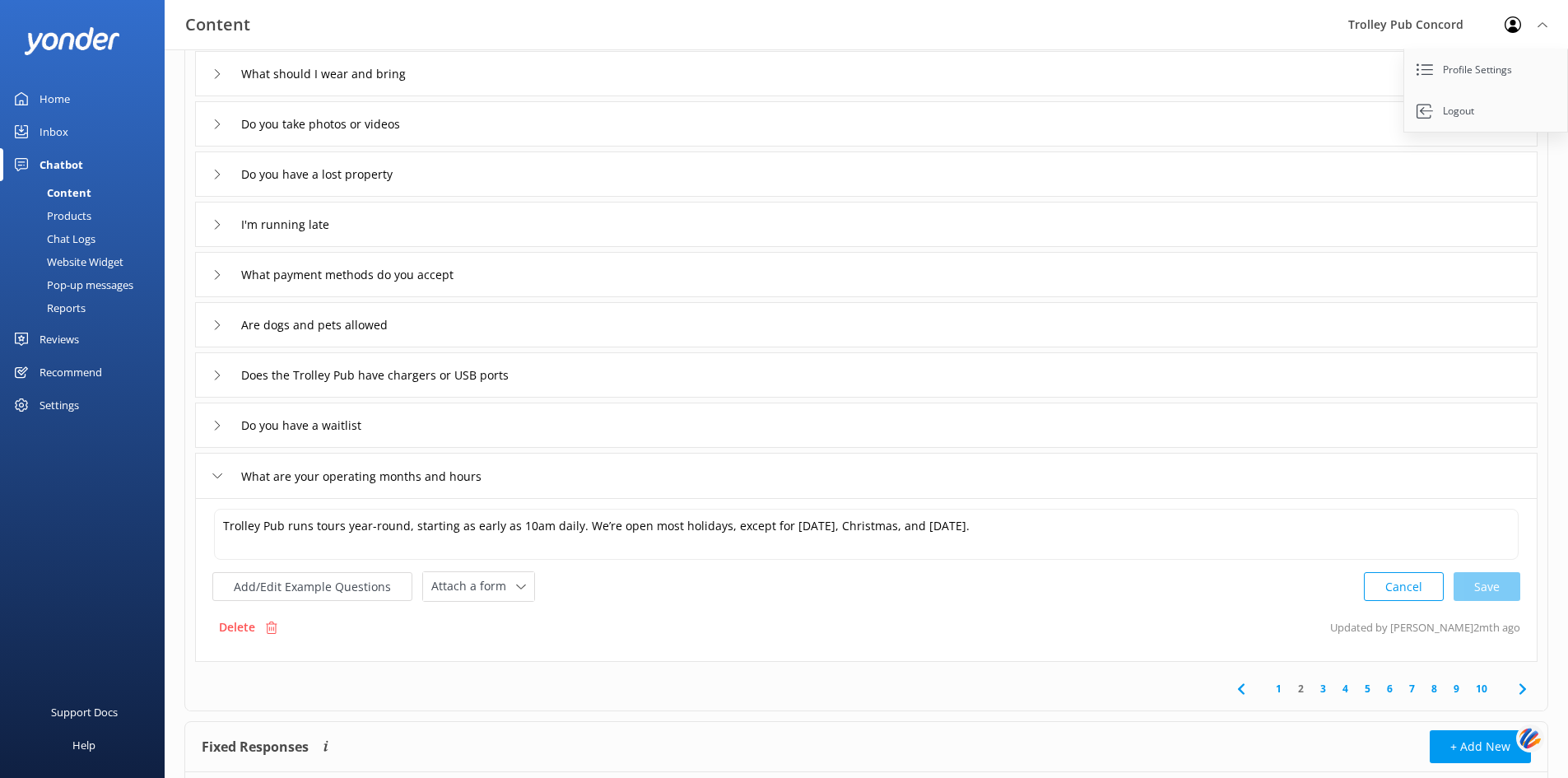
click at [1324, 686] on link "3" at bounding box center [1322, 688] width 22 height 16
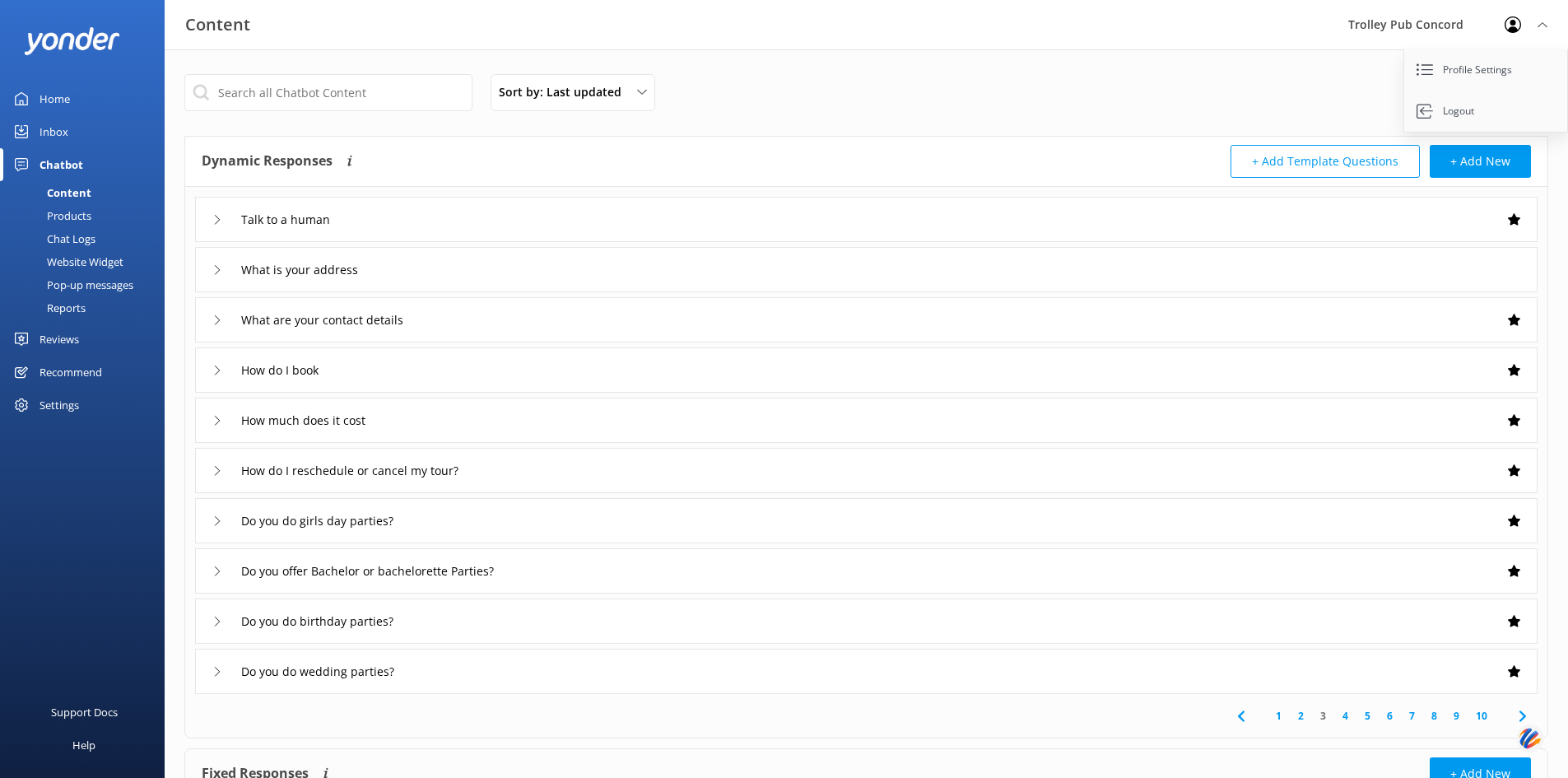
click at [231, 279] on div "What is your address" at bounding box center [288, 269] width 151 height 27
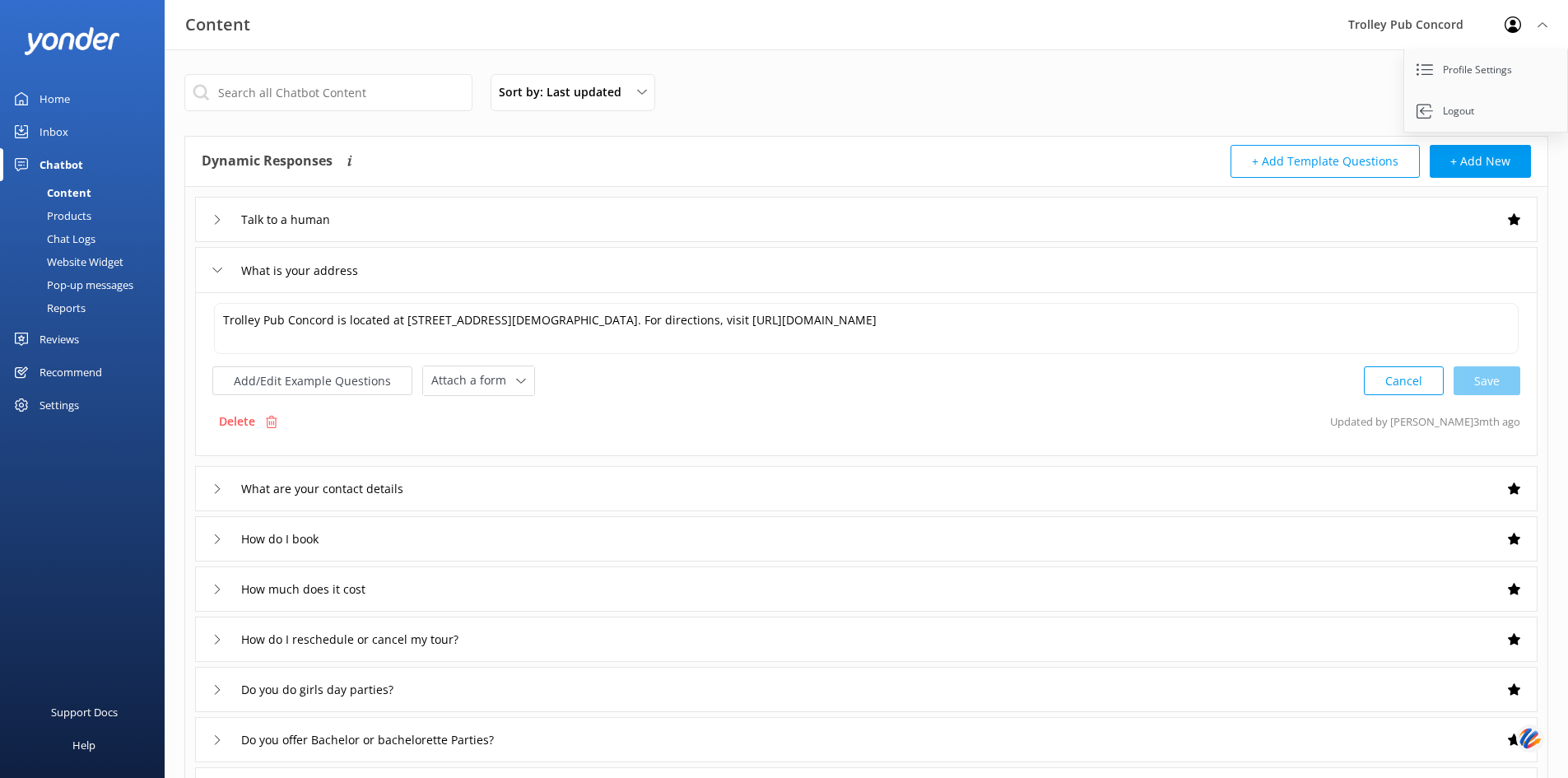
click at [231, 279] on div "What is your address" at bounding box center [288, 270] width 151 height 27
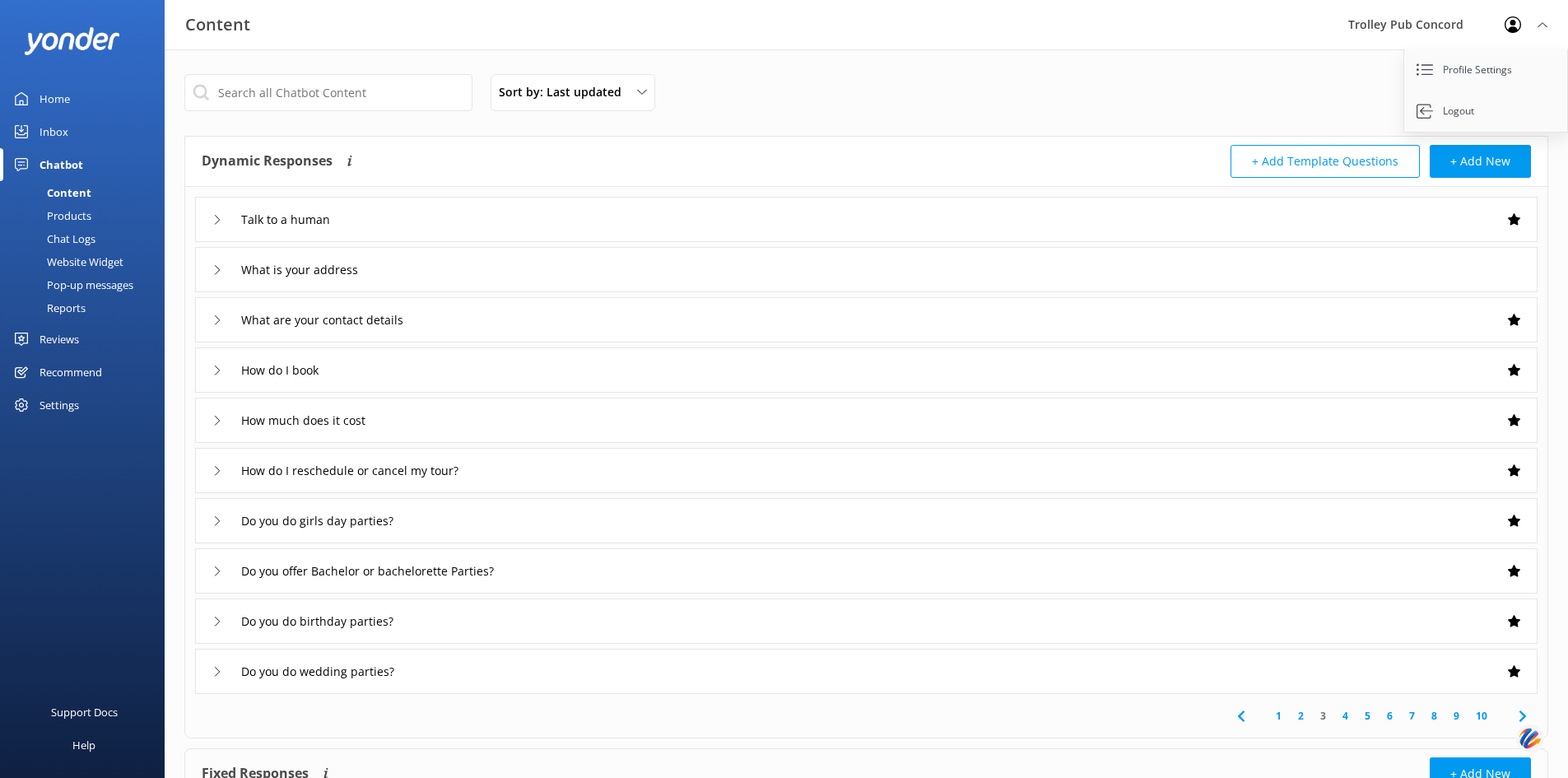
click at [481, 529] on div "Do you do girls day parties?" at bounding box center [866, 520] width 1343 height 45
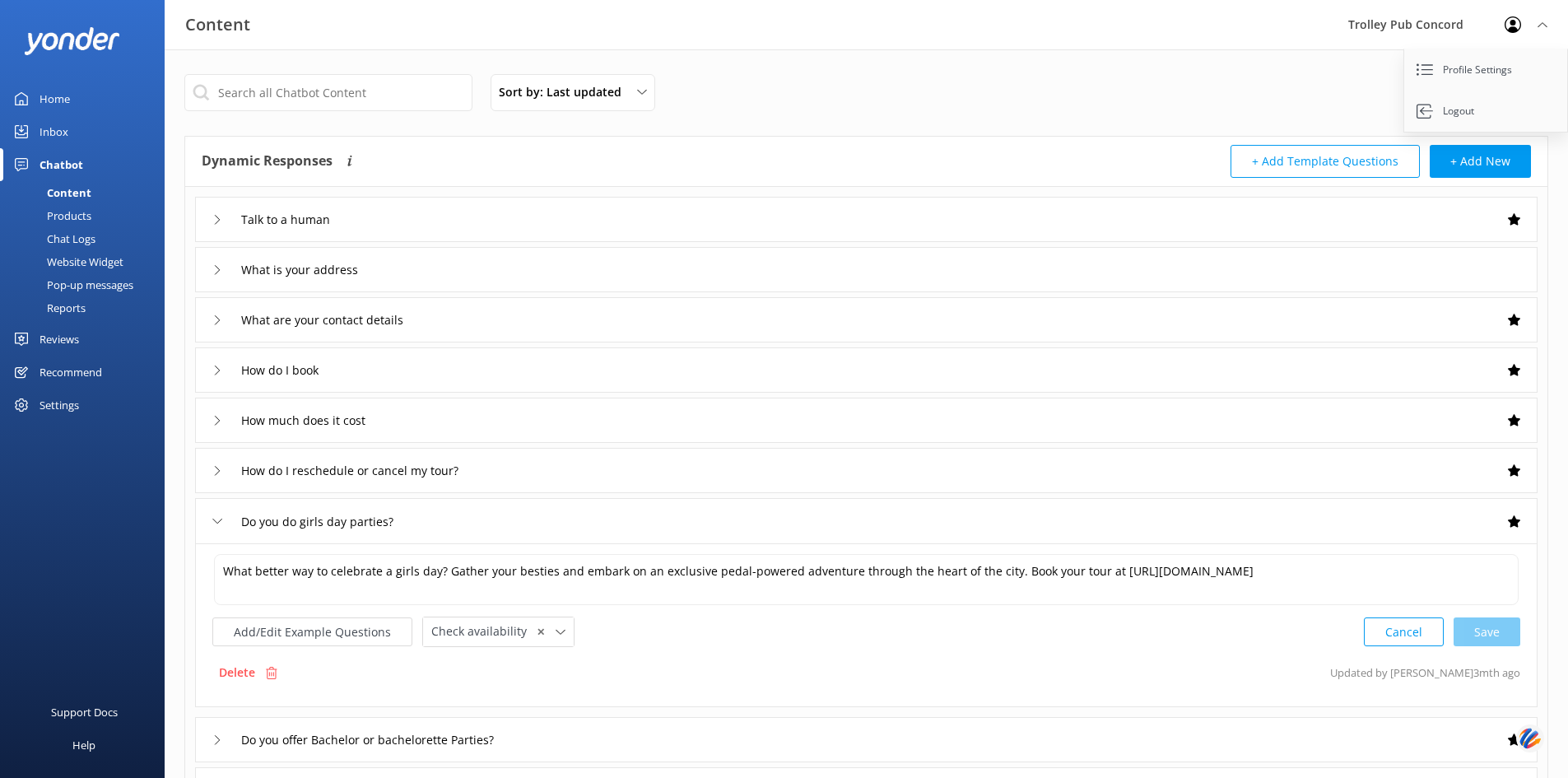
click at [480, 529] on div "Do you do girls day parties?" at bounding box center [866, 520] width 1343 height 45
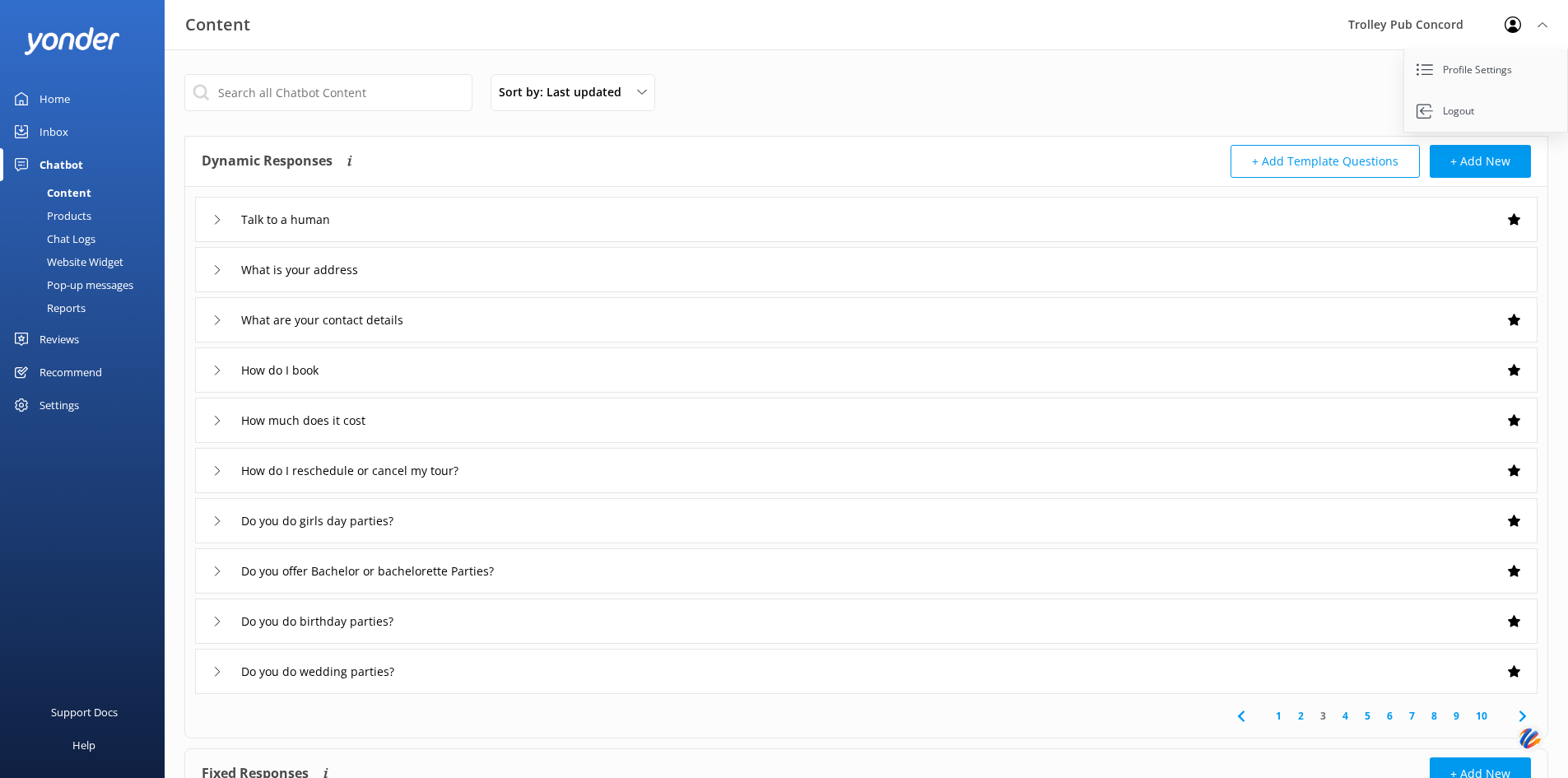
click at [542, 617] on div "Do you do birthday parties?" at bounding box center [866, 620] width 1343 height 45
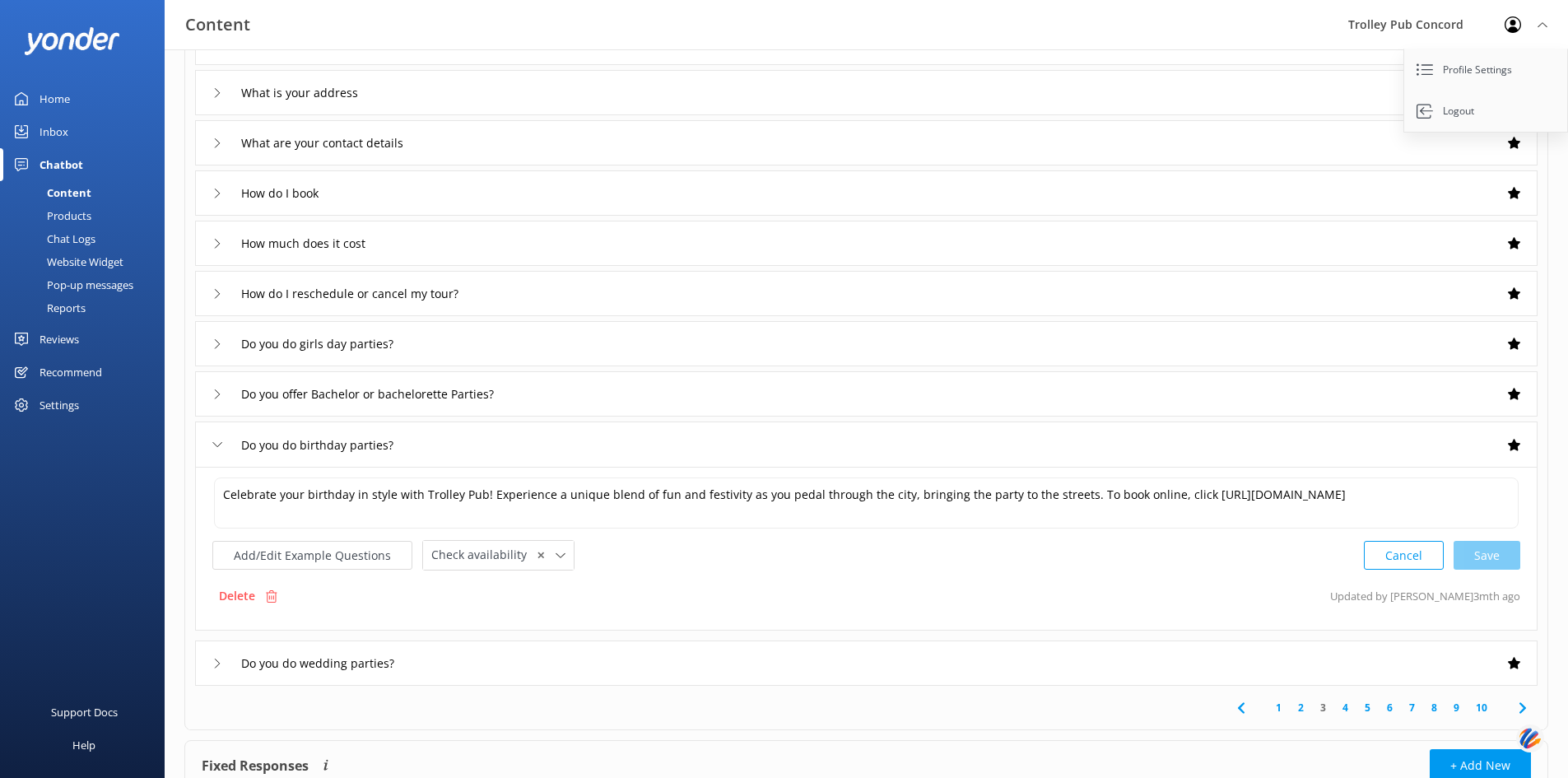
scroll to position [178, 0]
click at [613, 510] on textarea "Celebrate your birthday in style with Trolley Pub! Experience a unique blend of…" at bounding box center [865, 502] width 1304 height 51
click at [1349, 709] on link "4" at bounding box center [1345, 706] width 22 height 16
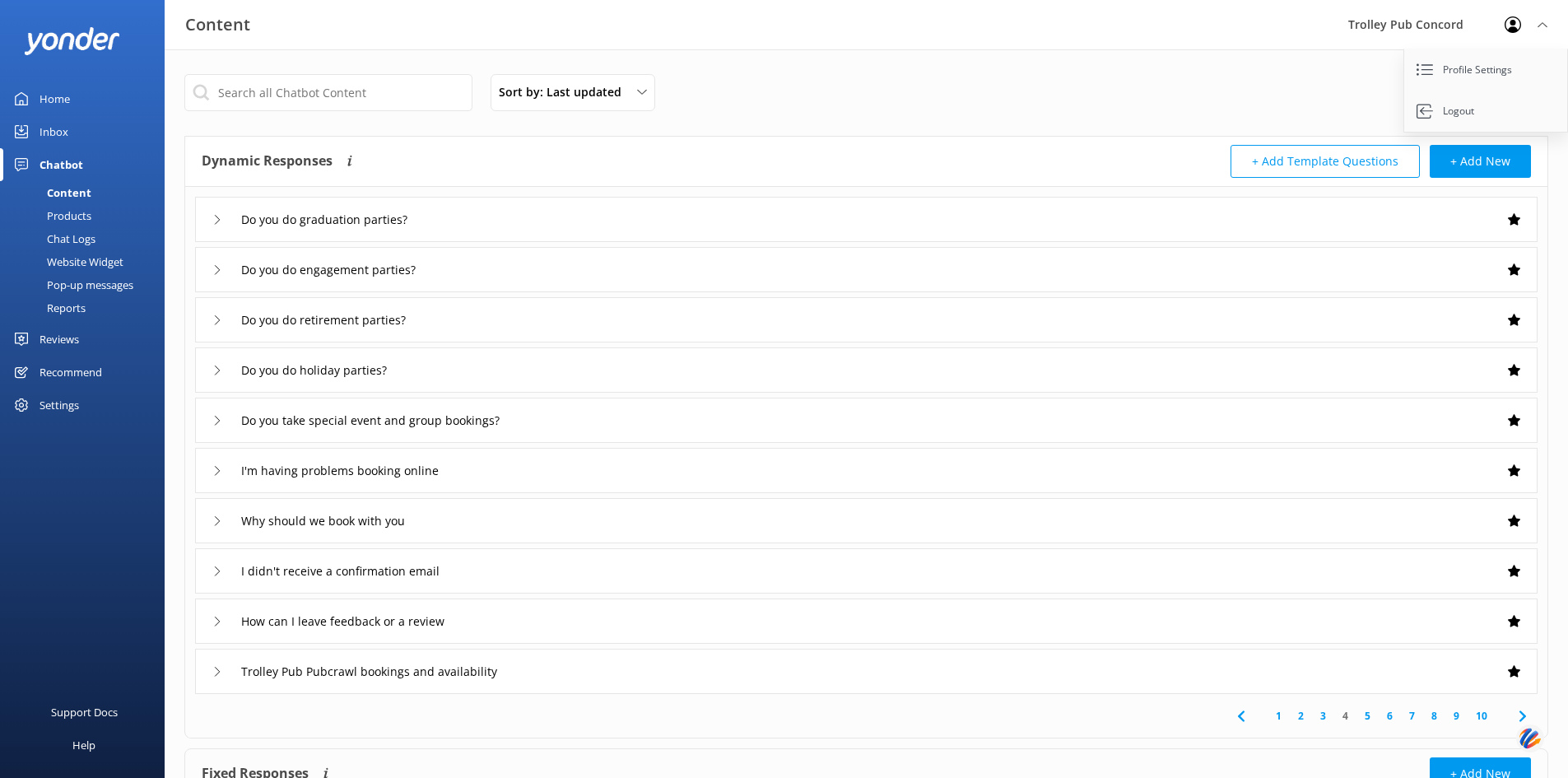
click at [1349, 709] on link "4" at bounding box center [1345, 715] width 22 height 16
click at [1367, 714] on link "5" at bounding box center [1367, 715] width 22 height 16
click at [587, 423] on div "Information about Weekend Mimosa Tours" at bounding box center [866, 420] width 1343 height 45
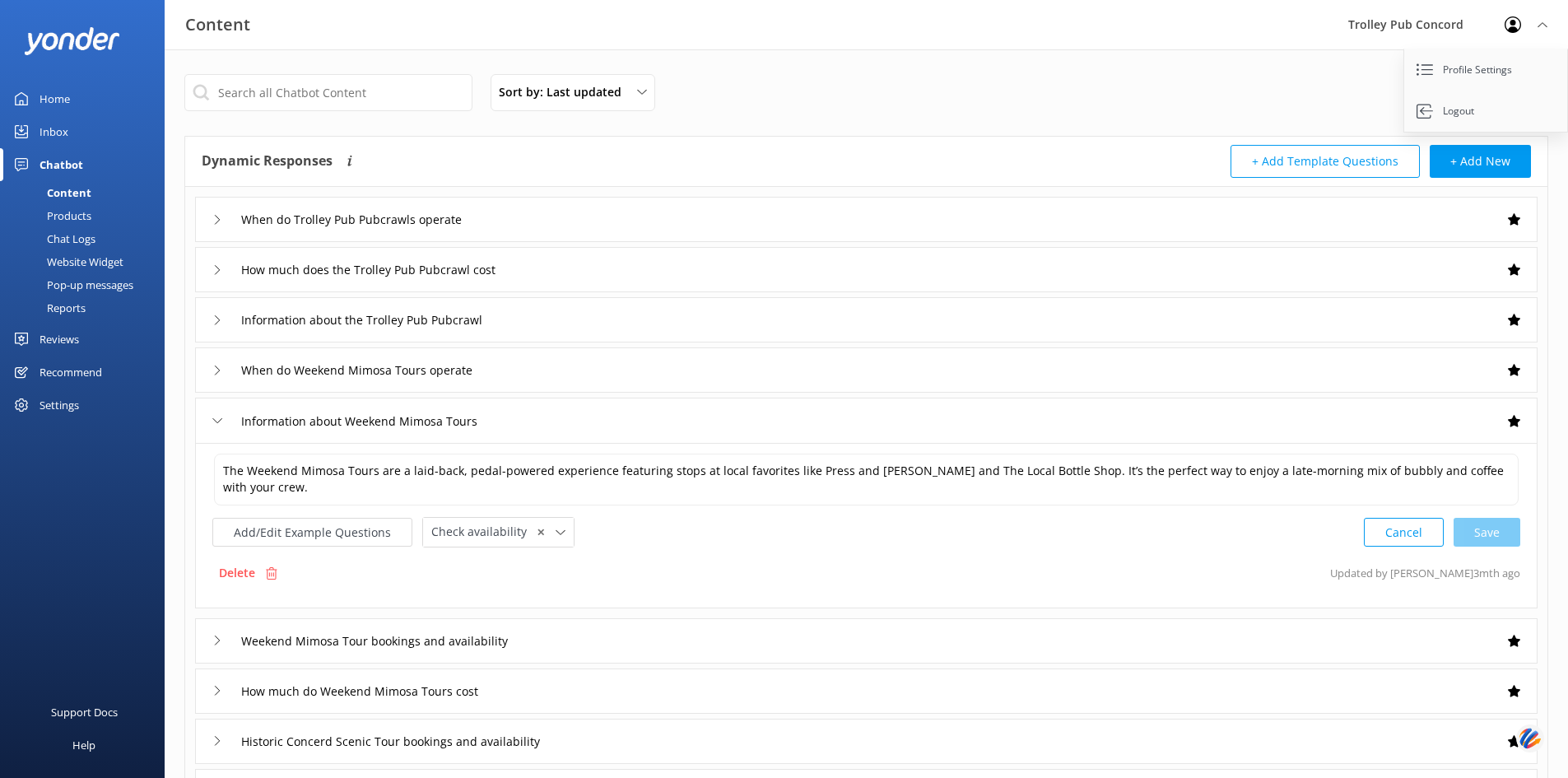
click at [587, 423] on div "Information about Weekend Mimosa Tours" at bounding box center [866, 420] width 1343 height 45
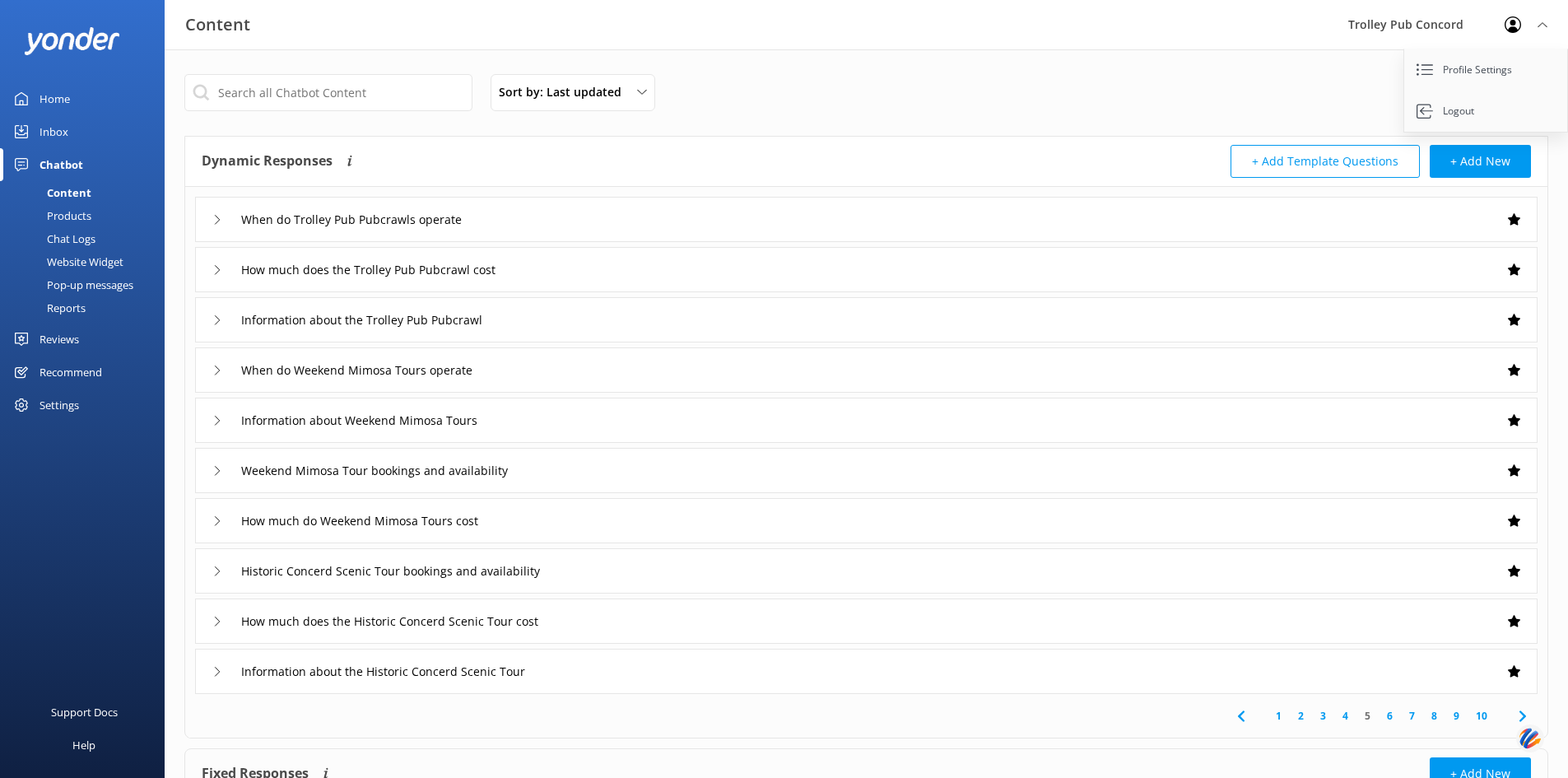
click at [1390, 714] on link "6" at bounding box center [1389, 715] width 22 height 16
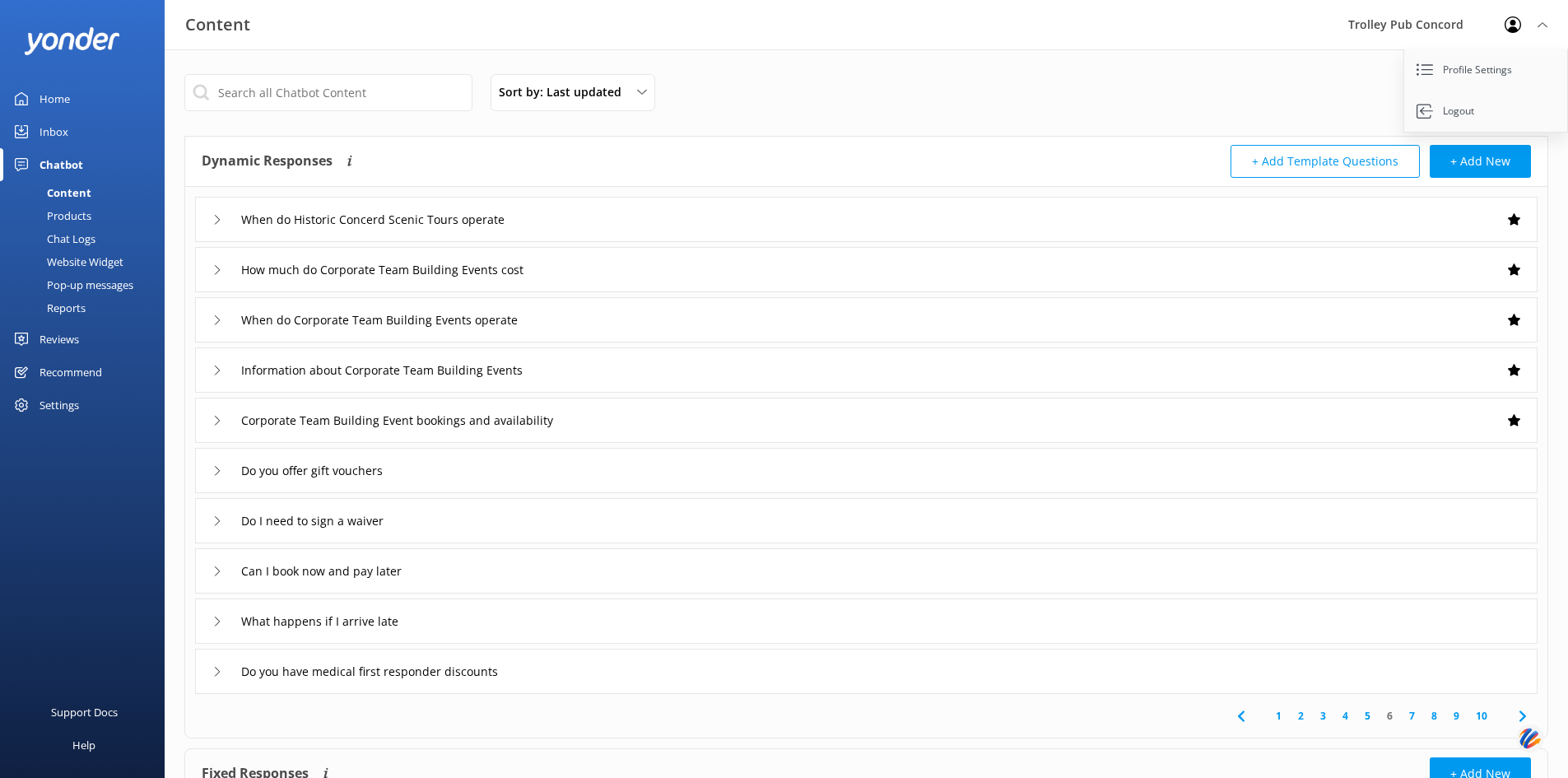
click at [1408, 714] on link "7" at bounding box center [1411, 715] width 22 height 16
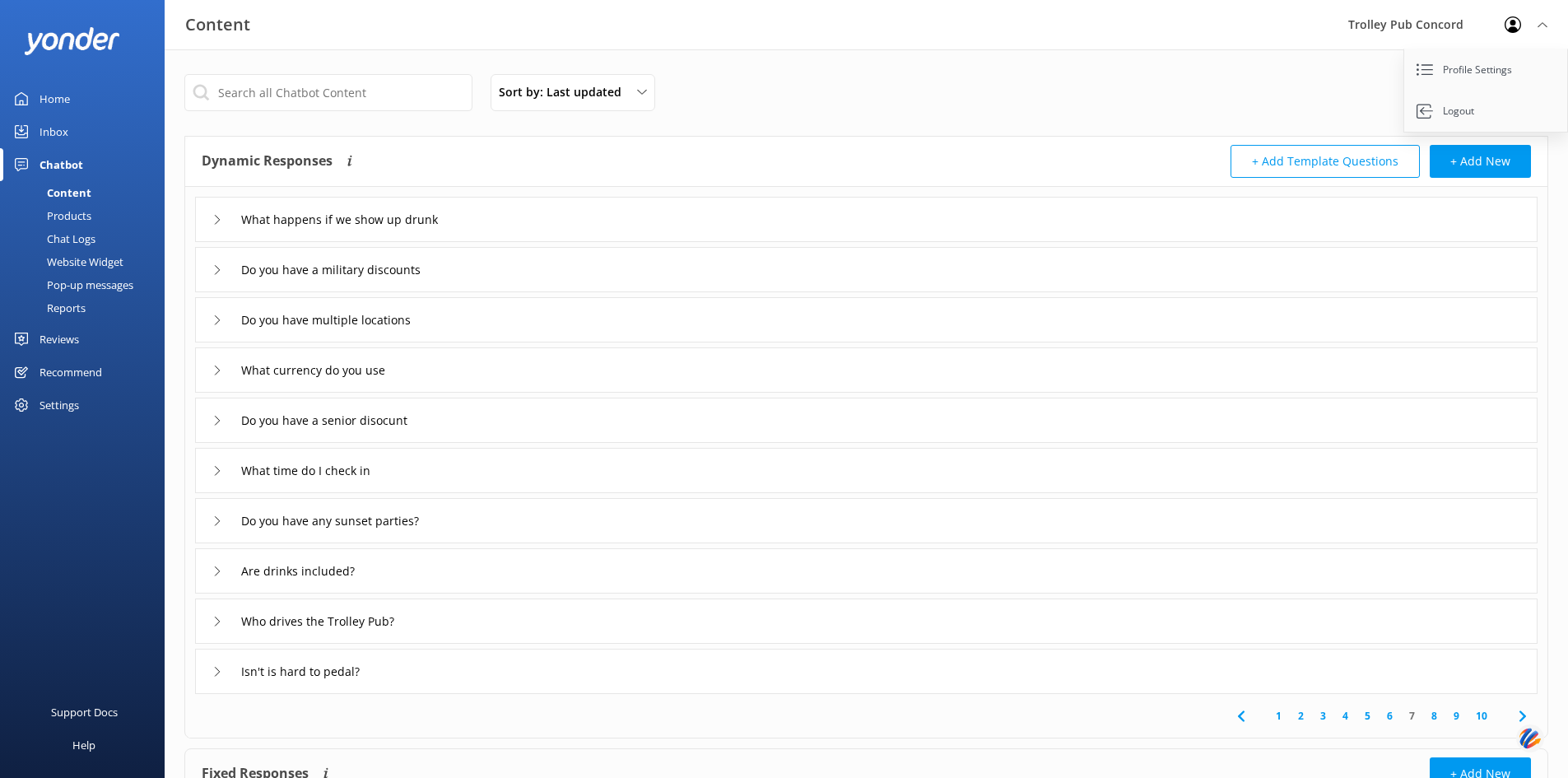
click at [1432, 714] on link "8" at bounding box center [1434, 715] width 22 height 16
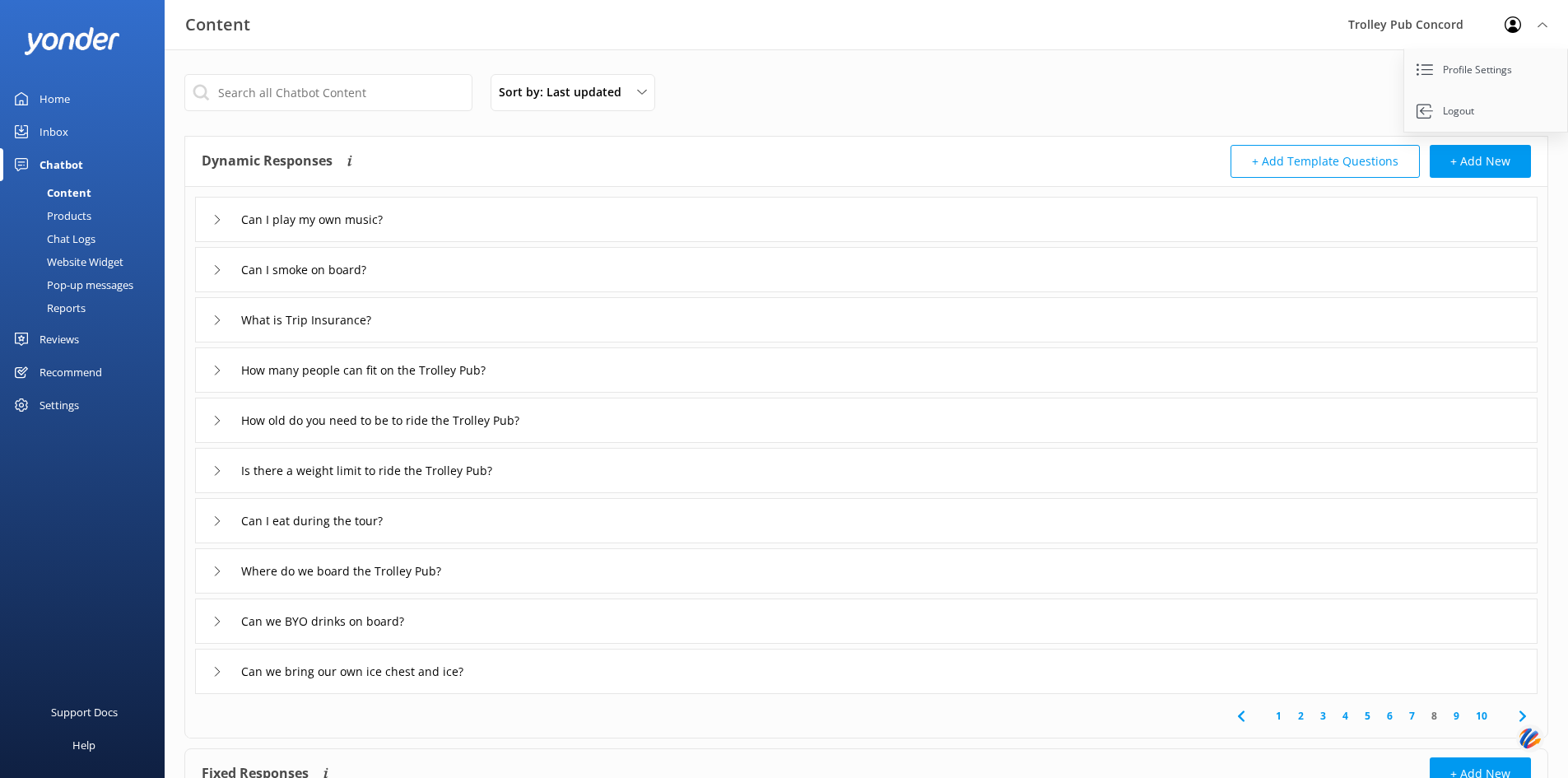
click at [555, 262] on div "Can I smoke on board?" at bounding box center [866, 268] width 1343 height 45
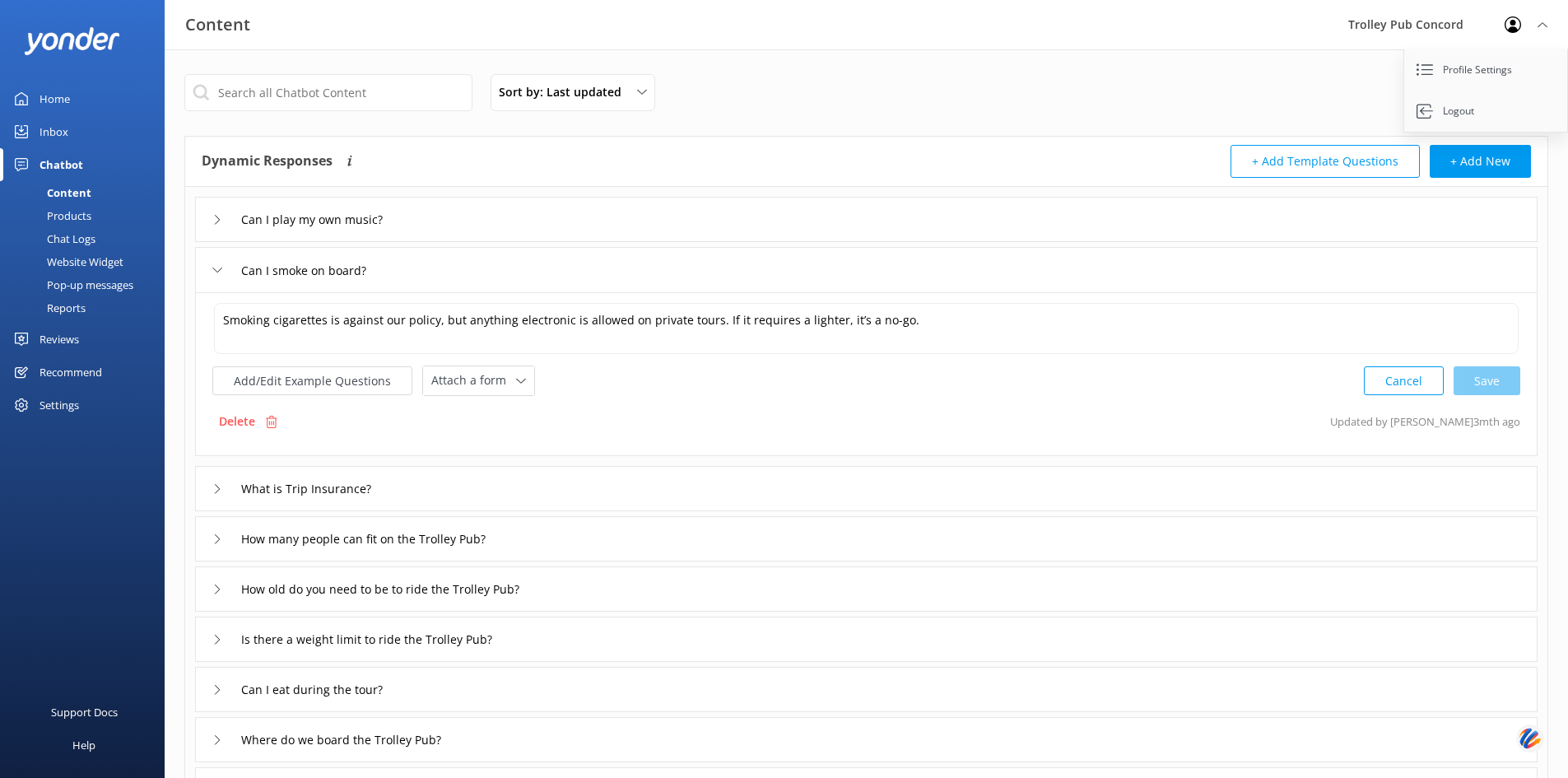
click at [536, 544] on div "How many people can fit on the Trolley Pub?" at bounding box center [866, 538] width 1343 height 45
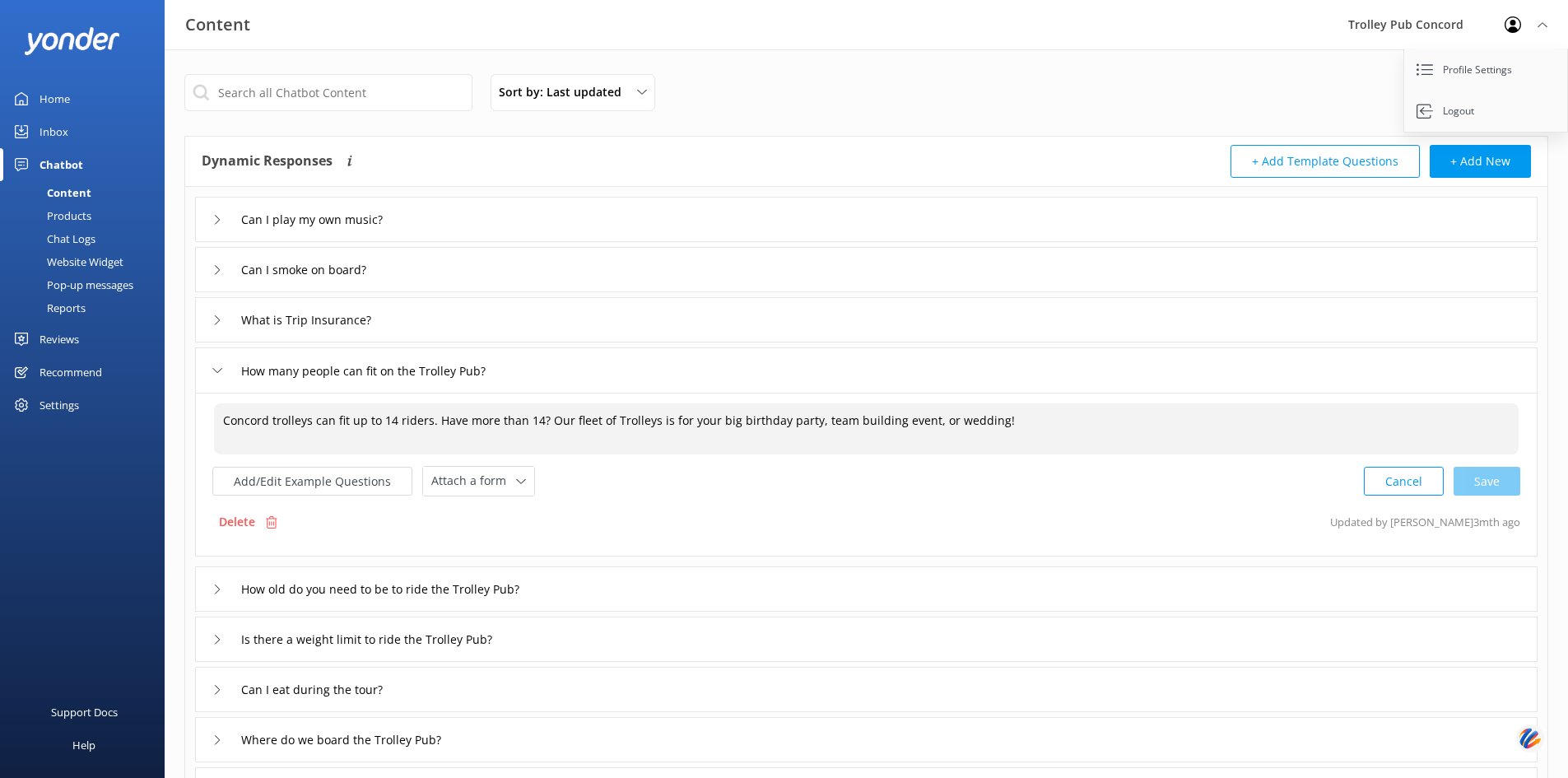
drag, startPoint x: 436, startPoint y: 422, endPoint x: 1042, endPoint y: 417, distance: 606.0
click at [1042, 417] on textarea "Concord trolleys can fit up to 14 riders. Have more than 14? Our fleet of Troll…" at bounding box center [865, 429] width 1304 height 51
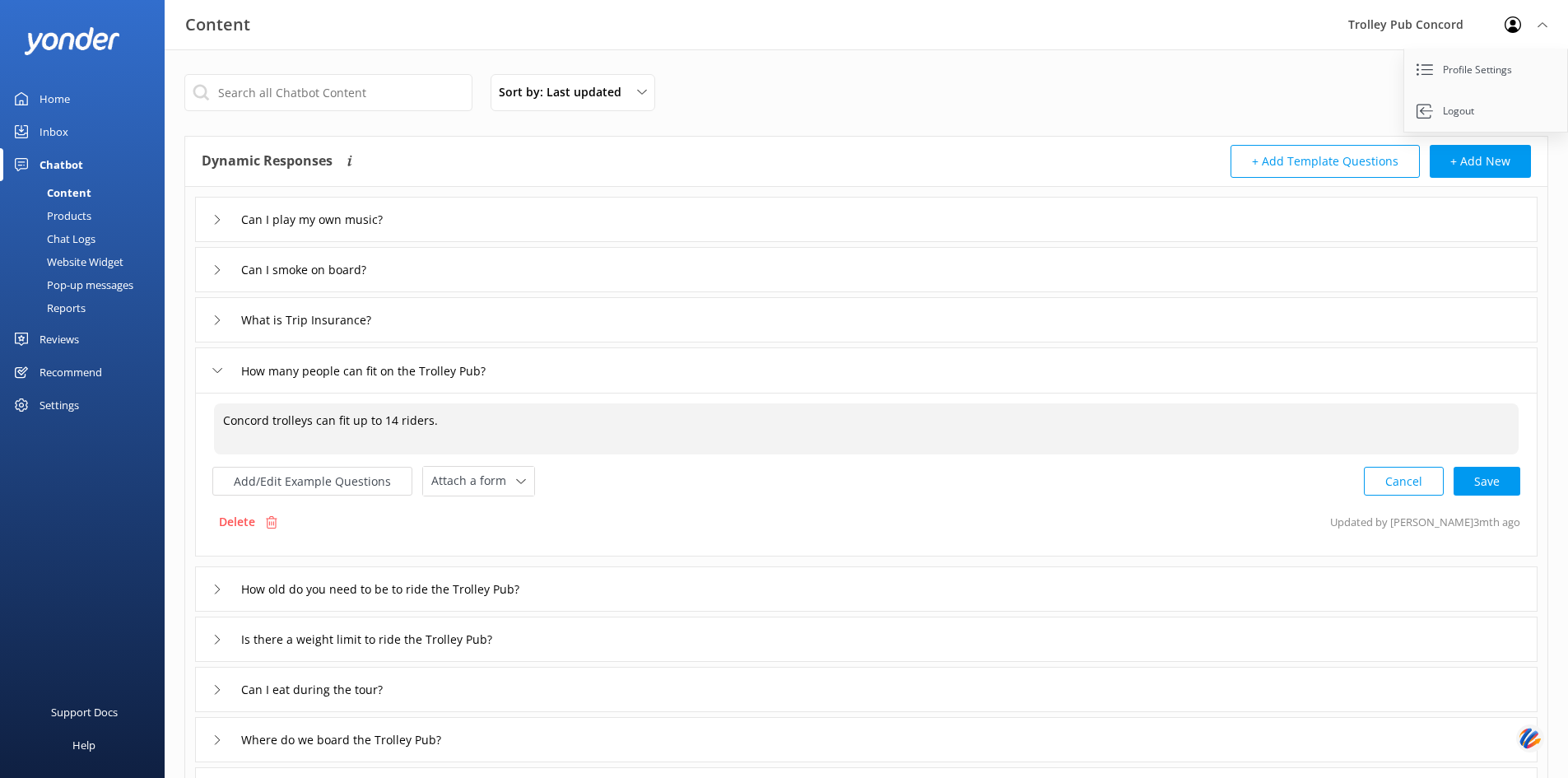
click at [725, 517] on div "Delete Updated by [PERSON_NAME] 3mth ago" at bounding box center [866, 521] width 1308 height 31
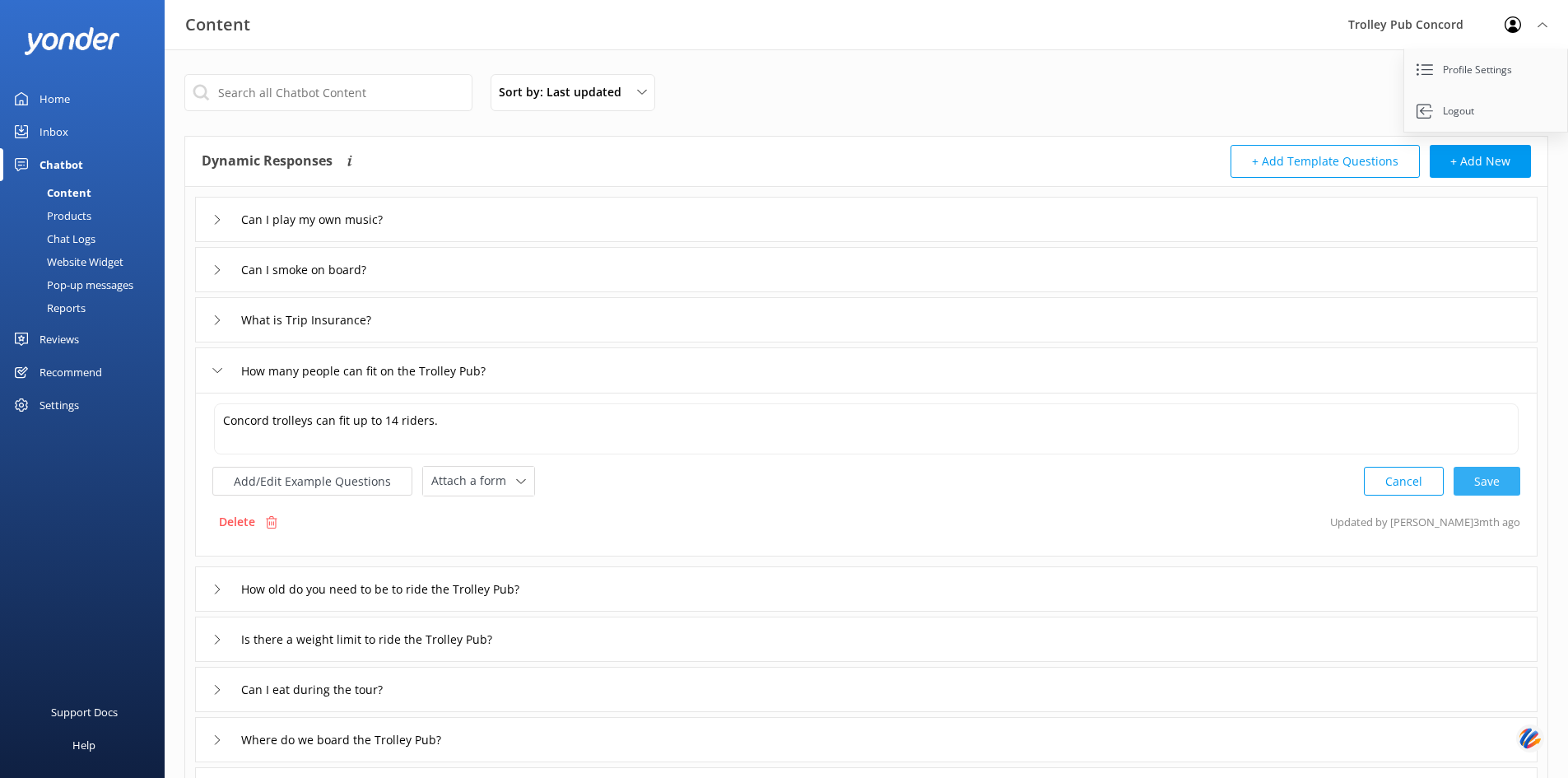
click at [1481, 480] on div "Cancel Save" at bounding box center [1442, 480] width 157 height 30
click at [268, 418] on textarea "Concord trolleys can fit up to 14 riders." at bounding box center [866, 428] width 1306 height 51
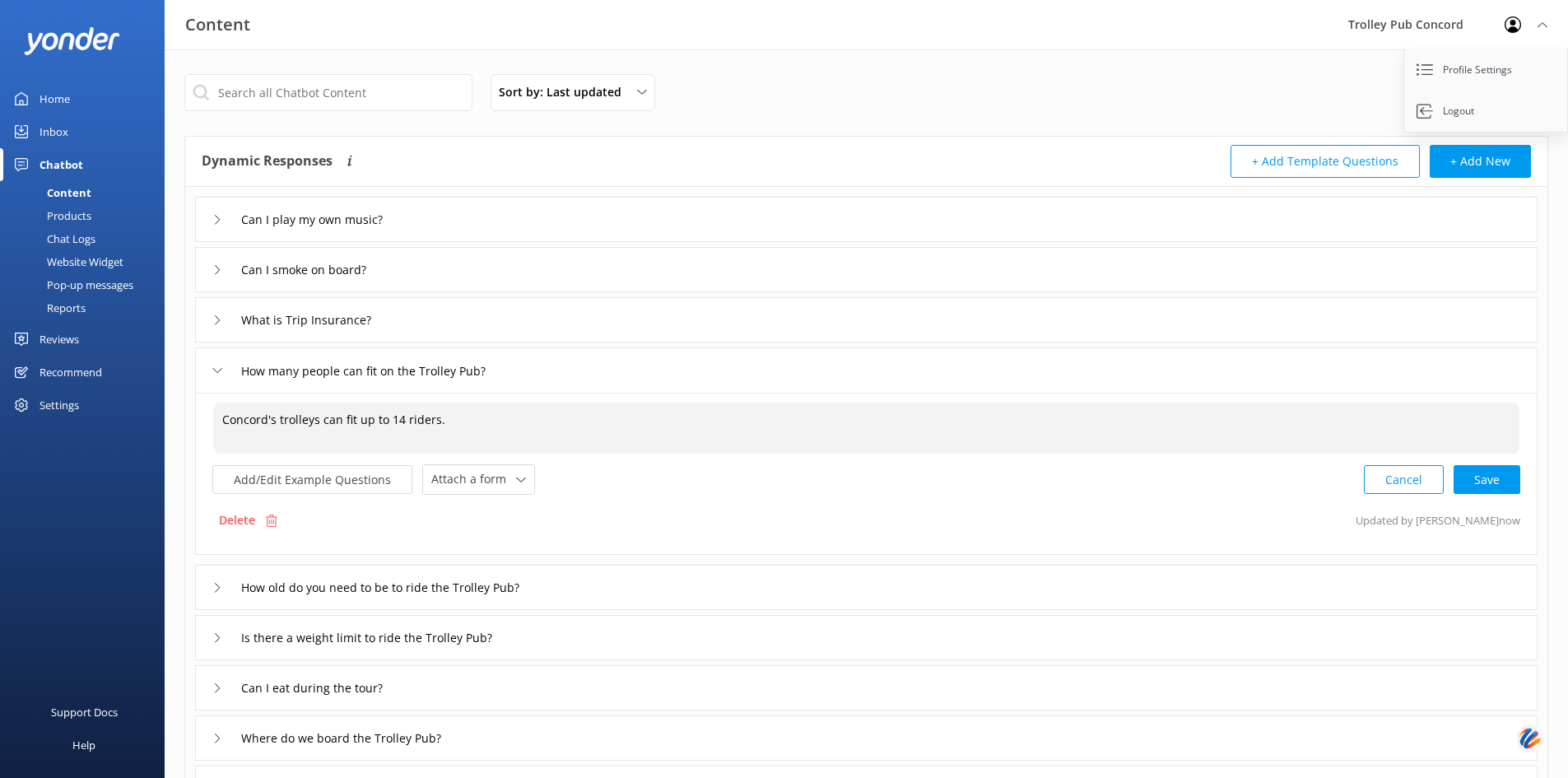
click at [317, 422] on textarea "Concord's trolleys can fit up to 14 riders." at bounding box center [866, 428] width 1306 height 51
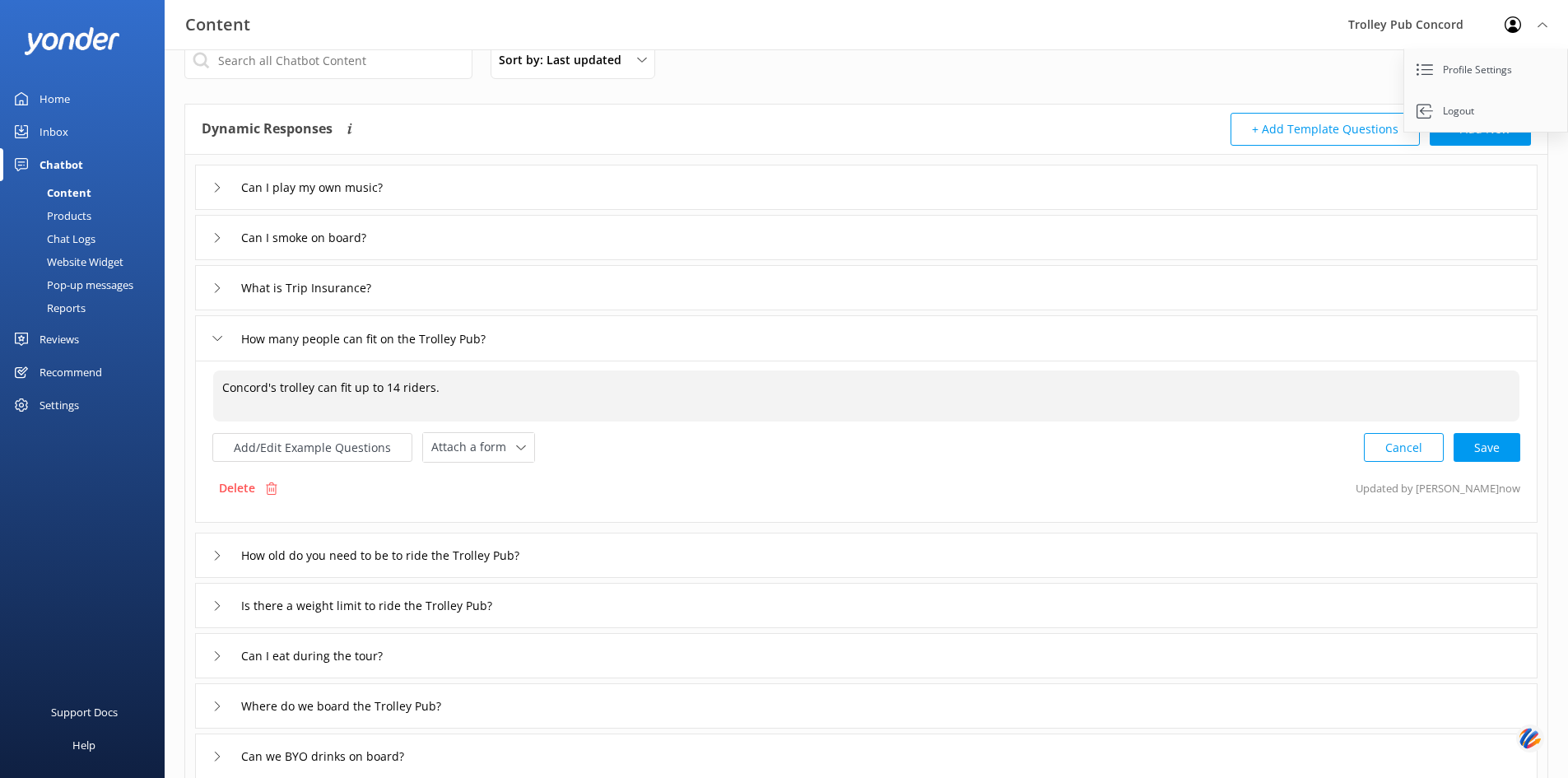
scroll to position [56, 0]
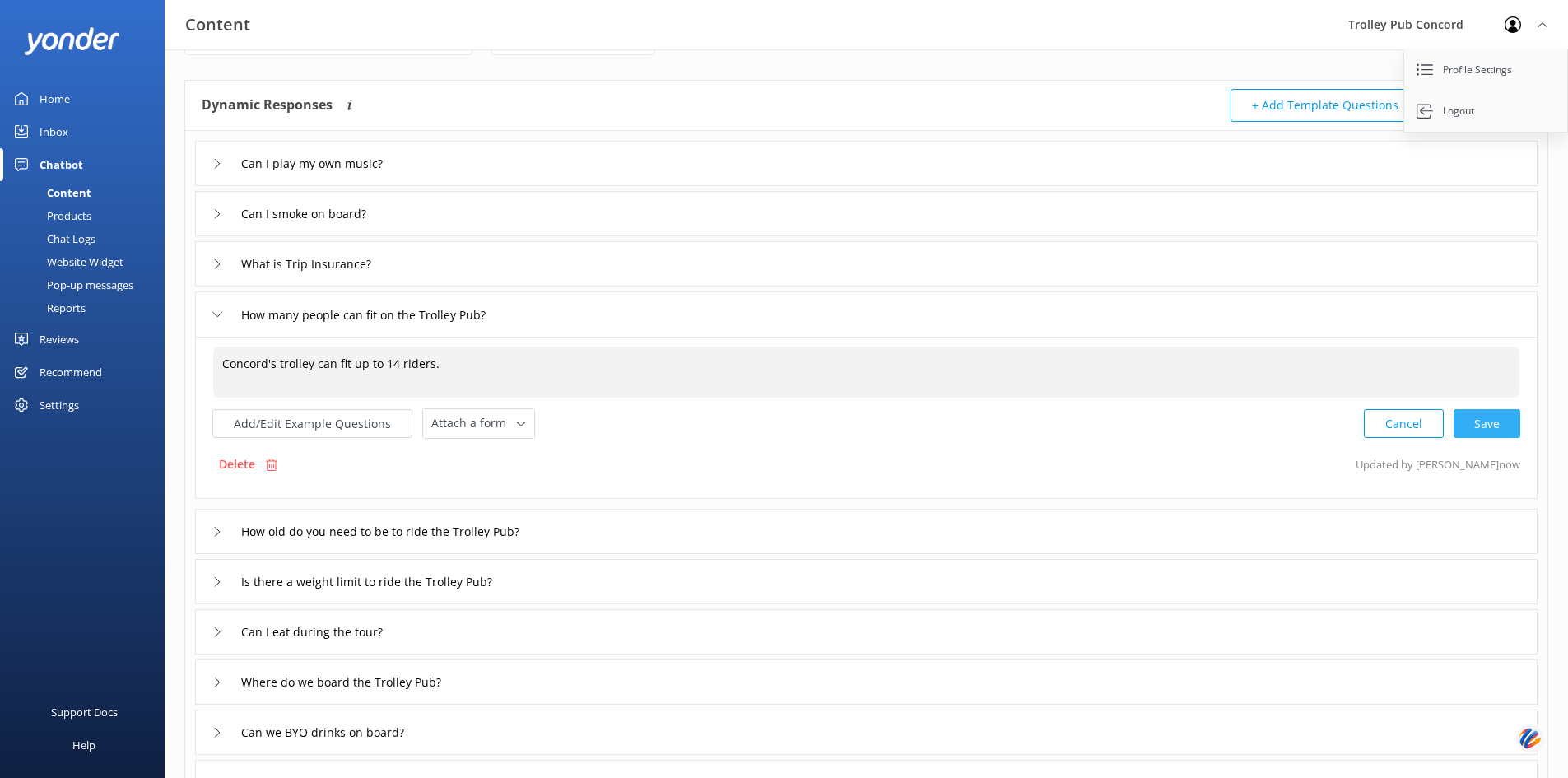
click at [1486, 428] on div "Cancel Save" at bounding box center [1442, 422] width 157 height 30
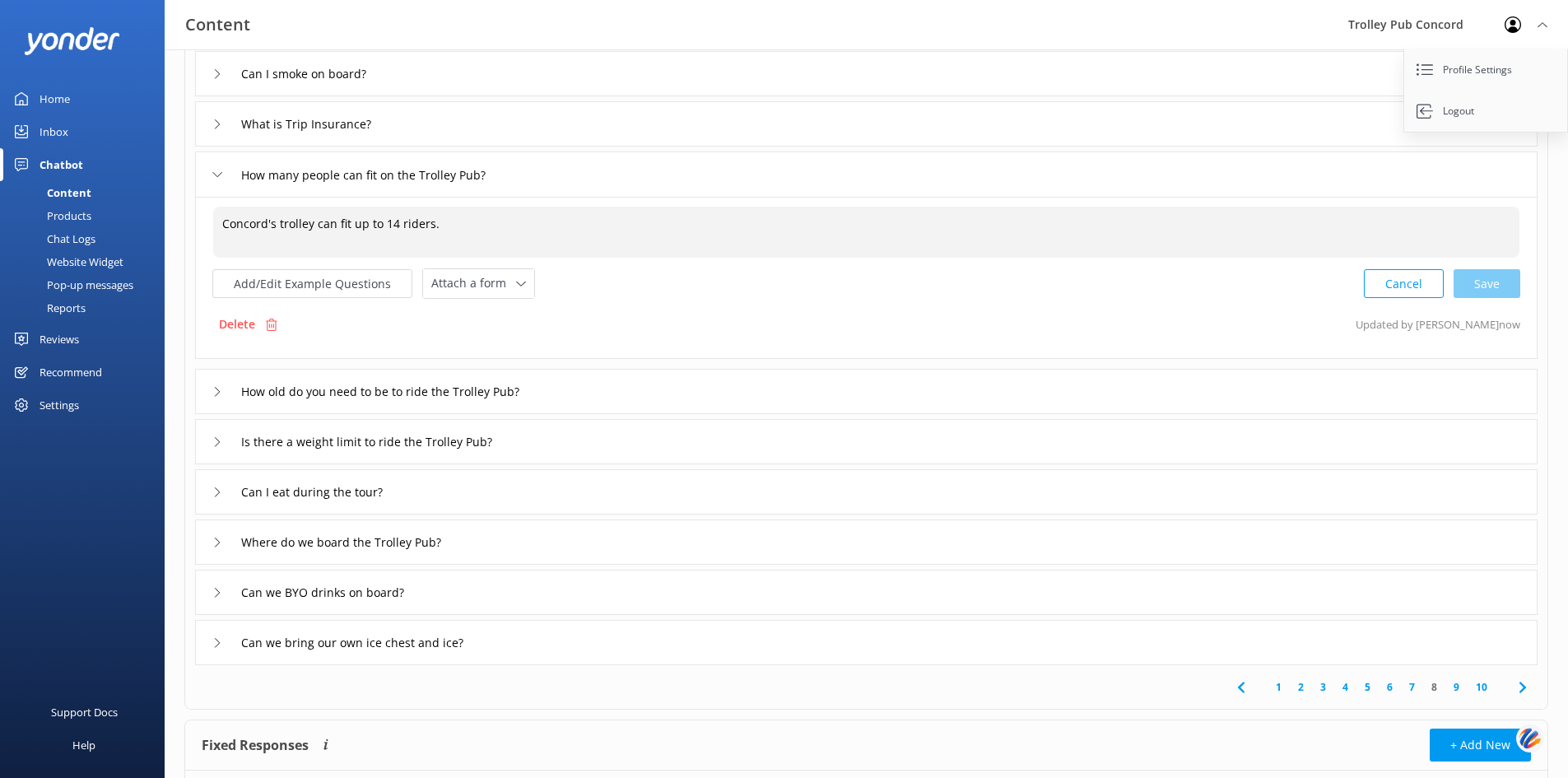
scroll to position [197, 0]
type textarea "Concord's trolley can fit up to 14 riders."
click at [561, 546] on div "Where do we board the Trolley Pub?" at bounding box center [866, 541] width 1343 height 45
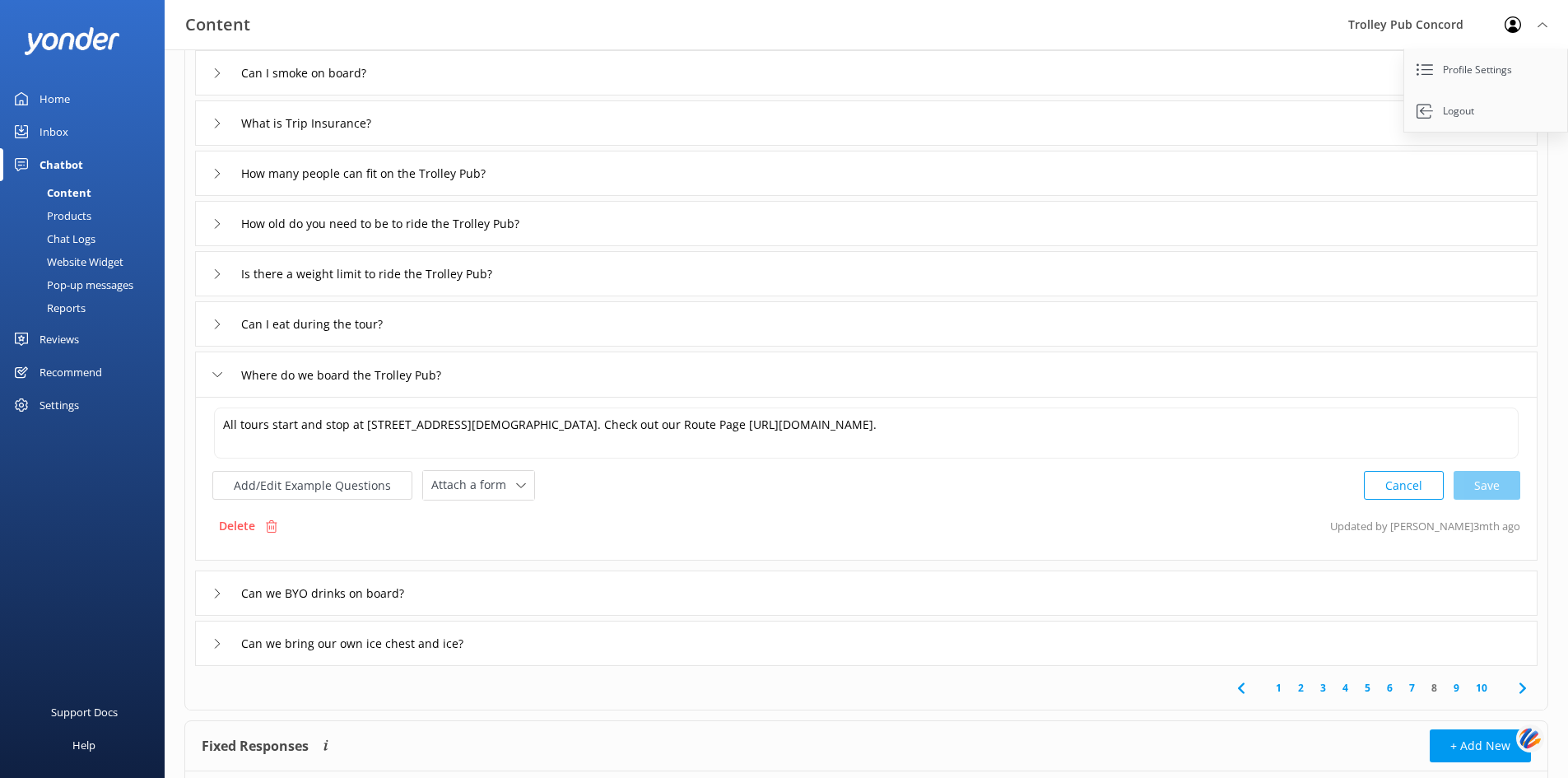
click at [569, 534] on div "Delete Updated by [PERSON_NAME] 3mth ago" at bounding box center [866, 526] width 1308 height 31
click at [544, 602] on div "Can we BYO drinks on board?" at bounding box center [866, 592] width 1343 height 45
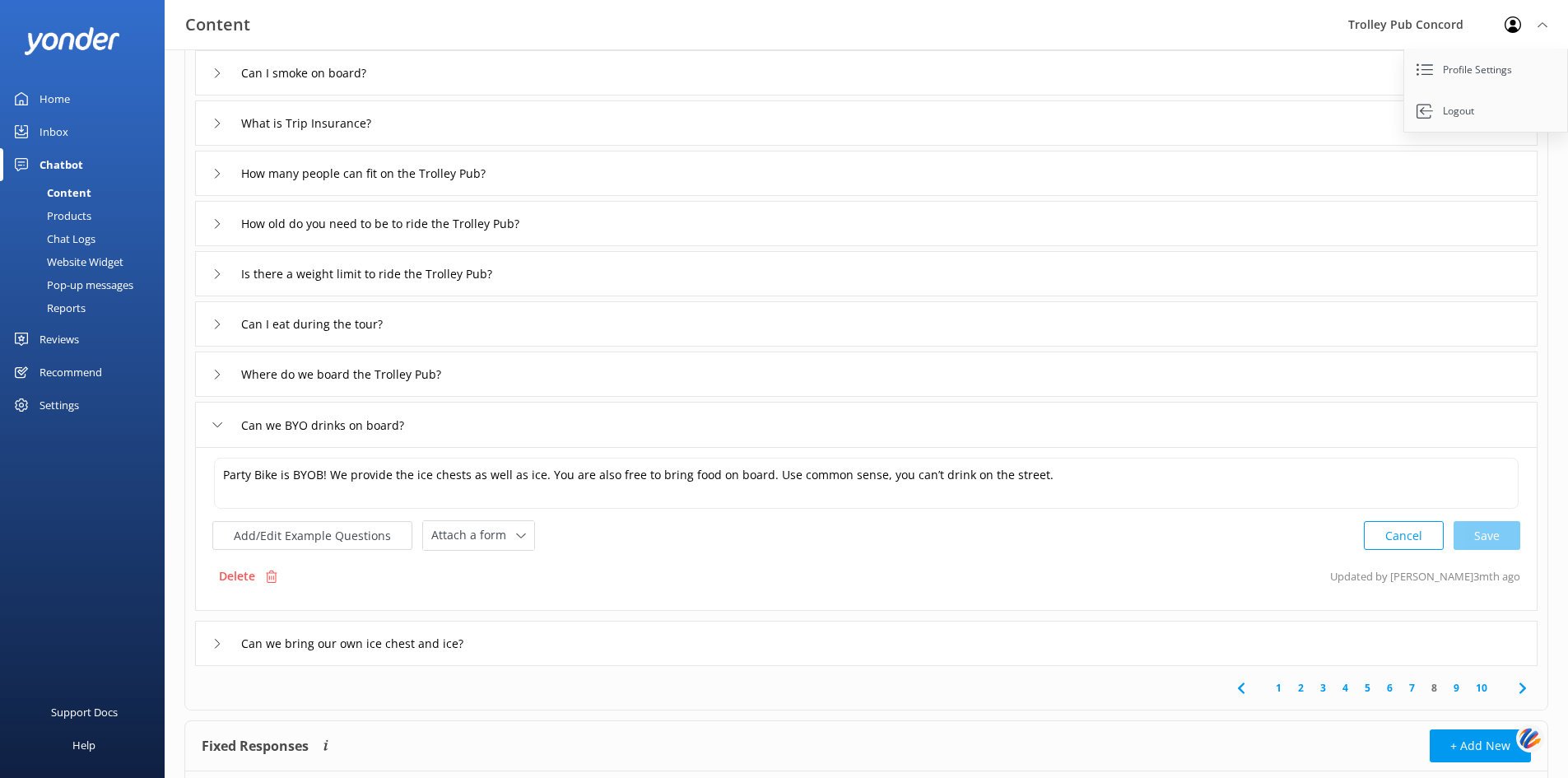
click at [1456, 688] on link "9" at bounding box center [1456, 687] width 22 height 16
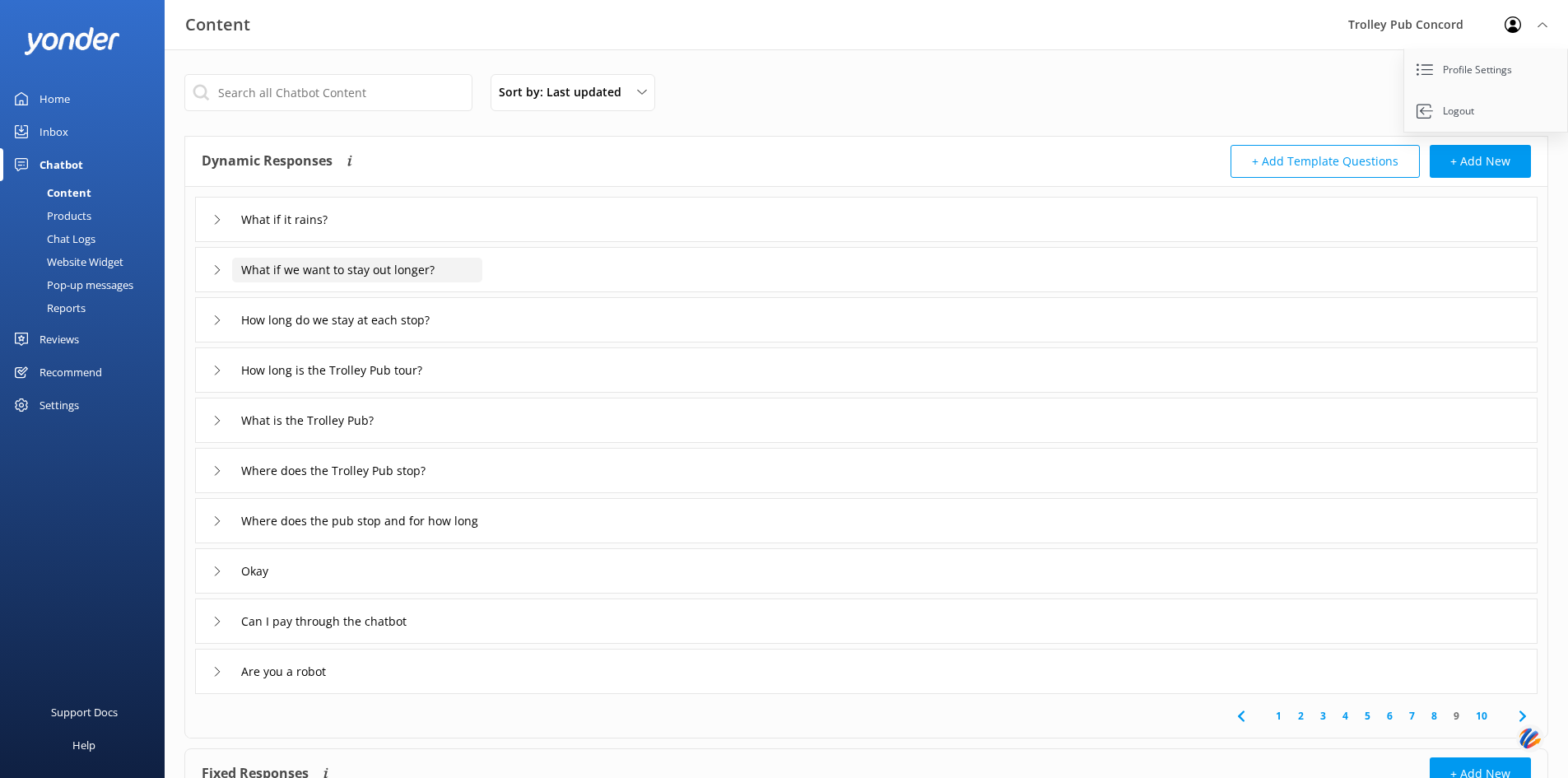
click at [370, 232] on input "What if we want to stay out longer?" at bounding box center [301, 219] width 138 height 25
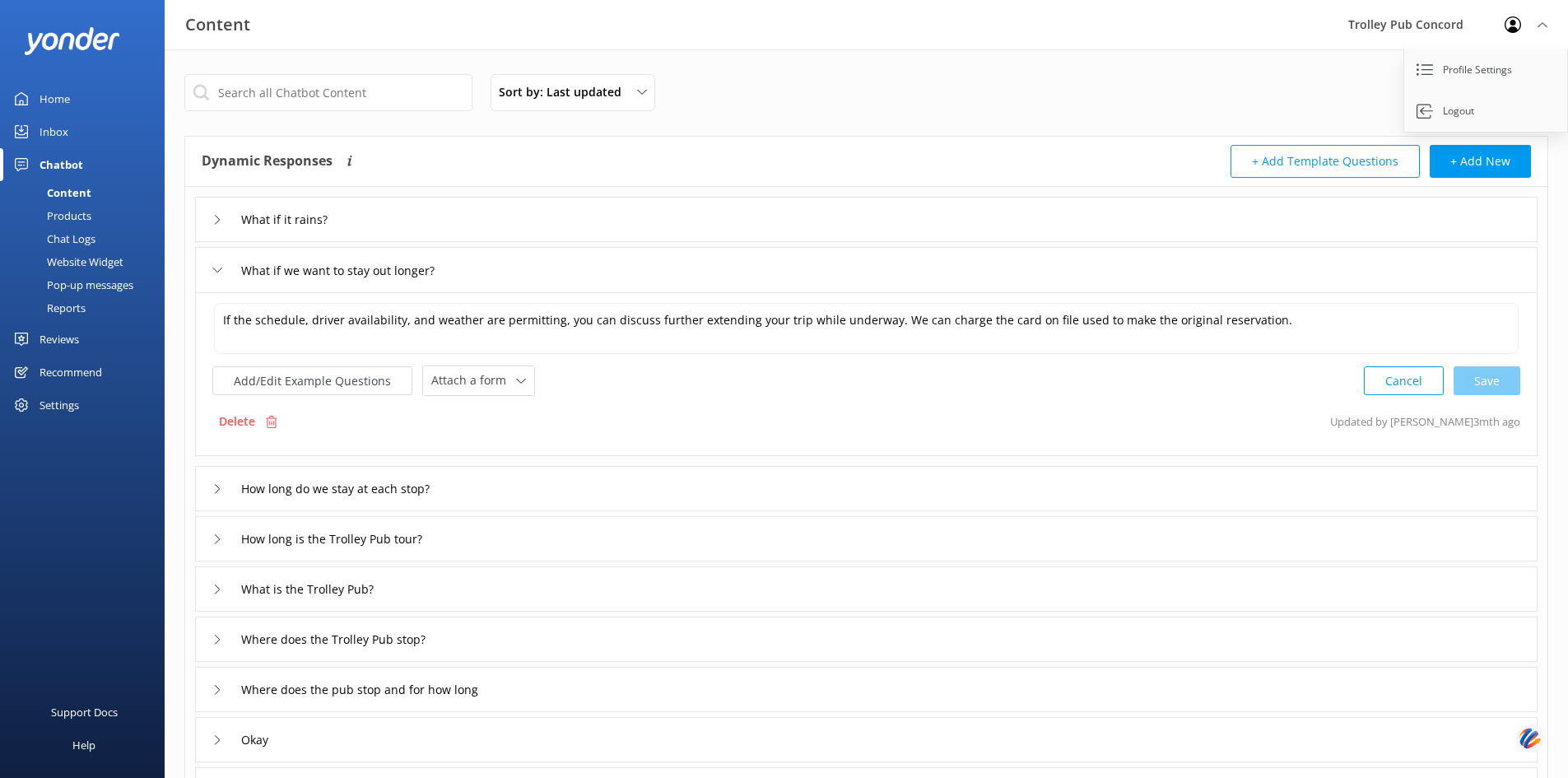
click at [604, 401] on div "If the schedule, driver availability, and weather are permitting, you can discu…" at bounding box center [866, 374] width 1343 height 164
click at [488, 630] on div "Where does the Trolley Pub stop?" at bounding box center [866, 639] width 1343 height 45
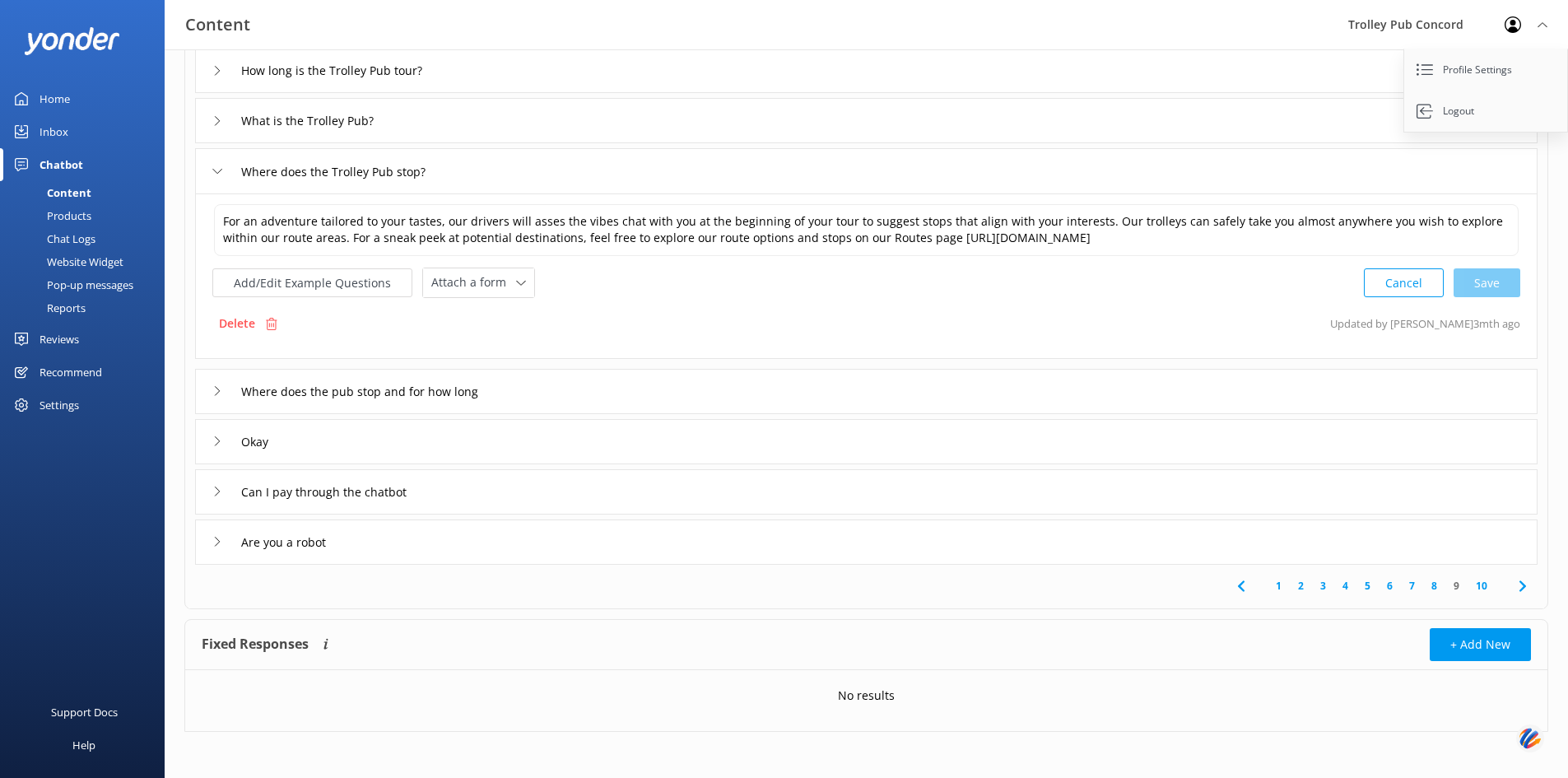
scroll to position [302, 0]
click at [1486, 585] on link "10" at bounding box center [1481, 582] width 28 height 16
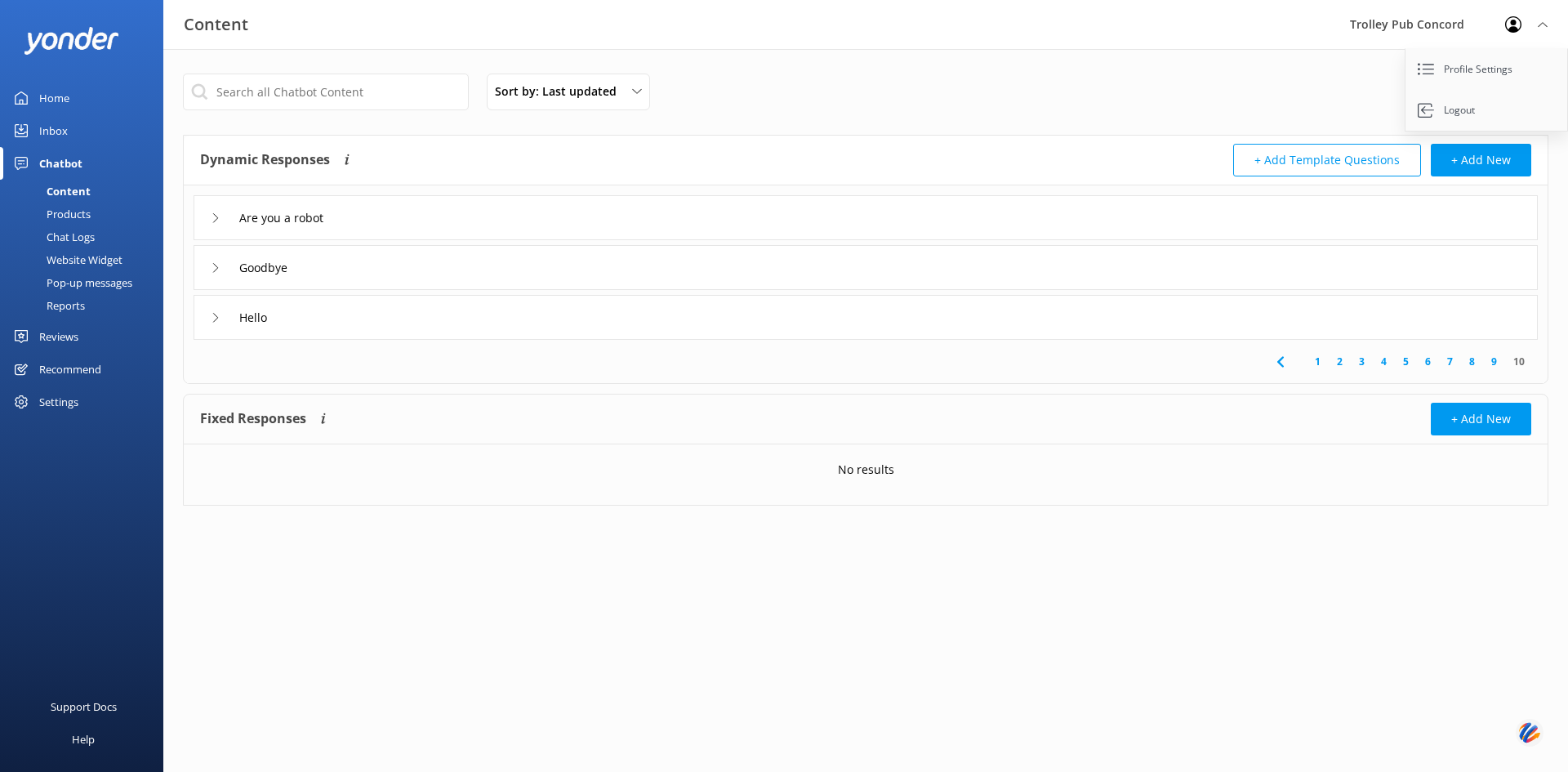
click at [59, 97] on div "Home" at bounding box center [54, 98] width 30 height 33
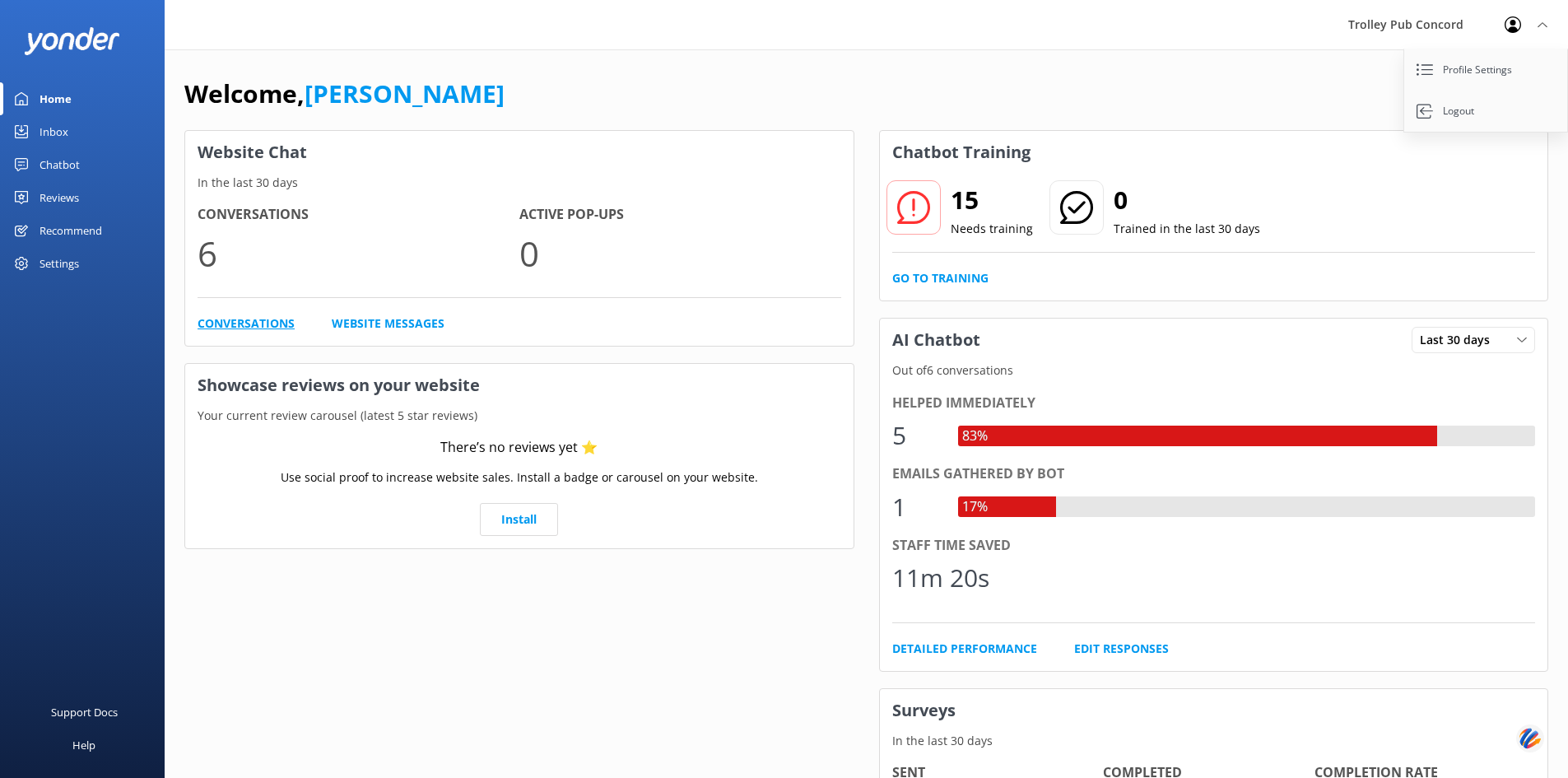
click at [257, 319] on link "Conversations" at bounding box center [247, 323] width 97 height 18
